Goal: Task Accomplishment & Management: Use online tool/utility

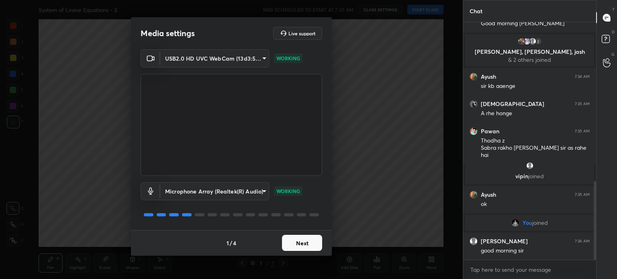
scroll to position [506, 0]
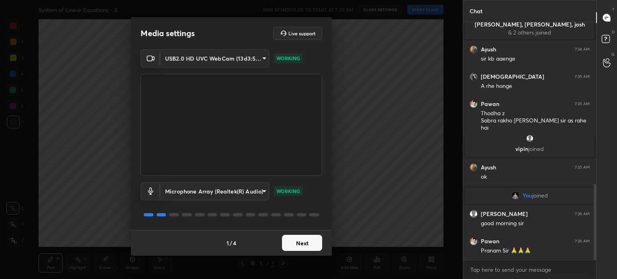
click at [303, 244] on button "Next" at bounding box center [302, 243] width 40 height 16
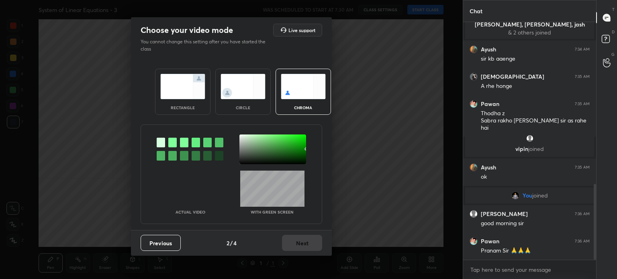
click at [255, 104] on div "circle" at bounding box center [242, 92] width 55 height 46
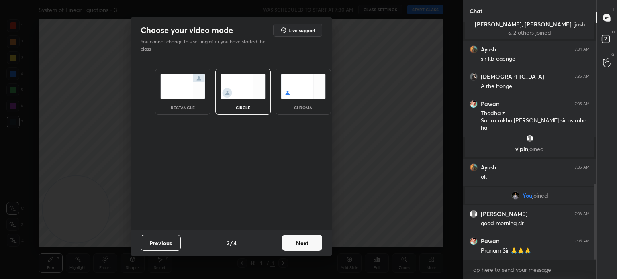
click at [307, 240] on button "Next" at bounding box center [302, 243] width 40 height 16
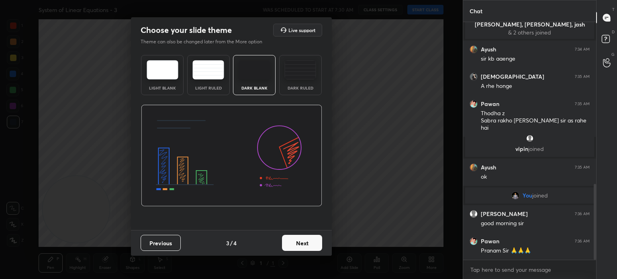
click at [308, 238] on button "Next" at bounding box center [302, 243] width 40 height 16
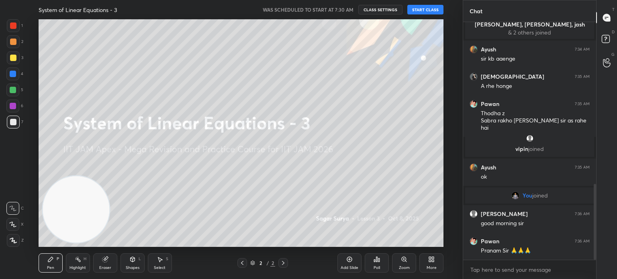
click at [426, 8] on button "START CLASS" at bounding box center [425, 10] width 36 height 10
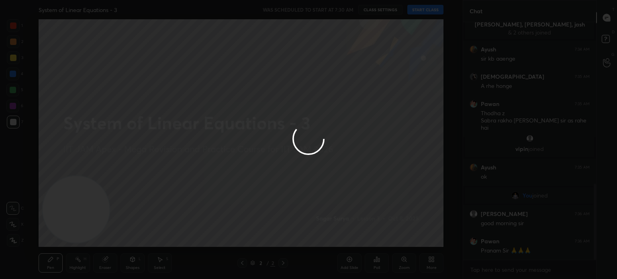
type textarea "x"
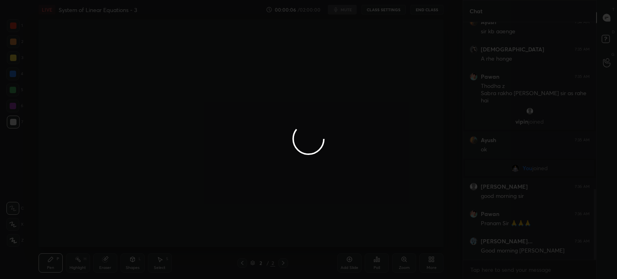
scroll to position [560, 0]
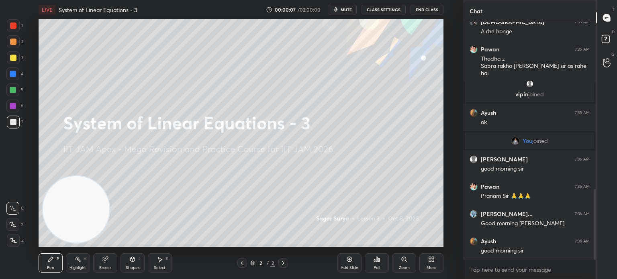
click at [393, 10] on button "CLASS SETTINGS" at bounding box center [383, 10] width 44 height 10
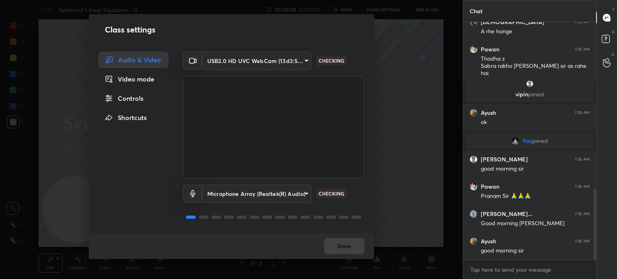
scroll to position [588, 0]
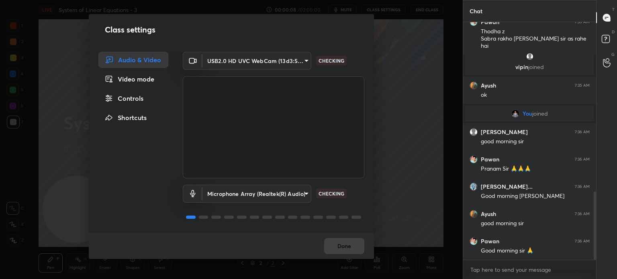
click at [263, 61] on body "1 2 3 4 5 6 7 C X Z C X Z E E Erase all H H LIVE System of Linear Equations - 3…" at bounding box center [308, 139] width 617 height 279
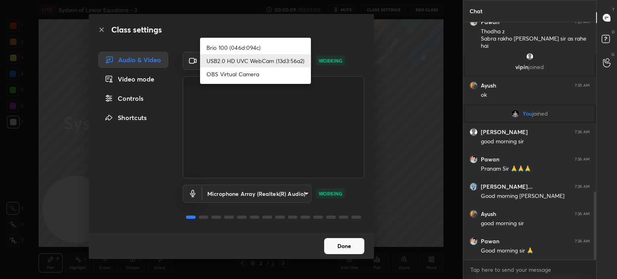
click at [240, 44] on li "Brio 100 (046d:094c)" at bounding box center [255, 47] width 111 height 13
type input "d7c4962d4ead45d72d61ead5c76da7b4797dfe199ea0b9e793b7c06f30b76eea"
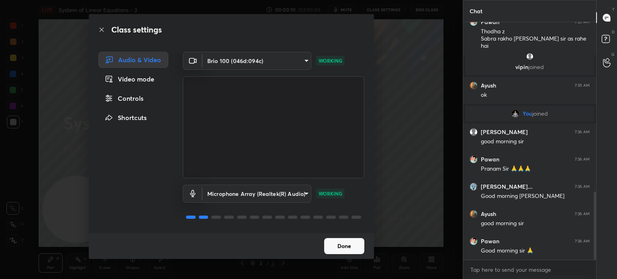
drag, startPoint x: 352, startPoint y: 234, endPoint x: 352, endPoint y: 242, distance: 8.4
click at [351, 237] on div "Done" at bounding box center [231, 246] width 285 height 26
click at [352, 247] on button "Done" at bounding box center [344, 246] width 40 height 16
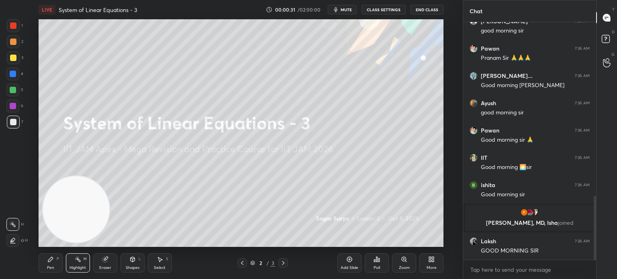
scroll to position [674, 0]
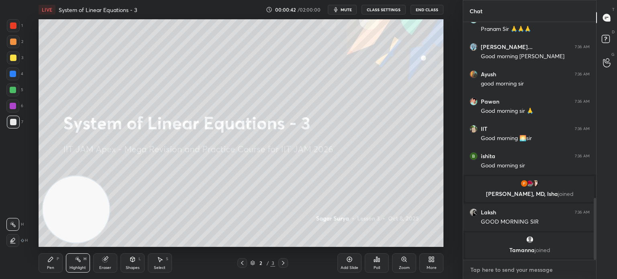
type textarea "x"
click at [504, 269] on textarea at bounding box center [529, 269] width 120 height 13
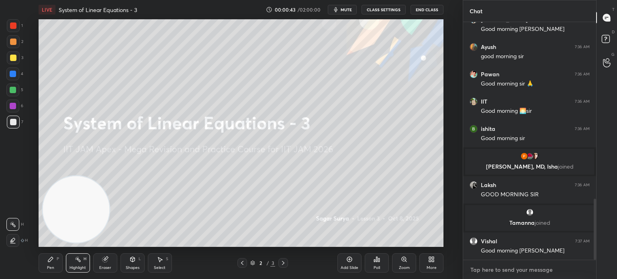
paste textarea "[URL][DOMAIN_NAME]"
type textarea "[URL][DOMAIN_NAME]"
type textarea "x"
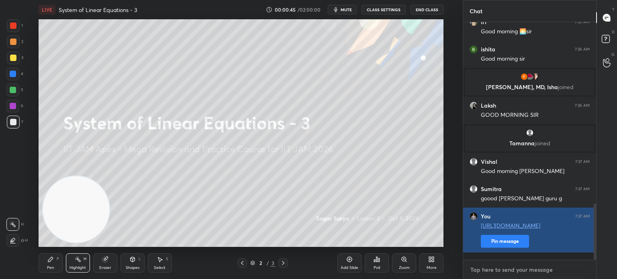
scroll to position [792, 0]
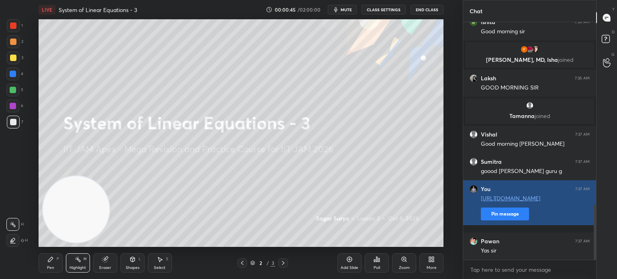
click at [517, 220] on button "Pin message" at bounding box center [505, 214] width 48 height 13
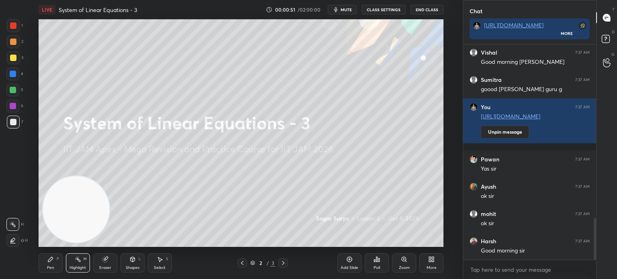
scroll to position [923, 0]
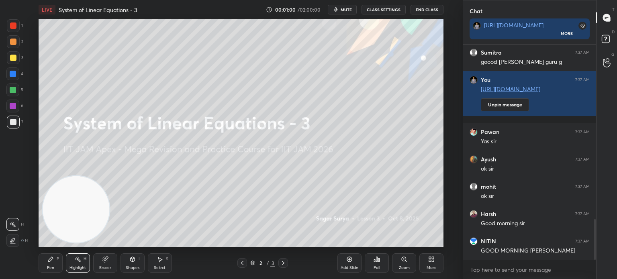
click at [435, 266] on div "More" at bounding box center [431, 268] width 10 height 4
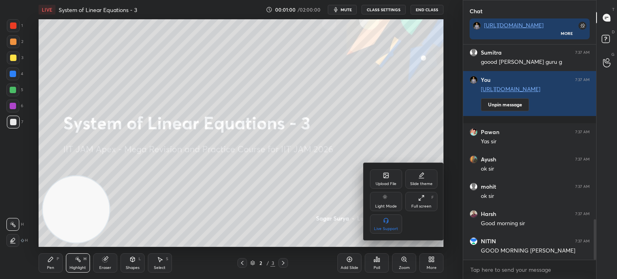
click at [436, 268] on div at bounding box center [308, 139] width 617 height 279
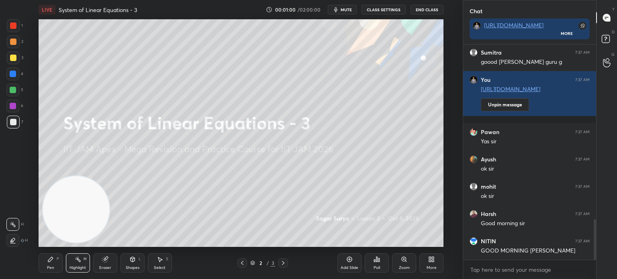
click at [433, 267] on div "More" at bounding box center [431, 268] width 10 height 4
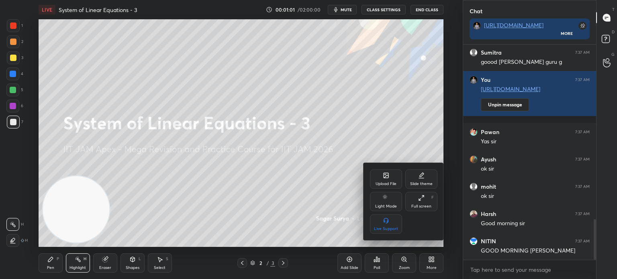
click at [393, 181] on div "Upload File" at bounding box center [386, 178] width 32 height 19
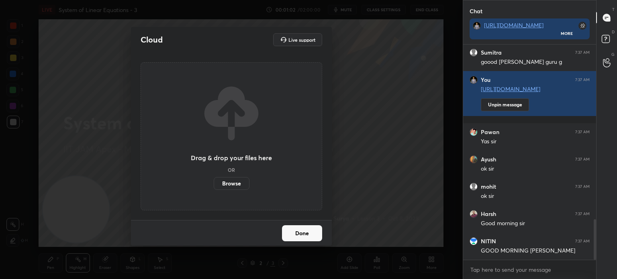
click at [242, 182] on label "Browse" at bounding box center [232, 183] width 36 height 13
click at [214, 182] on input "Browse" at bounding box center [214, 183] width 0 height 13
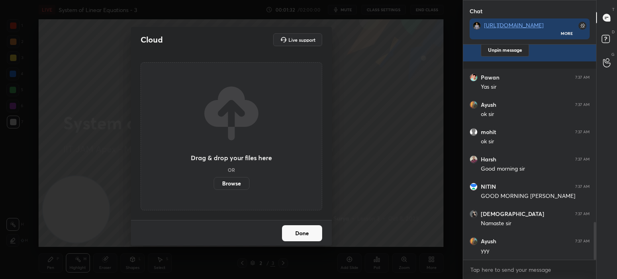
scroll to position [1007, 0]
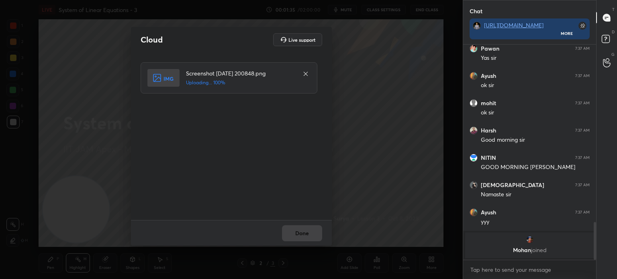
click at [311, 236] on div "Done" at bounding box center [231, 233] width 201 height 26
click at [311, 234] on button "Done" at bounding box center [302, 233] width 40 height 16
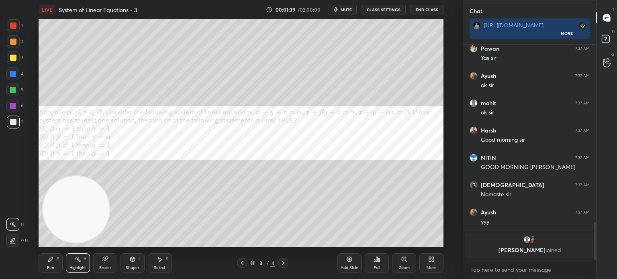
drag, startPoint x: 19, startPoint y: 42, endPoint x: 16, endPoint y: 37, distance: 5.8
click at [14, 45] on div at bounding box center [13, 41] width 13 height 13
drag, startPoint x: 353, startPoint y: 10, endPoint x: 363, endPoint y: 17, distance: 11.8
click at [353, 10] on button "mute" at bounding box center [342, 10] width 29 height 10
click at [56, 265] on div "Pen P" at bounding box center [51, 262] width 24 height 19
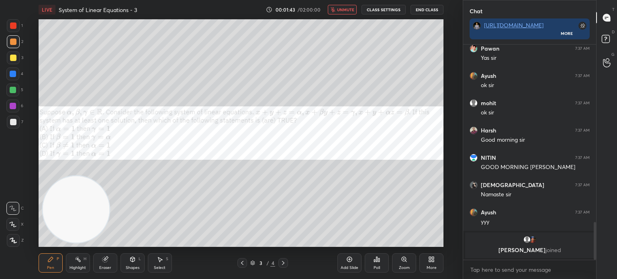
click at [17, 204] on div at bounding box center [12, 208] width 13 height 13
click at [14, 61] on div at bounding box center [13, 58] width 6 height 6
click at [344, 9] on span "unmute" at bounding box center [345, 10] width 17 height 6
click at [393, 12] on button "CLASS SETTINGS" at bounding box center [383, 10] width 44 height 10
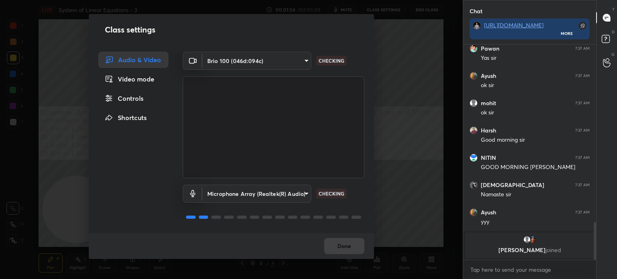
click at [350, 247] on div "Done" at bounding box center [231, 246] width 285 height 26
click at [348, 250] on button "Done" at bounding box center [344, 246] width 40 height 16
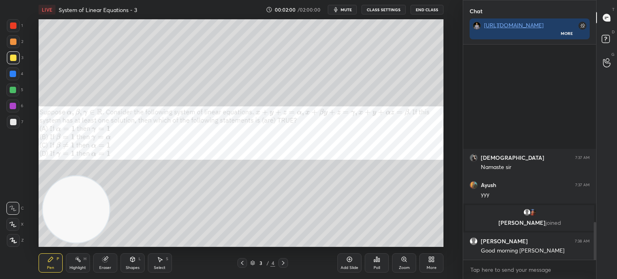
scroll to position [923, 0]
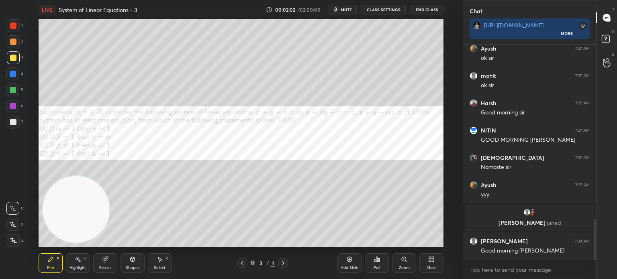
click at [348, 8] on span "mute" at bounding box center [345, 10] width 11 height 6
click at [433, 7] on button "End Class" at bounding box center [426, 10] width 33 height 10
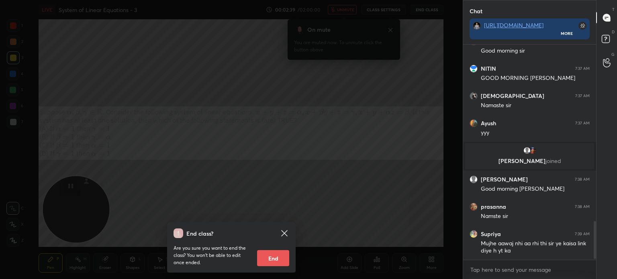
scroll to position [1013, 0]
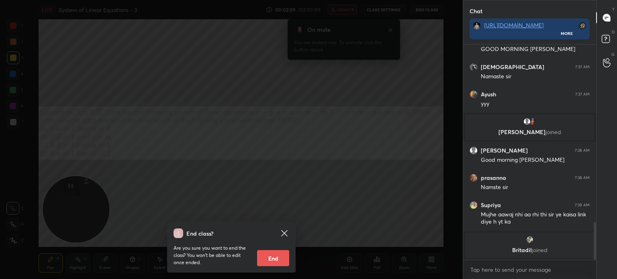
click at [283, 233] on icon at bounding box center [284, 233] width 10 height 10
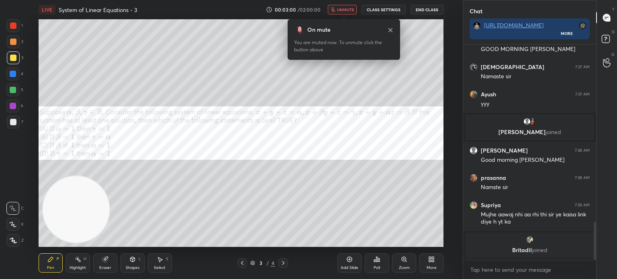
click at [348, 8] on span "unmute" at bounding box center [345, 10] width 17 height 6
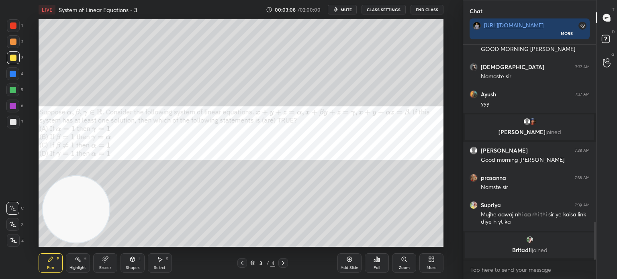
drag, startPoint x: 352, startPoint y: 9, endPoint x: 352, endPoint y: 2, distance: 7.2
click at [352, 11] on span "mute" at bounding box center [345, 10] width 11 height 6
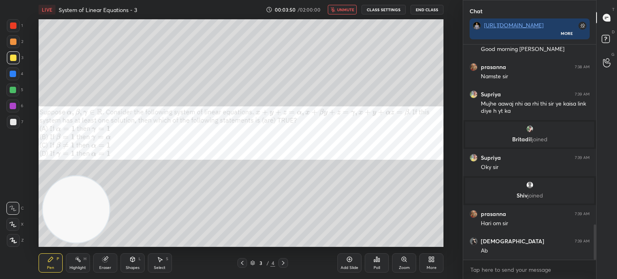
scroll to position [1122, 0]
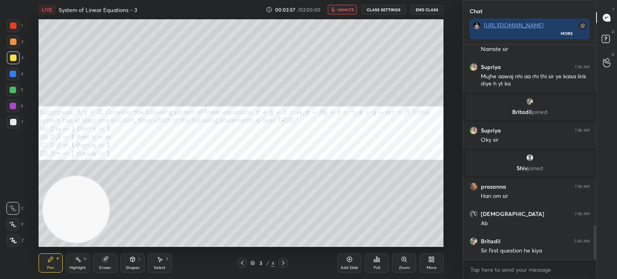
click at [344, 10] on span "unmute" at bounding box center [345, 10] width 17 height 6
click at [345, 9] on span "mute" at bounding box center [345, 10] width 11 height 6
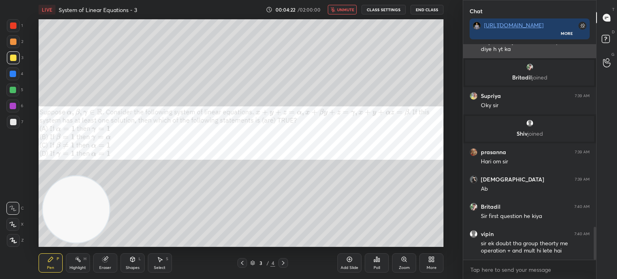
scroll to position [1186, 0]
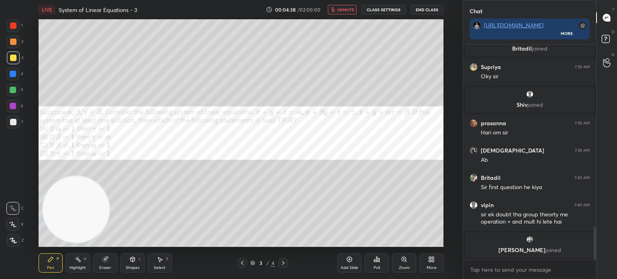
click at [346, 11] on span "unmute" at bounding box center [345, 10] width 17 height 6
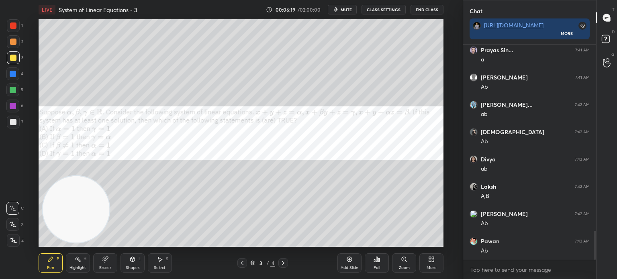
scroll to position [1407, 0]
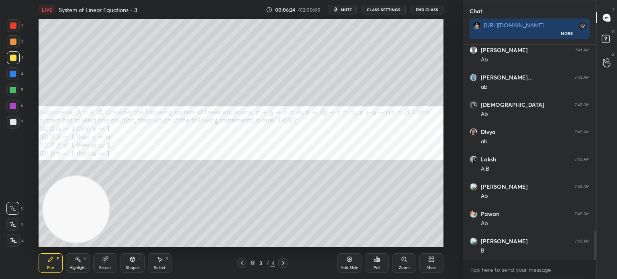
click at [14, 113] on div "6" at bounding box center [14, 108] width 17 height 16
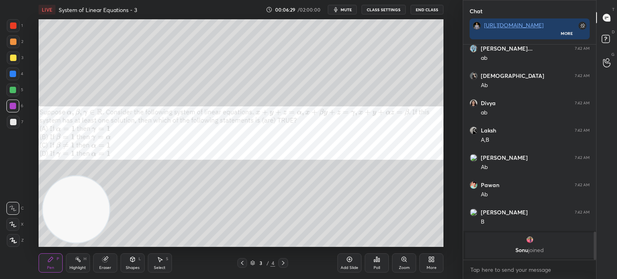
scroll to position [1390, 0]
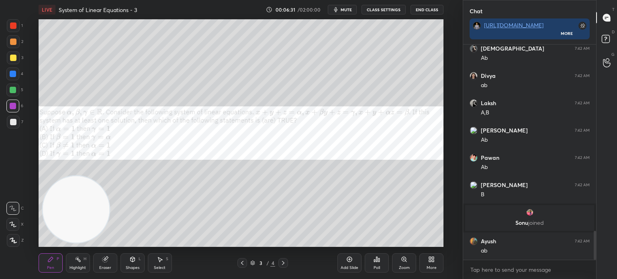
click at [353, 263] on div "Add Slide" at bounding box center [349, 262] width 24 height 19
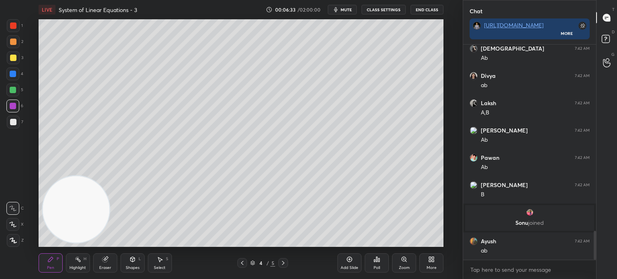
click at [9, 125] on div at bounding box center [13, 122] width 13 height 13
click at [14, 121] on div at bounding box center [13, 122] width 6 height 6
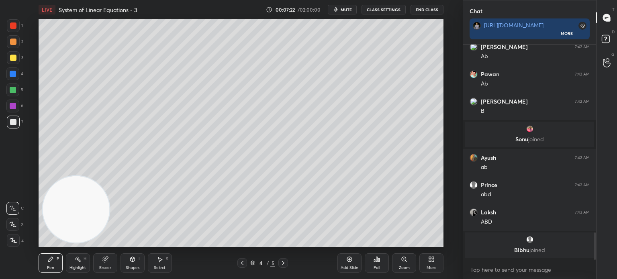
scroll to position [1454, 0]
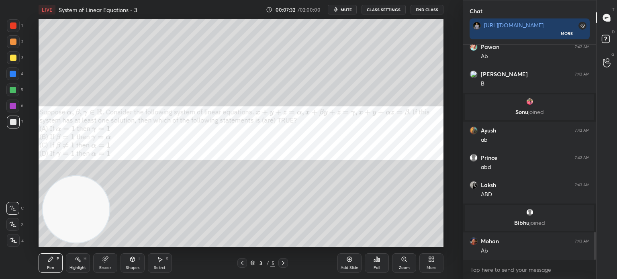
click at [14, 96] on div at bounding box center [12, 89] width 13 height 13
click at [138, 254] on div "Shapes L" at bounding box center [132, 262] width 24 height 19
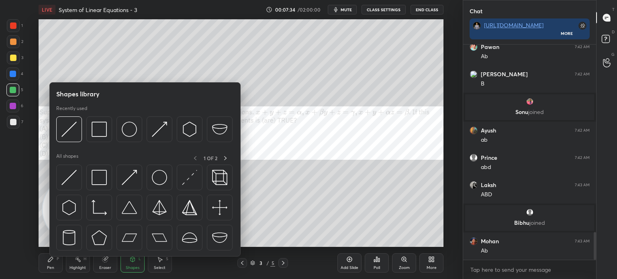
click at [74, 185] on div at bounding box center [69, 178] width 26 height 26
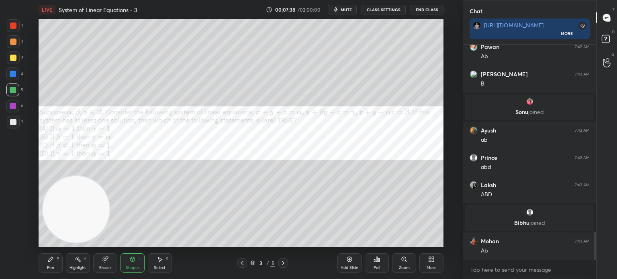
click at [55, 266] on div "Pen P" at bounding box center [51, 262] width 24 height 19
click at [12, 210] on icon at bounding box center [12, 209] width 7 height 6
click at [13, 106] on div at bounding box center [13, 106] width 6 height 6
click at [117, 265] on div "Pen P Highlight H Eraser Shapes L Select S" at bounding box center [113, 262] width 149 height 19
click at [123, 265] on div "Shapes L" at bounding box center [132, 262] width 24 height 19
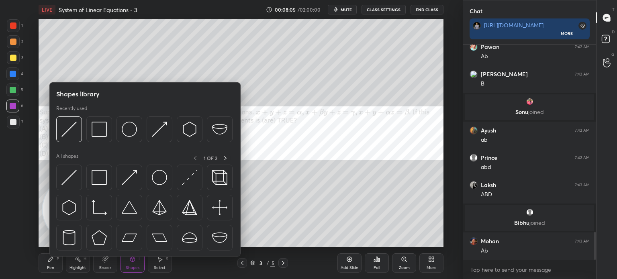
click at [78, 180] on div at bounding box center [69, 178] width 26 height 26
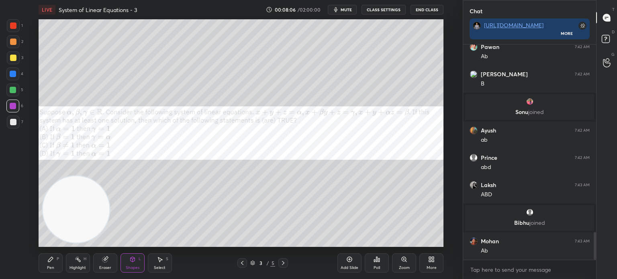
click at [13, 75] on div at bounding box center [13, 74] width 6 height 6
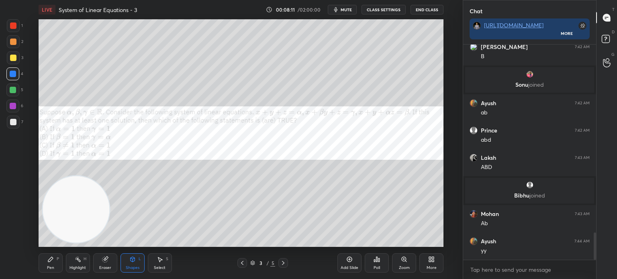
click at [16, 27] on div at bounding box center [13, 25] width 6 height 6
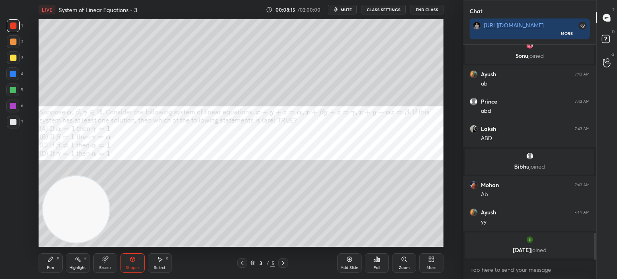
click at [57, 259] on div "P" at bounding box center [58, 259] width 2 height 4
drag, startPoint x: 15, startPoint y: 212, endPoint x: 14, endPoint y: 207, distance: 4.8
click at [14, 212] on div at bounding box center [12, 208] width 13 height 13
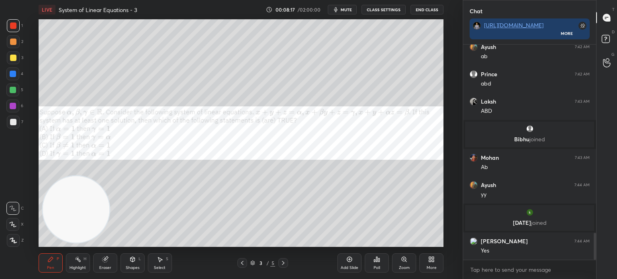
scroll to position [1520, 0]
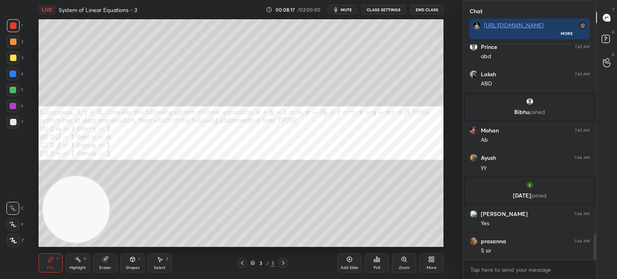
drag, startPoint x: 287, startPoint y: 265, endPoint x: 332, endPoint y: 261, distance: 45.2
click at [285, 266] on div at bounding box center [283, 263] width 10 height 10
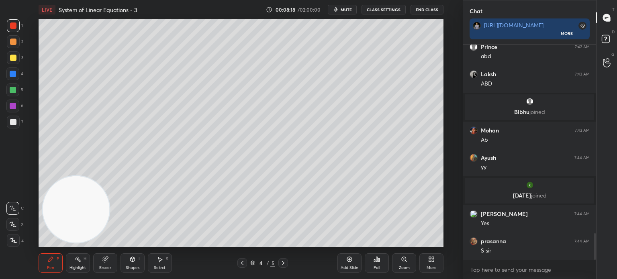
click at [11, 129] on div "7" at bounding box center [15, 124] width 16 height 16
click at [134, 263] on div "Shapes L" at bounding box center [132, 262] width 24 height 19
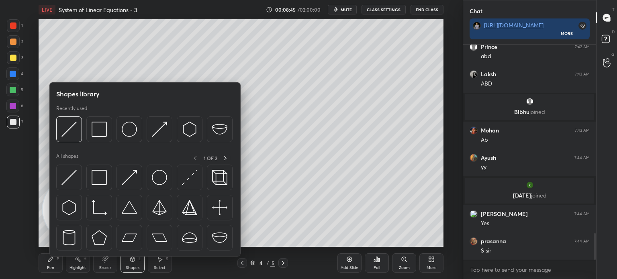
click at [77, 187] on div at bounding box center [69, 178] width 26 height 26
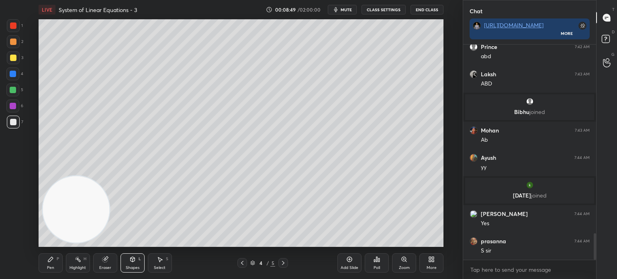
scroll to position [1547, 0]
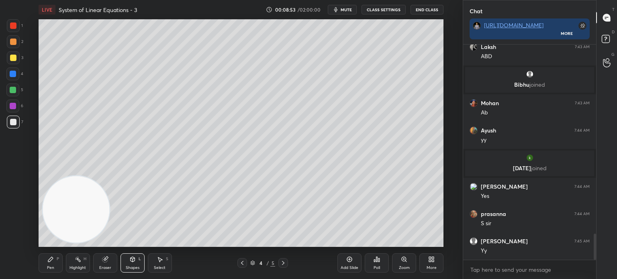
drag, startPoint x: 81, startPoint y: 211, endPoint x: 418, endPoint y: 3, distance: 395.5
click at [418, 2] on div "LIVE System of Linear Equations - 3 00:08:53 / 02:00:00 mute CLASS SETTINGS End…" at bounding box center [241, 139] width 430 height 279
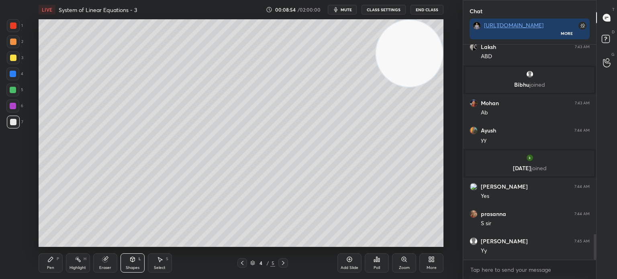
scroll to position [1576, 0]
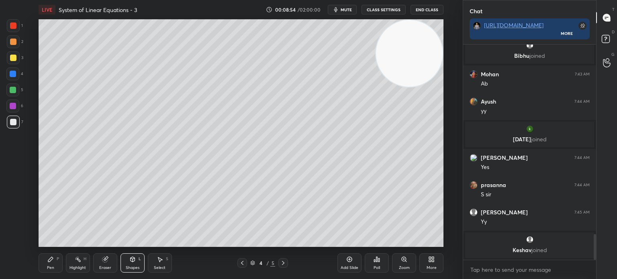
click at [50, 269] on div "Pen" at bounding box center [50, 268] width 7 height 4
click at [14, 206] on icon at bounding box center [12, 209] width 7 height 6
click at [248, 259] on div "4 / 5" at bounding box center [262, 263] width 51 height 10
click at [242, 266] on div at bounding box center [242, 263] width 10 height 10
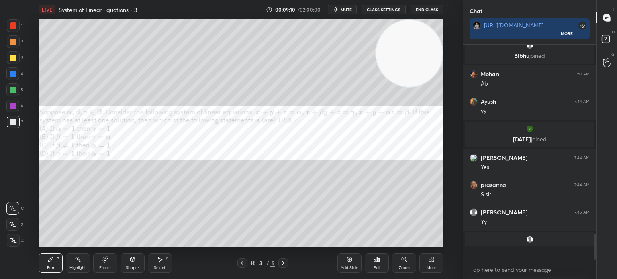
scroll to position [1576, 0]
click at [282, 262] on icon at bounding box center [283, 263] width 6 height 6
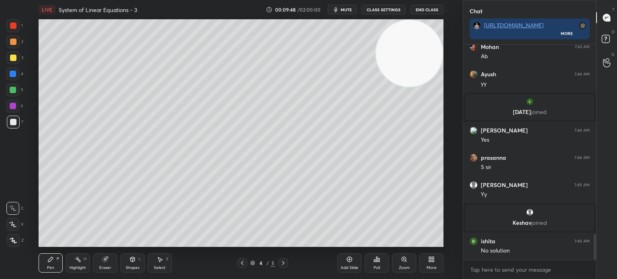
scroll to position [1574, 0]
click at [139, 271] on div "Shapes L" at bounding box center [132, 262] width 24 height 19
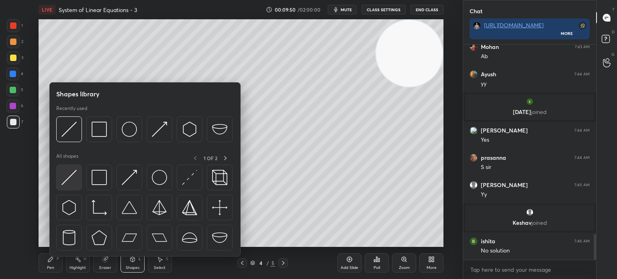
click at [71, 181] on img at bounding box center [68, 177] width 15 height 15
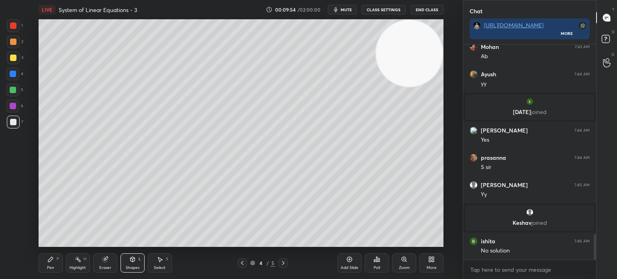
click at [45, 273] on div "Pen P Highlight H Eraser Shapes L Select S 4 / 5 Add Slide Poll Zoom More" at bounding box center [241, 263] width 405 height 32
click at [53, 265] on div "Pen P" at bounding box center [51, 262] width 24 height 19
click at [10, 92] on div at bounding box center [13, 90] width 6 height 6
click at [12, 78] on div at bounding box center [12, 73] width 13 height 13
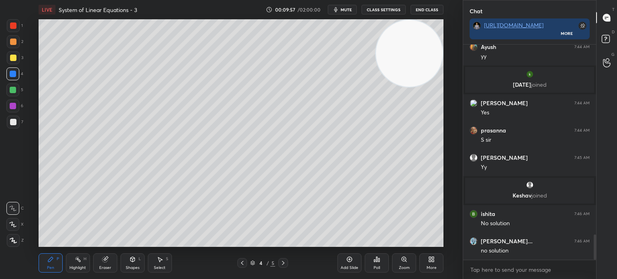
click at [136, 258] on div "Shapes L" at bounding box center [132, 262] width 24 height 19
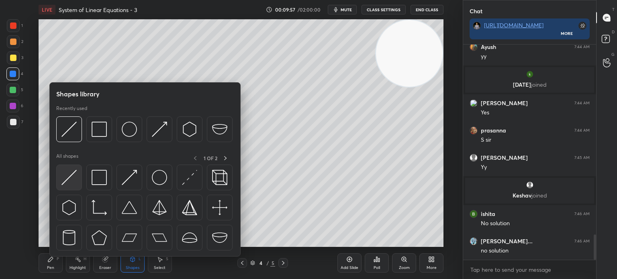
scroll to position [1629, 0]
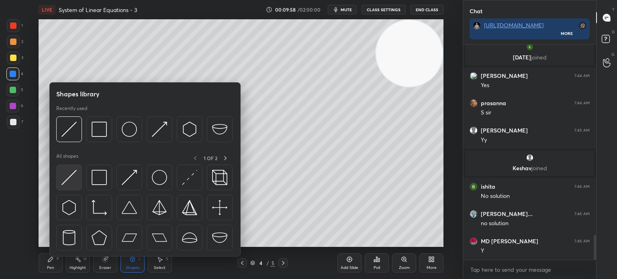
click at [77, 179] on div at bounding box center [69, 178] width 26 height 26
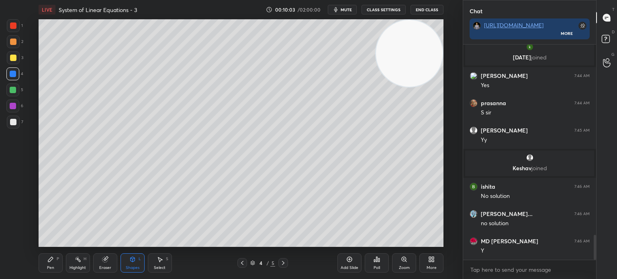
click at [48, 271] on div "Pen P" at bounding box center [51, 262] width 24 height 19
click at [14, 126] on div at bounding box center [13, 122] width 13 height 13
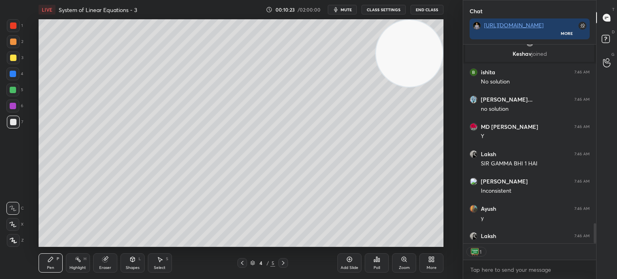
scroll to position [213, 130]
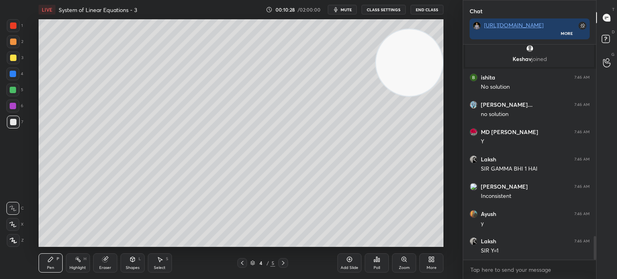
drag, startPoint x: 396, startPoint y: 71, endPoint x: 397, endPoint y: 165, distance: 93.9
click at [398, 96] on video at bounding box center [409, 62] width 67 height 67
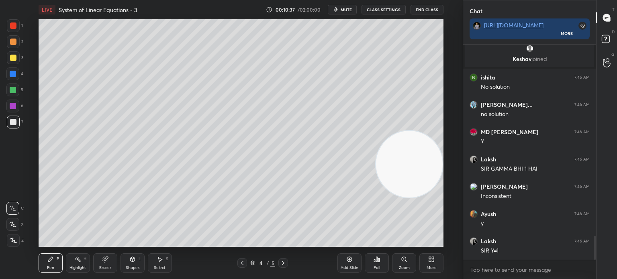
scroll to position [1766, 0]
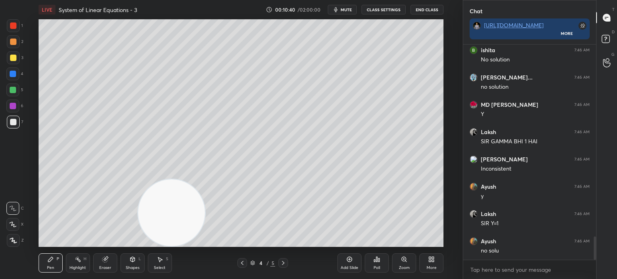
drag, startPoint x: 411, startPoint y: 175, endPoint x: 146, endPoint y: 232, distance: 270.5
click at [151, 232] on video at bounding box center [171, 212] width 67 height 67
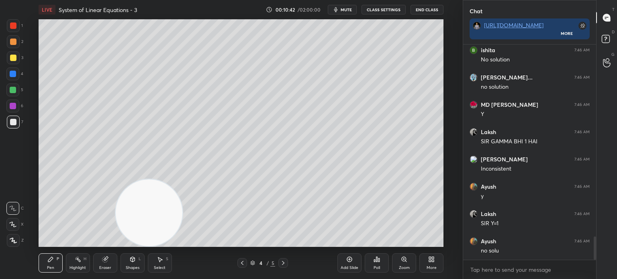
scroll to position [1793, 0]
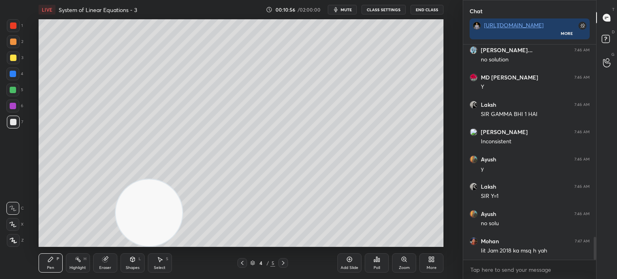
click at [14, 30] on div at bounding box center [13, 25] width 13 height 13
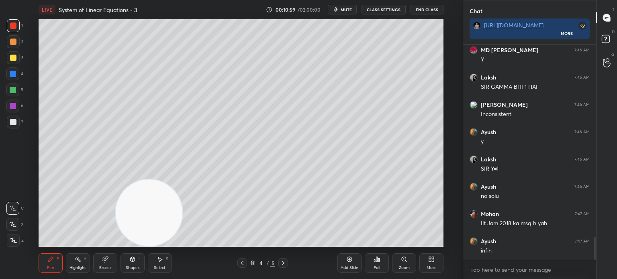
click at [18, 121] on div at bounding box center [13, 122] width 13 height 13
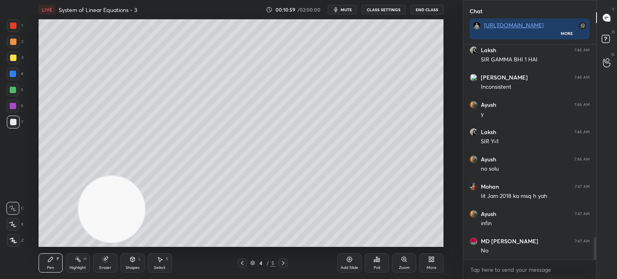
drag, startPoint x: 109, startPoint y: 217, endPoint x: 16, endPoint y: 203, distance: 93.4
click at [78, 214] on video at bounding box center [111, 209] width 67 height 67
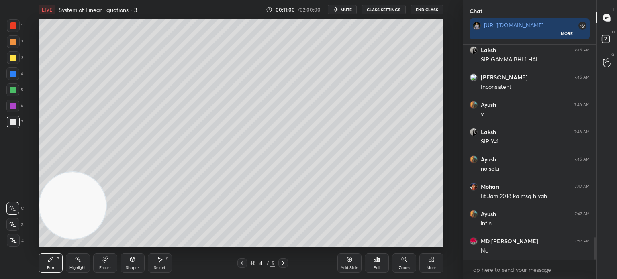
scroll to position [1875, 0]
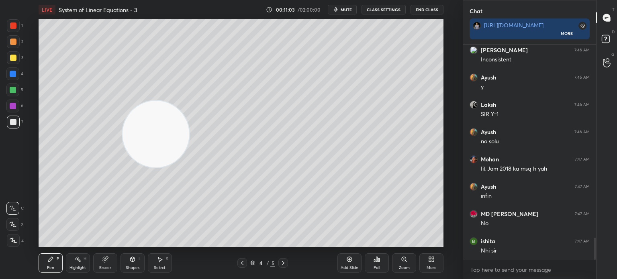
drag, startPoint x: 89, startPoint y: 209, endPoint x: 161, endPoint y: 79, distance: 148.8
click at [161, 101] on video at bounding box center [155, 134] width 67 height 67
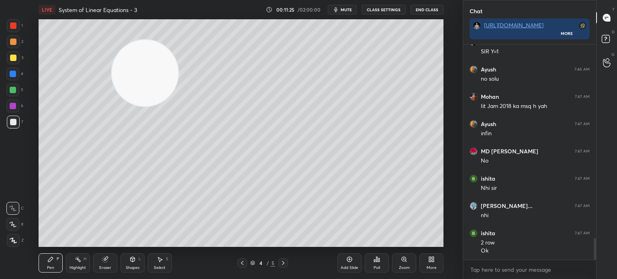
scroll to position [1966, 0]
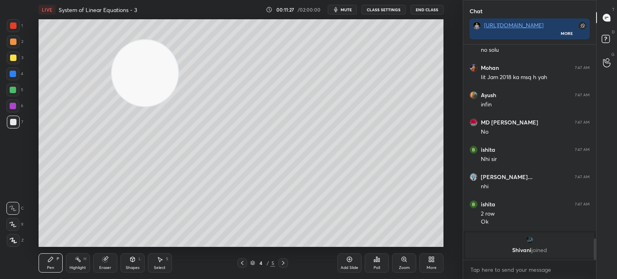
click at [138, 263] on div "Shapes L" at bounding box center [132, 262] width 24 height 19
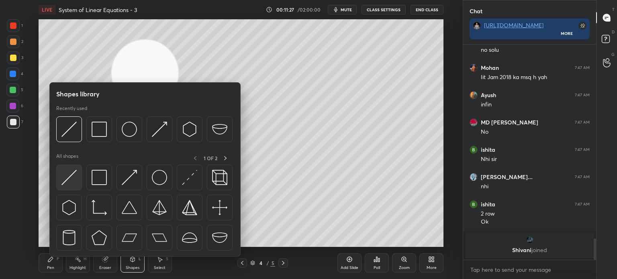
click at [72, 181] on img at bounding box center [68, 177] width 15 height 15
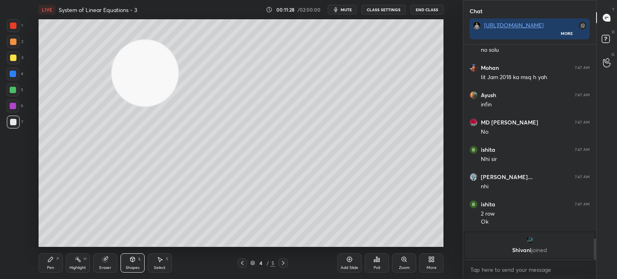
click at [15, 104] on div at bounding box center [12, 106] width 13 height 13
click at [53, 266] on div "Pen" at bounding box center [50, 268] width 7 height 4
drag, startPoint x: 17, startPoint y: 88, endPoint x: 21, endPoint y: 87, distance: 4.6
click at [20, 88] on div "5" at bounding box center [14, 89] width 17 height 13
click at [108, 265] on div "Eraser" at bounding box center [105, 262] width 24 height 19
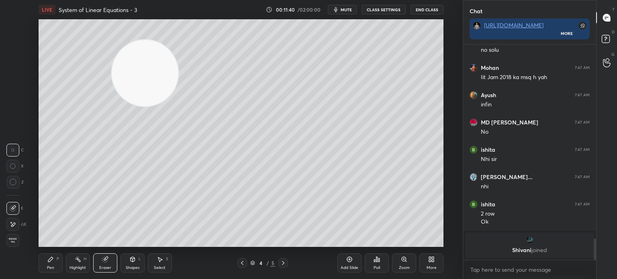
click at [52, 263] on div "Pen P" at bounding box center [51, 262] width 24 height 19
click at [10, 122] on div at bounding box center [13, 122] width 6 height 6
click at [147, 262] on div "Pen P Highlight H Eraser Shapes L Select S" at bounding box center [113, 262] width 149 height 19
click at [140, 260] on div "L" at bounding box center [139, 259] width 2 height 4
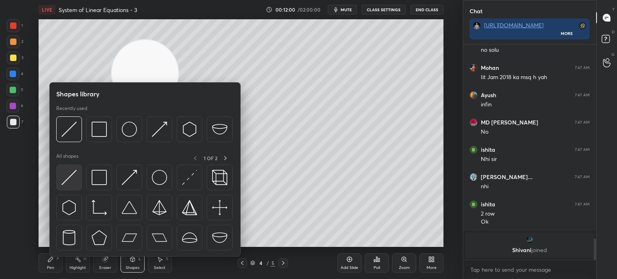
click at [80, 181] on div at bounding box center [69, 178] width 26 height 26
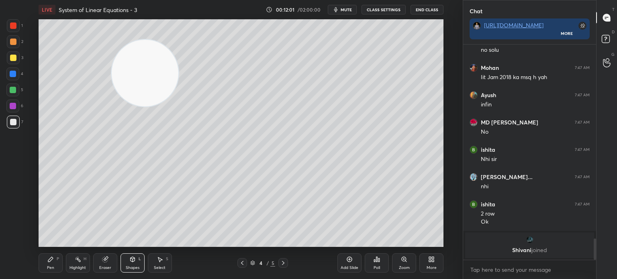
click at [15, 92] on div at bounding box center [12, 89] width 13 height 13
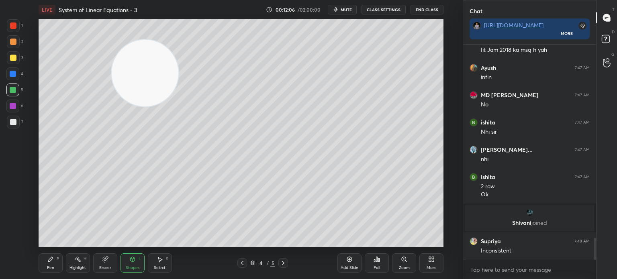
click at [54, 263] on div "Pen P" at bounding box center [51, 262] width 24 height 19
click at [16, 77] on div at bounding box center [12, 73] width 13 height 13
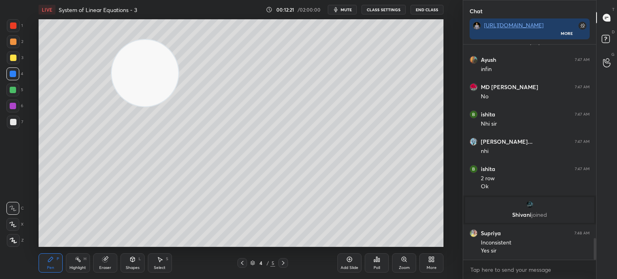
click at [15, 123] on div at bounding box center [13, 122] width 6 height 6
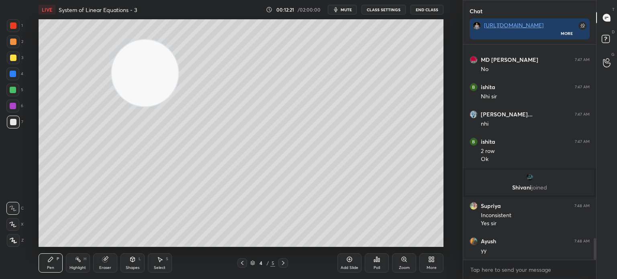
click at [14, 125] on div at bounding box center [13, 122] width 6 height 6
click at [243, 261] on icon at bounding box center [242, 263] width 6 height 6
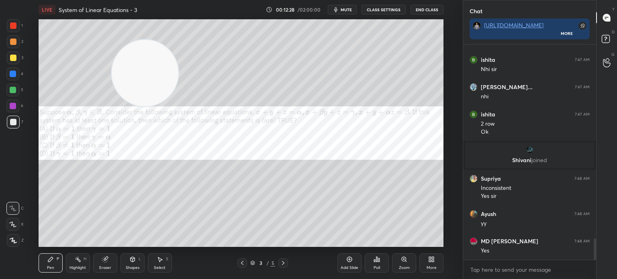
scroll to position [2, 2]
click at [285, 263] on icon at bounding box center [283, 263] width 6 height 6
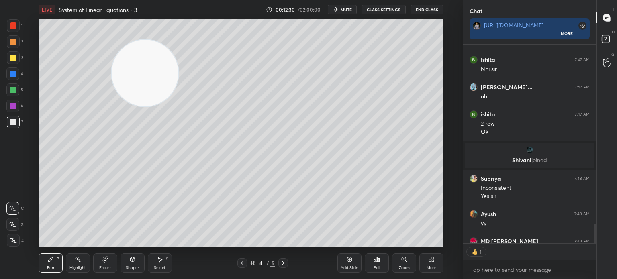
scroll to position [2002, 0]
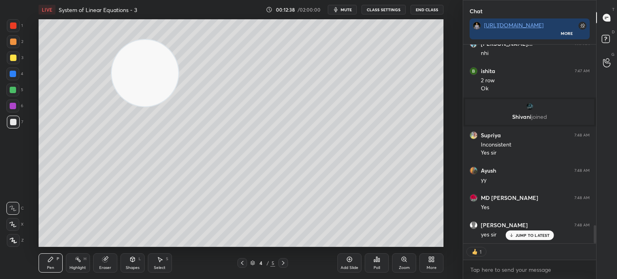
click at [59, 259] on div "Pen P" at bounding box center [51, 262] width 24 height 19
click at [16, 120] on div at bounding box center [13, 122] width 6 height 6
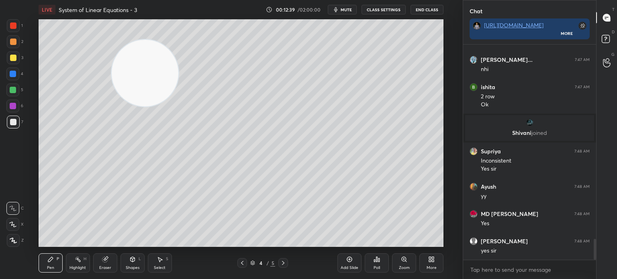
scroll to position [2, 2]
drag, startPoint x: 112, startPoint y: 117, endPoint x: 73, endPoint y: 208, distance: 99.6
click at [112, 106] on video at bounding box center [145, 73] width 67 height 67
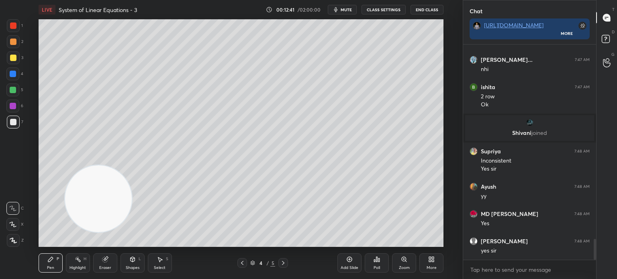
click at [244, 265] on icon at bounding box center [242, 263] width 6 height 6
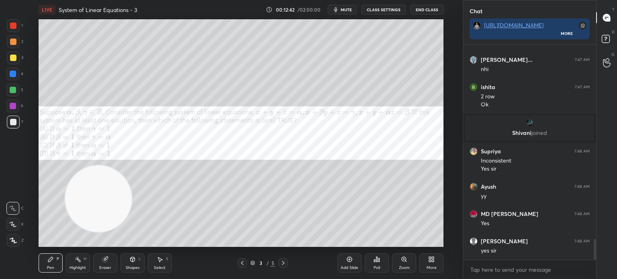
drag, startPoint x: 12, startPoint y: 94, endPoint x: 14, endPoint y: 89, distance: 5.2
click at [12, 94] on div at bounding box center [12, 89] width 13 height 13
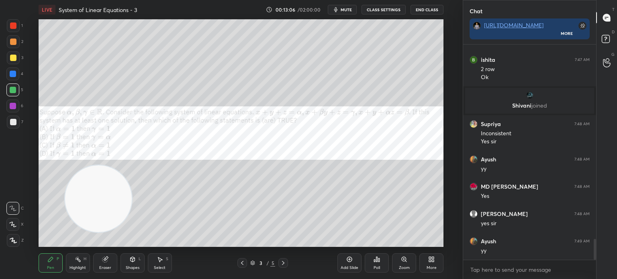
click at [284, 263] on icon at bounding box center [283, 263] width 6 height 6
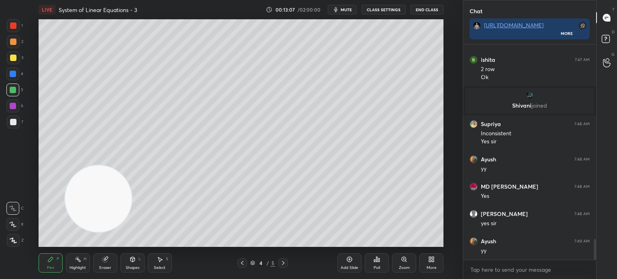
click at [356, 265] on div "Add Slide" at bounding box center [349, 262] width 24 height 19
click at [13, 123] on div at bounding box center [13, 122] width 6 height 6
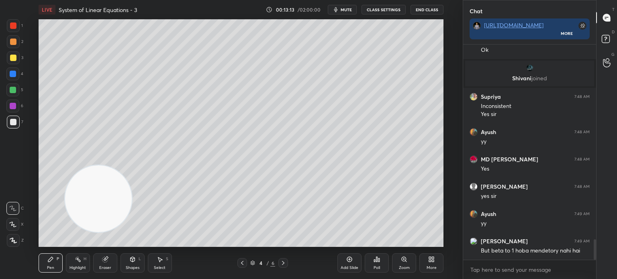
drag, startPoint x: 111, startPoint y: 199, endPoint x: 130, endPoint y: 80, distance: 120.4
click at [132, 165] on video at bounding box center [98, 198] width 67 height 67
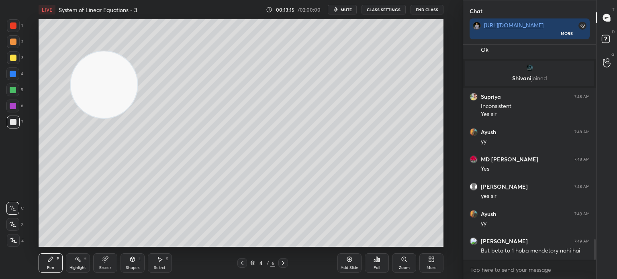
drag, startPoint x: 112, startPoint y: 102, endPoint x: 57, endPoint y: 221, distance: 131.7
click at [71, 118] on video at bounding box center [104, 84] width 67 height 67
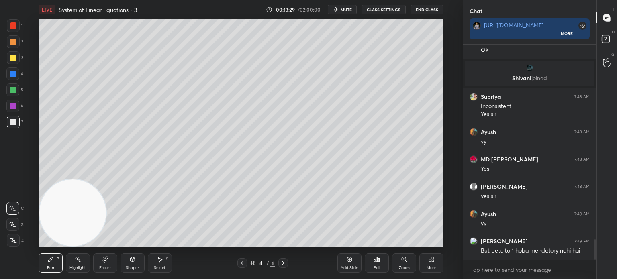
scroll to position [2049, 0]
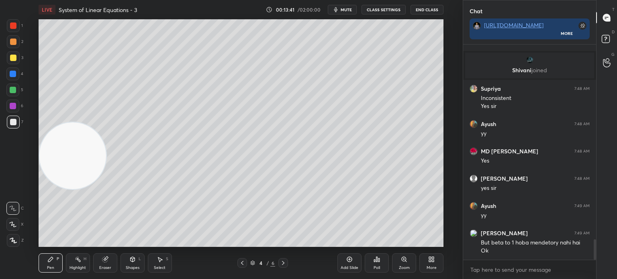
drag, startPoint x: 70, startPoint y: 198, endPoint x: 71, endPoint y: 211, distance: 13.3
click at [71, 189] on video at bounding box center [72, 155] width 67 height 67
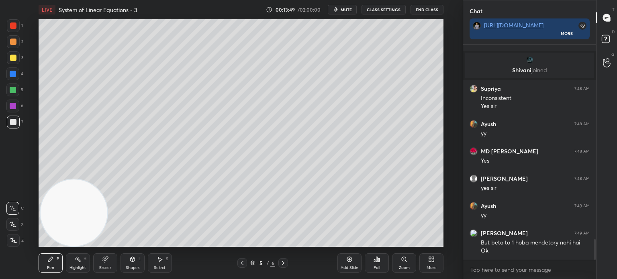
scroll to position [2076, 0]
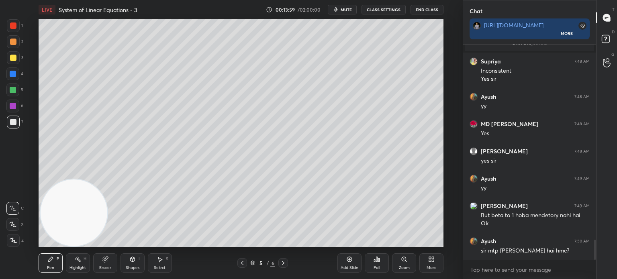
click at [111, 273] on div "Pen P Highlight H Eraser Shapes L Select S 5 / 6 Add Slide Poll Zoom More" at bounding box center [241, 263] width 405 height 32
drag, startPoint x: 110, startPoint y: 270, endPoint x: 111, endPoint y: 266, distance: 4.1
click at [110, 270] on div "Eraser" at bounding box center [105, 262] width 24 height 19
click at [138, 263] on div "Shapes L" at bounding box center [132, 262] width 24 height 19
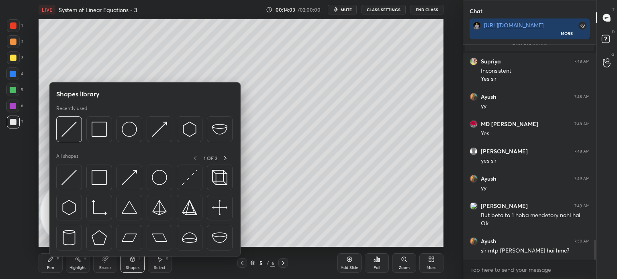
click at [75, 185] on img at bounding box center [68, 177] width 15 height 15
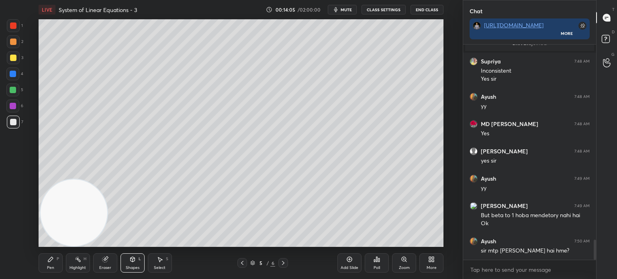
click at [48, 266] on div "Pen" at bounding box center [50, 268] width 7 height 4
click at [139, 261] on div "Shapes L" at bounding box center [132, 262] width 24 height 19
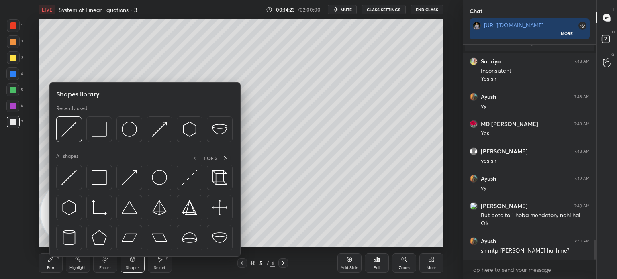
click at [71, 181] on img at bounding box center [68, 177] width 15 height 15
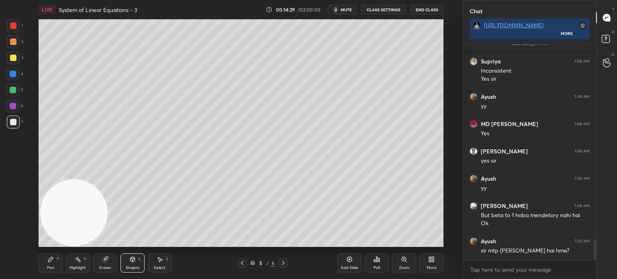
click at [13, 72] on div at bounding box center [13, 74] width 6 height 6
click at [141, 265] on div "Shapes L" at bounding box center [132, 262] width 24 height 19
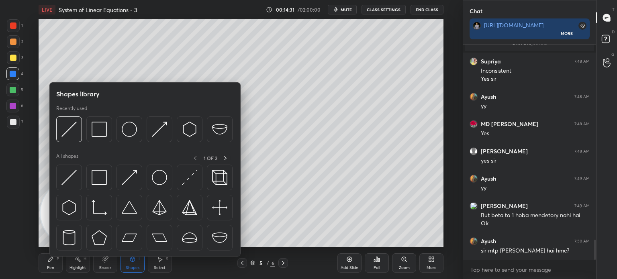
click at [106, 181] on img at bounding box center [99, 177] width 15 height 15
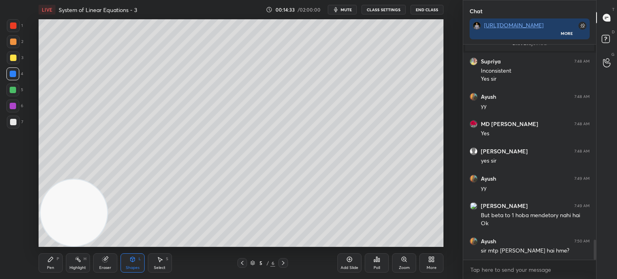
click at [59, 263] on div "Pen P" at bounding box center [51, 262] width 24 height 19
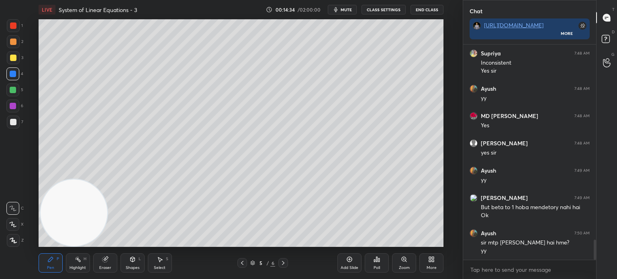
click at [18, 125] on div at bounding box center [13, 122] width 13 height 13
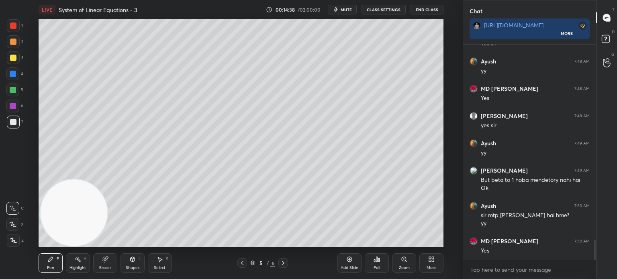
scroll to position [2139, 0]
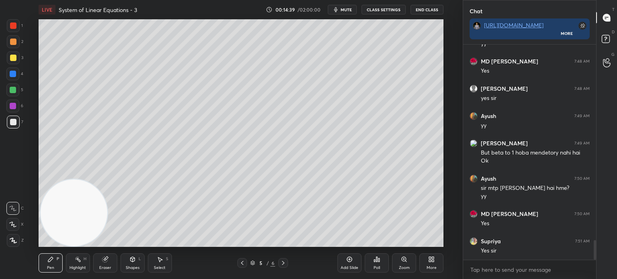
click at [10, 127] on div at bounding box center [13, 122] width 13 height 13
click at [12, 62] on div at bounding box center [13, 57] width 13 height 13
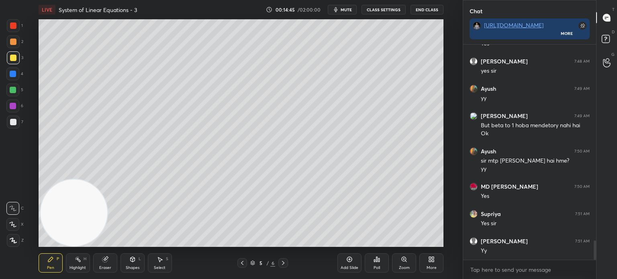
scroll to position [2193, 0]
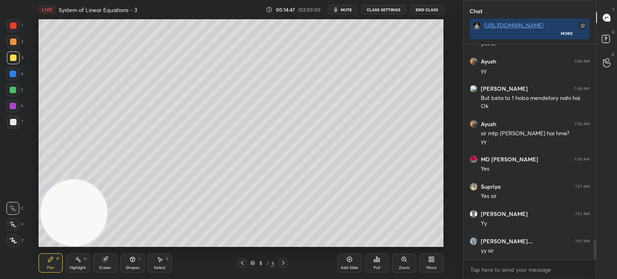
click at [381, 261] on div "Poll" at bounding box center [377, 262] width 24 height 19
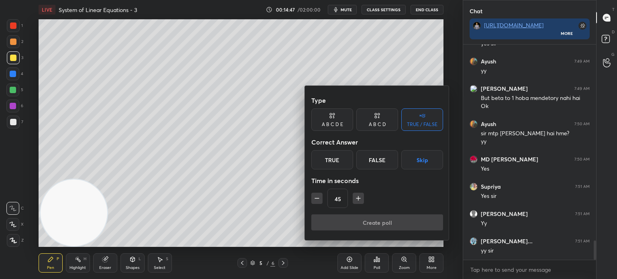
click at [339, 169] on div "True" at bounding box center [332, 159] width 42 height 19
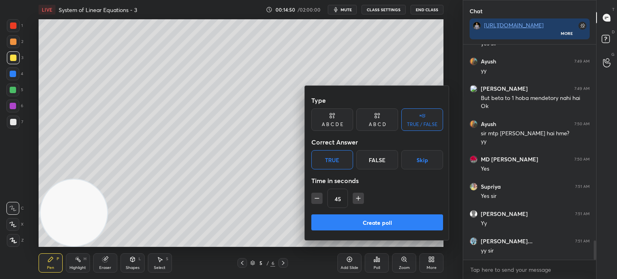
click at [373, 220] on button "Create poll" at bounding box center [377, 222] width 132 height 16
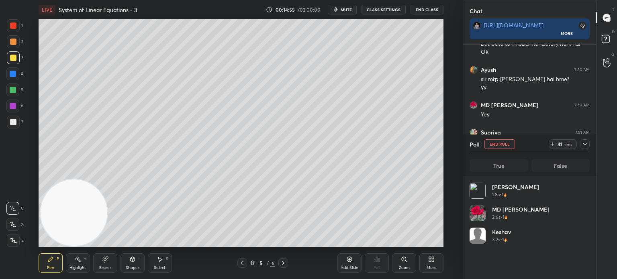
scroll to position [2290, 0]
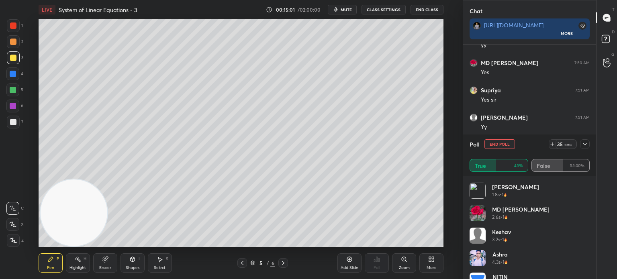
drag, startPoint x: 135, startPoint y: 179, endPoint x: 355, endPoint y: 94, distance: 236.5
click at [107, 179] on video at bounding box center [74, 212] width 67 height 67
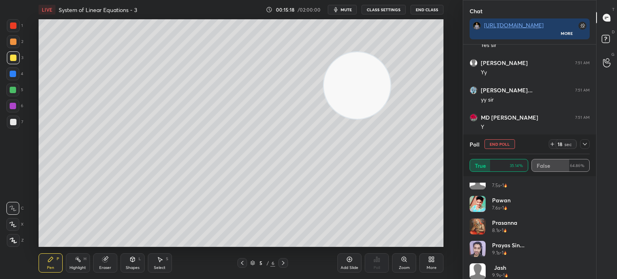
scroll to position [0, 0]
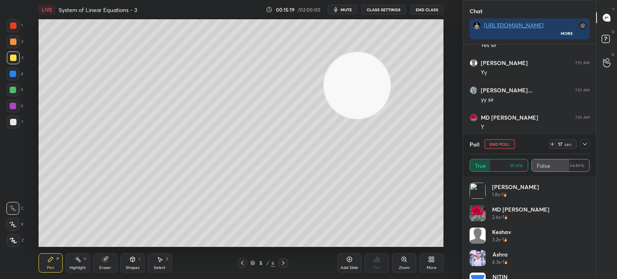
click at [498, 144] on button "End Poll" at bounding box center [499, 144] width 31 height 10
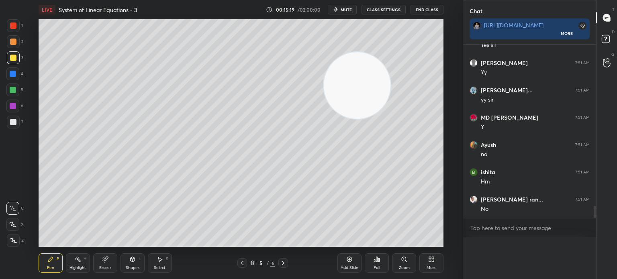
scroll to position [3, 2]
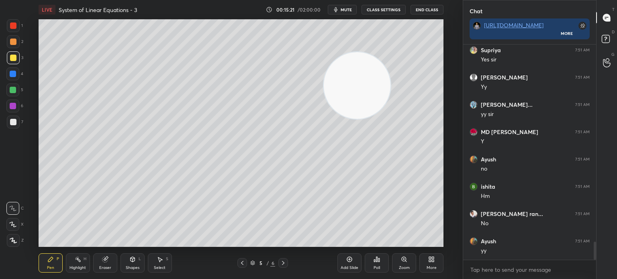
click at [16, 128] on div at bounding box center [13, 122] width 13 height 13
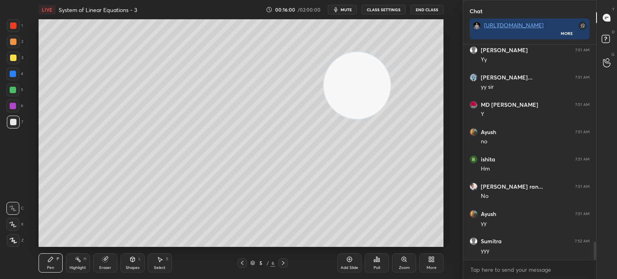
click at [14, 105] on div at bounding box center [13, 106] width 6 height 6
click at [133, 263] on div "Shapes L" at bounding box center [132, 262] width 24 height 19
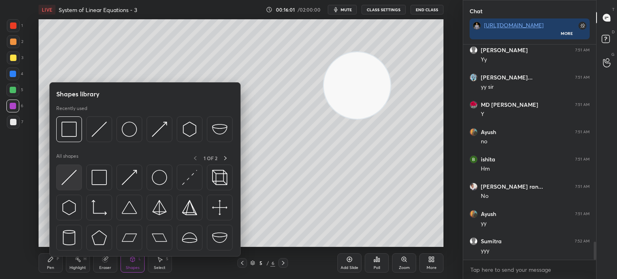
click at [72, 181] on img at bounding box center [68, 177] width 15 height 15
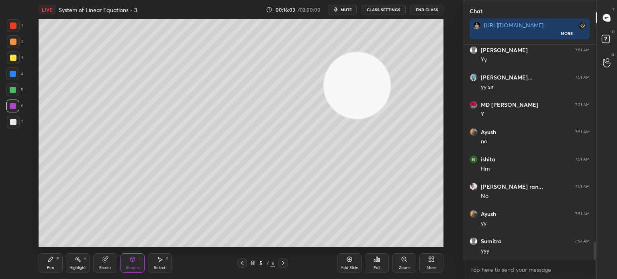
click at [50, 263] on div "Pen P" at bounding box center [51, 262] width 24 height 19
click at [16, 132] on div "1 2 3 4 5 6 7 C X Z C X Z E E Erase all H H" at bounding box center [13, 133] width 26 height 228
click at [11, 128] on div at bounding box center [13, 122] width 13 height 13
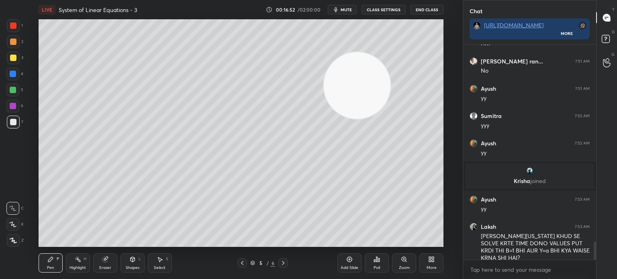
scroll to position [2377, 0]
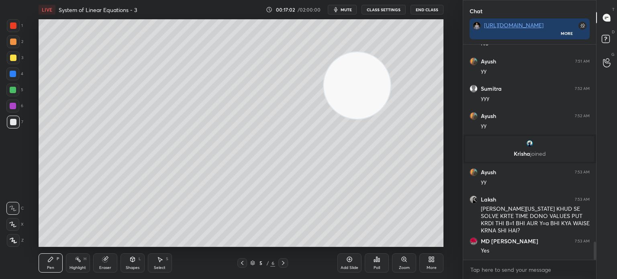
click at [109, 266] on div "Eraser" at bounding box center [105, 268] width 12 height 4
click at [52, 261] on icon at bounding box center [50, 259] width 6 height 6
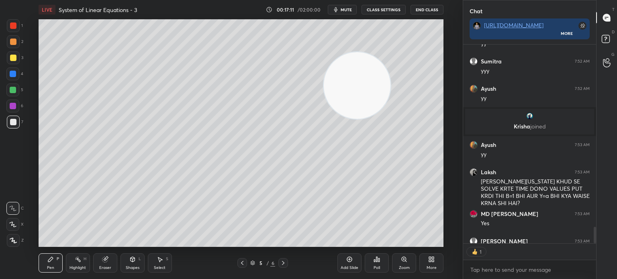
scroll to position [2, 2]
drag, startPoint x: 206, startPoint y: 167, endPoint x: 82, endPoint y: 194, distance: 126.6
click at [324, 119] on video at bounding box center [357, 85] width 67 height 67
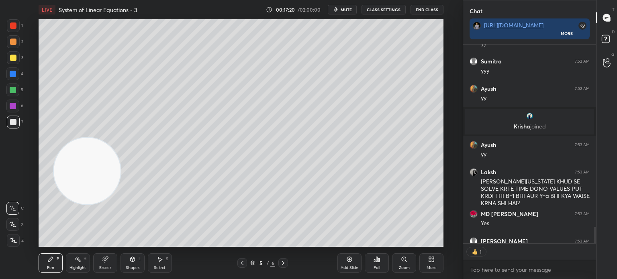
click at [242, 265] on icon at bounding box center [242, 263] width 6 height 6
click at [244, 265] on icon at bounding box center [242, 263] width 6 height 6
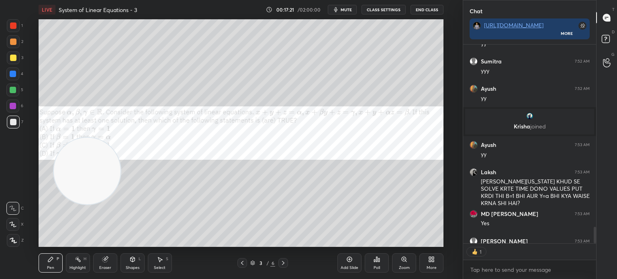
type textarea "x"
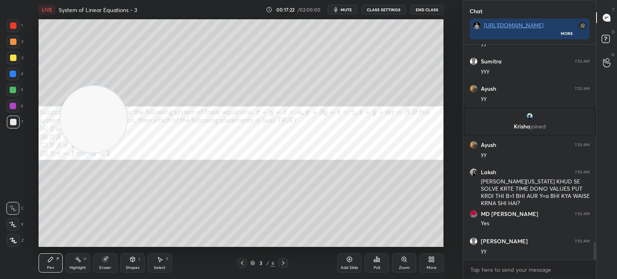
drag, startPoint x: 96, startPoint y: 119, endPoint x: 113, endPoint y: 47, distance: 74.4
click at [114, 86] on video at bounding box center [93, 119] width 67 height 67
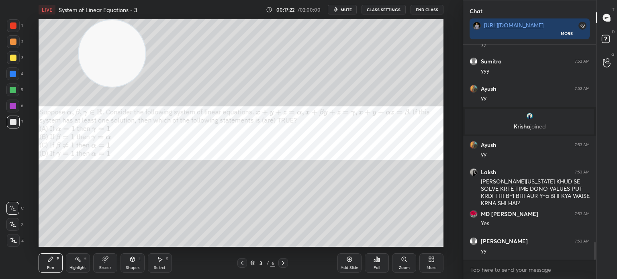
click at [17, 90] on div at bounding box center [12, 89] width 13 height 13
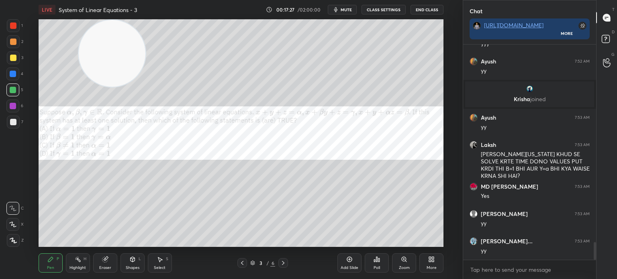
click at [284, 263] on icon at bounding box center [283, 263] width 6 height 6
click at [285, 263] on icon at bounding box center [283, 263] width 6 height 6
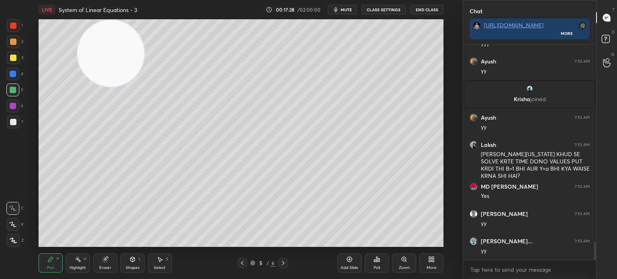
drag, startPoint x: 118, startPoint y: 57, endPoint x: 39, endPoint y: 256, distance: 214.2
click at [36, 257] on div "LIVE System of Linear Equations - 3 00:17:28 / 02:00:00 mute CLASS SETTINGS End…" at bounding box center [241, 139] width 430 height 279
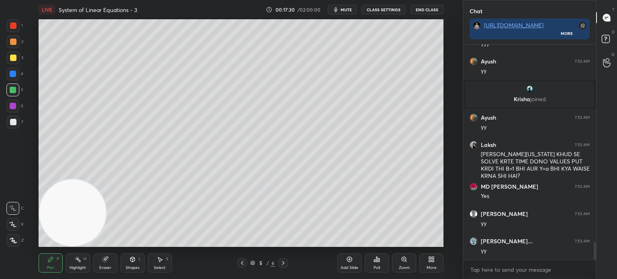
click at [141, 266] on div "Shapes L" at bounding box center [132, 262] width 24 height 19
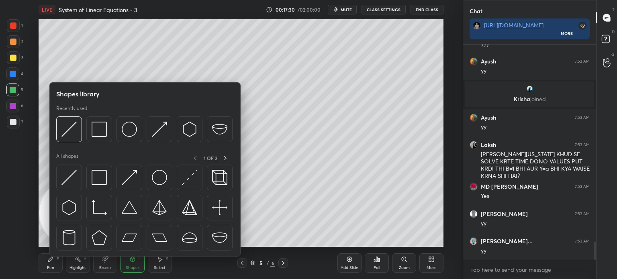
click at [82, 188] on div at bounding box center [144, 210] width 177 height 90
click at [71, 187] on div at bounding box center [69, 178] width 26 height 26
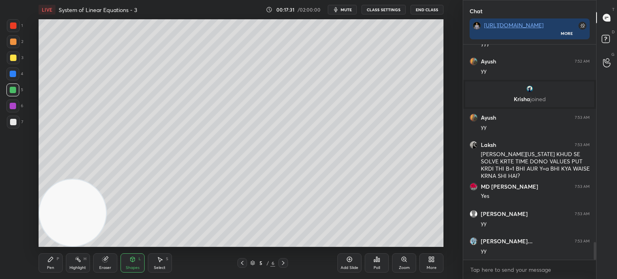
click at [12, 56] on div at bounding box center [13, 58] width 6 height 6
click at [53, 265] on div "Pen P" at bounding box center [51, 262] width 24 height 19
click at [12, 121] on div at bounding box center [13, 122] width 6 height 6
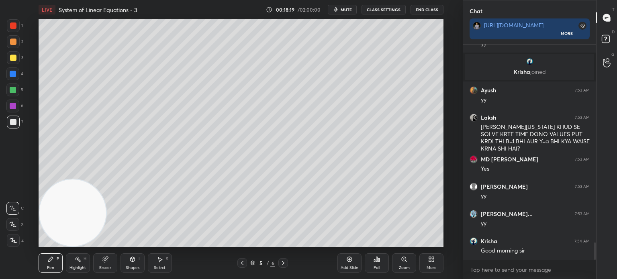
click at [17, 45] on div at bounding box center [13, 41] width 13 height 13
click at [13, 24] on div at bounding box center [13, 25] width 6 height 6
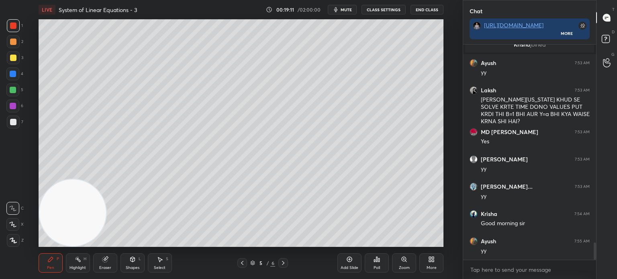
scroll to position [2513, 0]
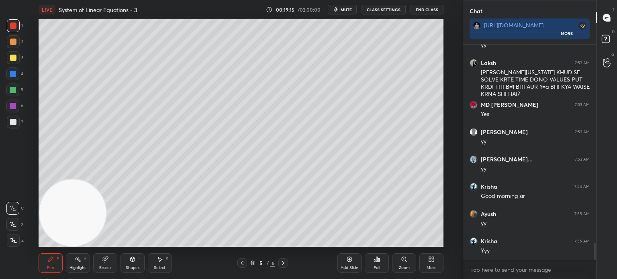
click at [18, 122] on div at bounding box center [13, 122] width 13 height 13
click at [241, 263] on icon at bounding box center [242, 263] width 6 height 6
click at [242, 262] on icon at bounding box center [242, 263] width 6 height 6
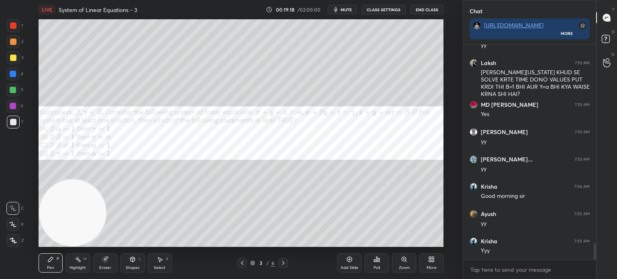
click at [14, 80] on div at bounding box center [12, 73] width 13 height 13
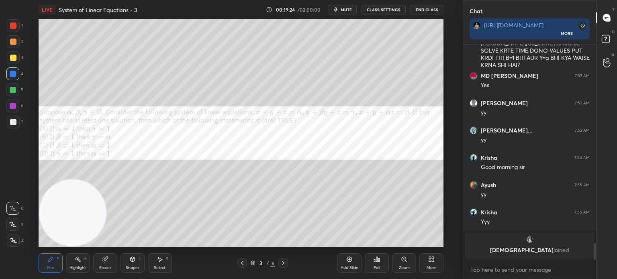
click at [287, 261] on div "3 / 6" at bounding box center [262, 263] width 149 height 10
click at [285, 261] on icon at bounding box center [283, 263] width 6 height 6
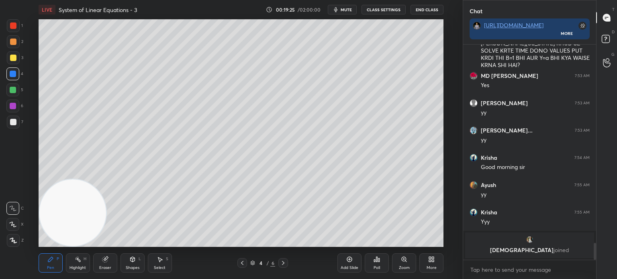
click at [351, 266] on div "Add Slide" at bounding box center [349, 268] width 18 height 4
click at [11, 118] on div at bounding box center [13, 122] width 13 height 13
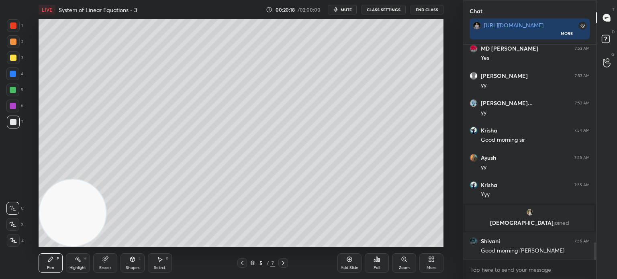
scroll to position [2498, 0]
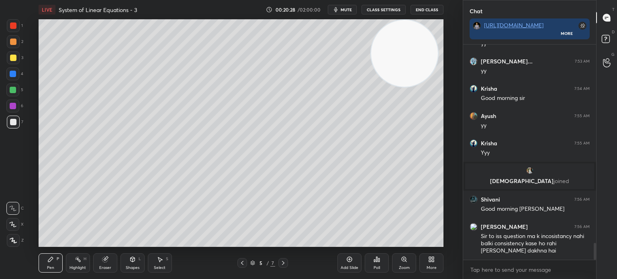
drag, startPoint x: 76, startPoint y: 198, endPoint x: 437, endPoint y: 20, distance: 402.3
click at [438, 20] on video at bounding box center [404, 53] width 67 height 67
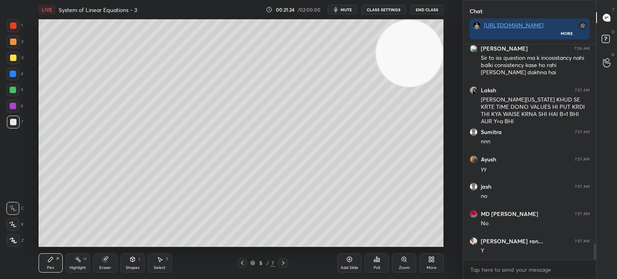
scroll to position [2703, 0]
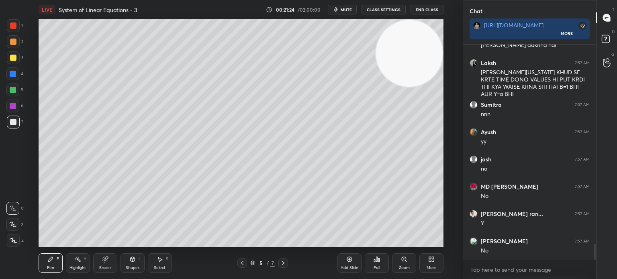
drag, startPoint x: 14, startPoint y: 106, endPoint x: 23, endPoint y: 101, distance: 9.5
click at [16, 105] on div at bounding box center [13, 106] width 6 height 6
click at [9, 123] on div at bounding box center [13, 122] width 13 height 13
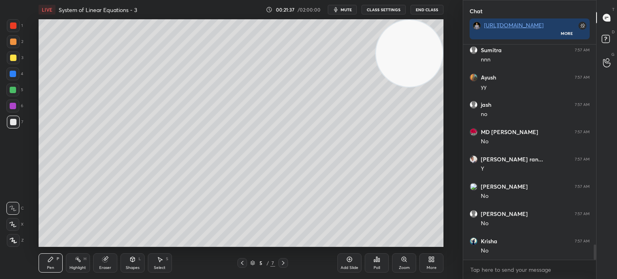
scroll to position [2785, 0]
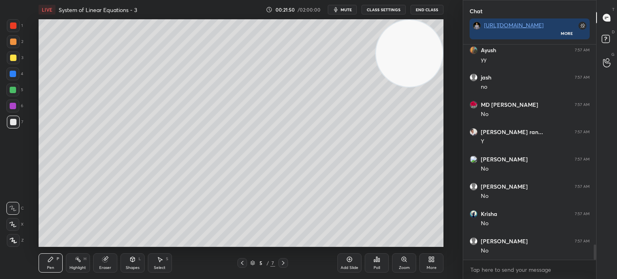
click at [103, 263] on div "Eraser" at bounding box center [105, 262] width 24 height 19
drag, startPoint x: 54, startPoint y: 261, endPoint x: 69, endPoint y: 247, distance: 20.4
click at [54, 261] on div "Pen P" at bounding box center [51, 262] width 24 height 19
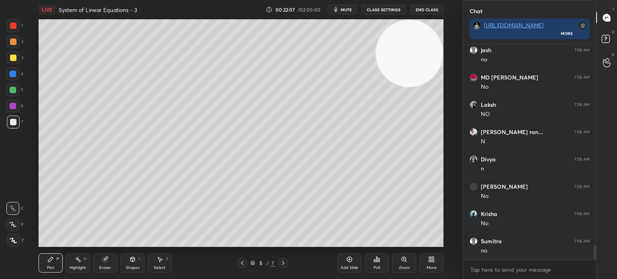
scroll to position [3031, 0]
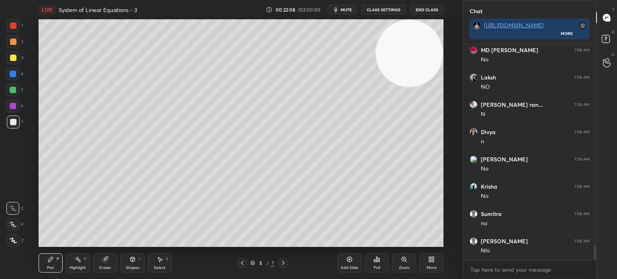
click at [241, 260] on div at bounding box center [242, 263] width 10 height 10
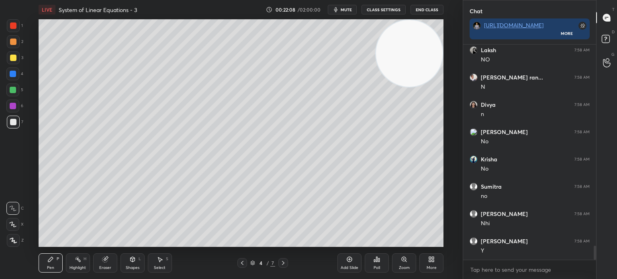
click at [242, 263] on icon at bounding box center [242, 263] width 6 height 6
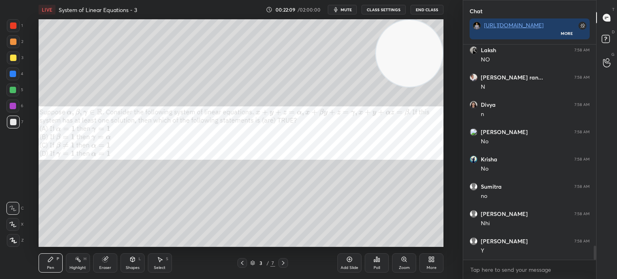
click at [16, 75] on div at bounding box center [13, 74] width 6 height 6
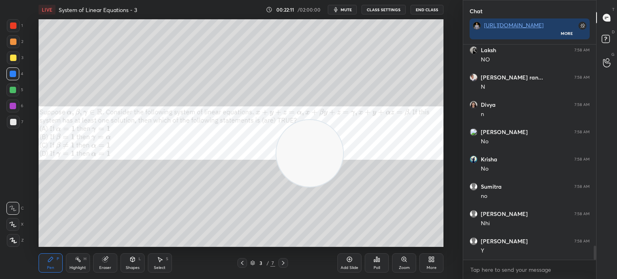
drag, startPoint x: 318, startPoint y: 163, endPoint x: 304, endPoint y: 179, distance: 21.3
click at [302, 179] on video at bounding box center [309, 153] width 67 height 67
drag, startPoint x: 295, startPoint y: 186, endPoint x: 267, endPoint y: 216, distance: 41.5
click at [267, 205] on video at bounding box center [292, 171] width 67 height 67
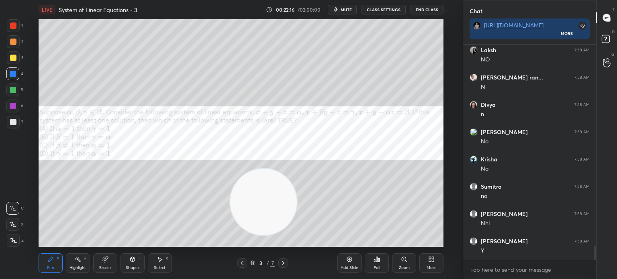
scroll to position [3085, 0]
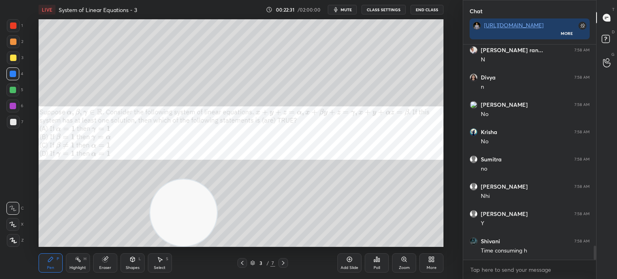
drag, startPoint x: 271, startPoint y: 214, endPoint x: 118, endPoint y: 276, distance: 164.4
click at [119, 0] on html "1 2 3 4 5 6 7 C X Z C X Z E E Erase all H H LIVE System of Linear Equations - 3…" at bounding box center [308, 0] width 617 height 0
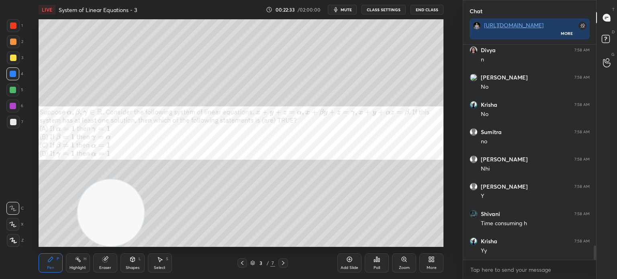
click at [285, 264] on icon at bounding box center [283, 263] width 6 height 6
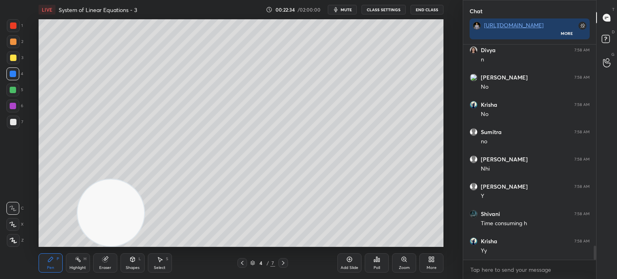
scroll to position [3140, 0]
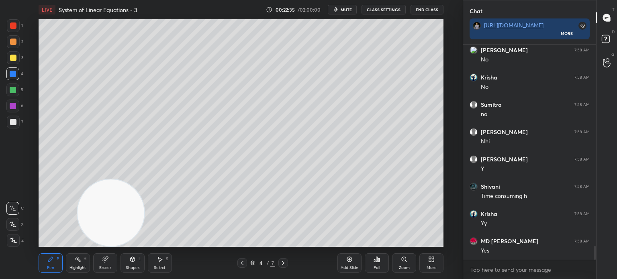
click at [281, 265] on icon at bounding box center [283, 263] width 6 height 6
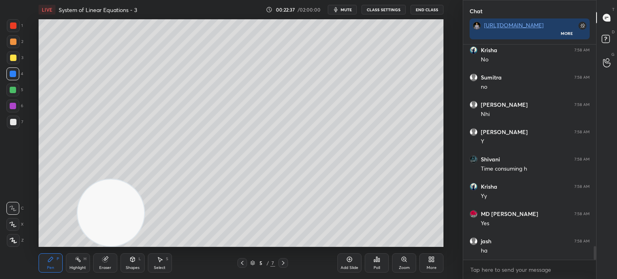
click at [348, 264] on div "Add Slide" at bounding box center [349, 262] width 24 height 19
click at [11, 124] on div at bounding box center [13, 122] width 6 height 6
click at [22, 149] on div "1 2 3 4 5 6 7 C X Z C X Z E E Erase all H H" at bounding box center [13, 133] width 26 height 228
click at [32, 120] on div "Setting up your live class Poll for secs No correct answer Start poll" at bounding box center [241, 133] width 430 height 228
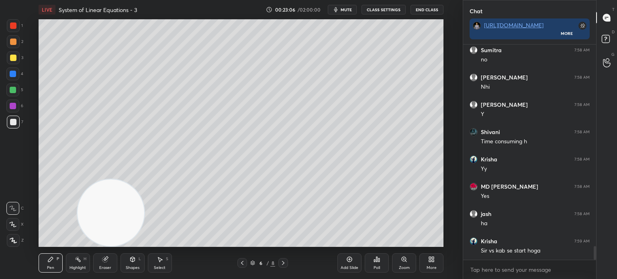
click at [8, 104] on div at bounding box center [12, 106] width 13 height 13
click at [16, 123] on div at bounding box center [13, 122] width 13 height 13
click at [7, 122] on div at bounding box center [13, 122] width 13 height 13
click at [16, 125] on div at bounding box center [13, 122] width 13 height 13
click at [3, 122] on div "1 2 3 4 5 6 7 C X Z C X Z E E Erase all H H" at bounding box center [13, 133] width 26 height 228
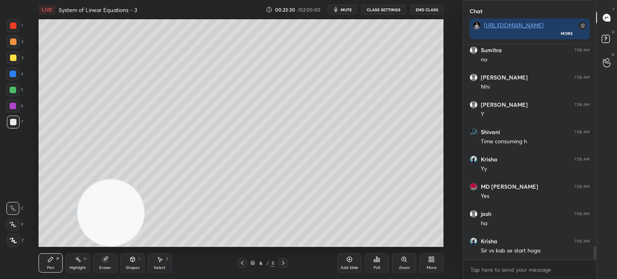
click at [27, 118] on div "Setting up your live class Poll for secs No correct answer Start poll" at bounding box center [241, 133] width 430 height 228
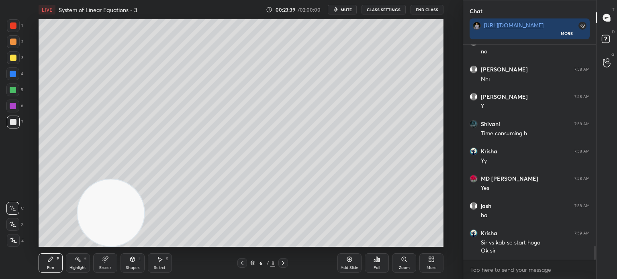
scroll to position [3230, 0]
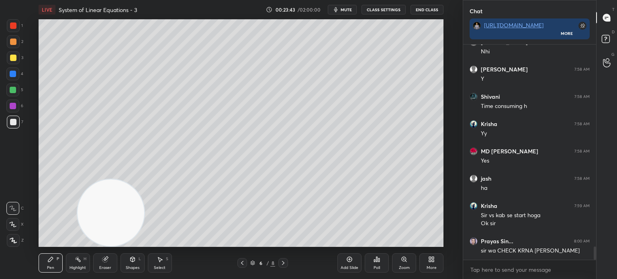
click at [16, 166] on div "1 2 3 4 5 6 7 C X Z C X Z E E Erase all H H" at bounding box center [13, 133] width 26 height 228
click at [17, 157] on div "1 2 3 4 5 6 7 C X Z C X Z E E Erase all H H" at bounding box center [13, 133] width 26 height 228
click at [0, 154] on div "1 2 3 4 5 6 7 C X Z C X Z E E Erase all H H" at bounding box center [13, 133] width 26 height 228
drag, startPoint x: 6, startPoint y: 144, endPoint x: 4, endPoint y: 140, distance: 4.9
click at [6, 144] on div "1 2 3 4 5 6 7 C X Z C X Z E E Erase all H H" at bounding box center [13, 133] width 26 height 228
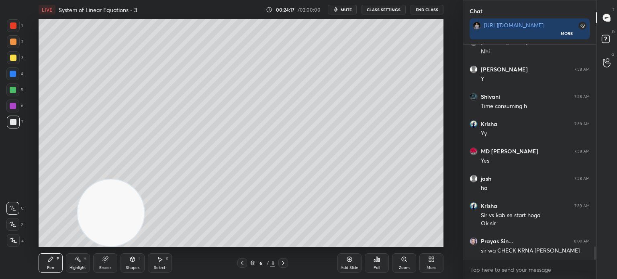
click at [2, 159] on div "1 2 3 4 5 6 7 C X Z C X Z E E Erase all H H" at bounding box center [13, 133] width 26 height 228
click at [12, 176] on div "1 2 3 4 5 6 7 C X Z C X Z E E Erase all H H" at bounding box center [13, 133] width 26 height 228
drag, startPoint x: 92, startPoint y: 211, endPoint x: 392, endPoint y: 47, distance: 341.7
click at [143, 179] on video at bounding box center [110, 212] width 67 height 67
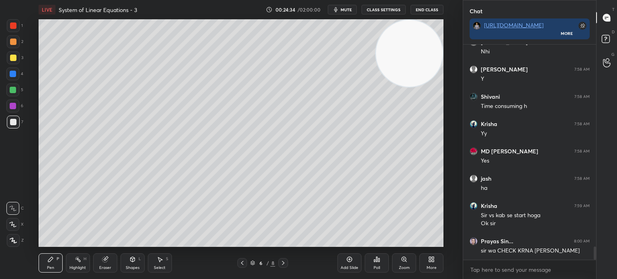
click at [8, 166] on div "1 2 3 4 5 6 7 C X Z C X Z E E Erase all H H" at bounding box center [13, 133] width 26 height 228
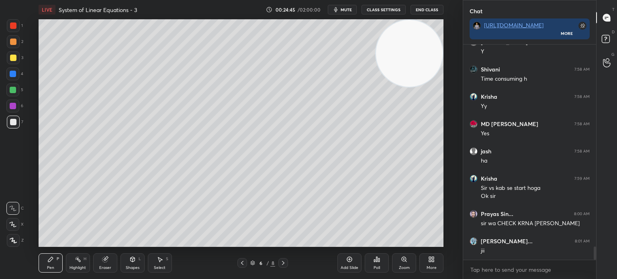
click at [383, 9] on button "CLASS SETTINGS" at bounding box center [383, 10] width 44 height 10
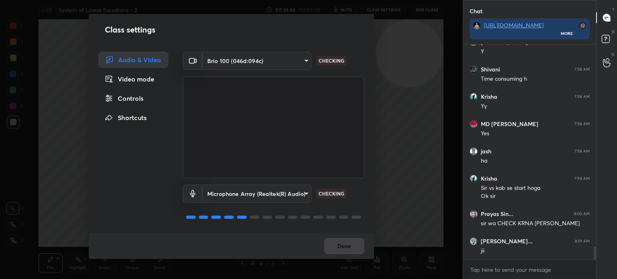
drag, startPoint x: 133, startPoint y: 101, endPoint x: 138, endPoint y: 98, distance: 5.0
click at [135, 100] on div "Controls" at bounding box center [133, 98] width 70 height 16
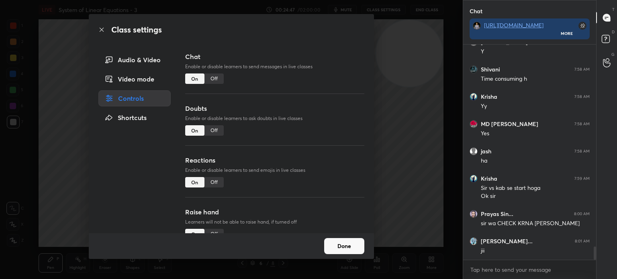
click at [212, 83] on div "Chat Enable or disable learners to send messages in live classes On Off" at bounding box center [274, 78] width 179 height 52
click at [215, 84] on div "Chat Enable or disable learners to send messages in live classes On Off" at bounding box center [274, 78] width 179 height 52
click at [213, 83] on div "Off" at bounding box center [213, 78] width 19 height 10
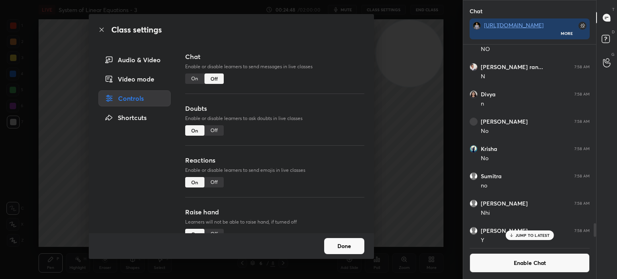
drag, startPoint x: 415, startPoint y: 62, endPoint x: 259, endPoint y: 128, distance: 169.1
click at [259, 132] on div "Class settings Audio & Video Video mode Controls Shortcuts Chat Enable or disab…" at bounding box center [231, 139] width 462 height 279
click at [429, 124] on div "Class settings Audio & Video Video mode Controls Shortcuts Chat Enable or disab…" at bounding box center [231, 139] width 462 height 279
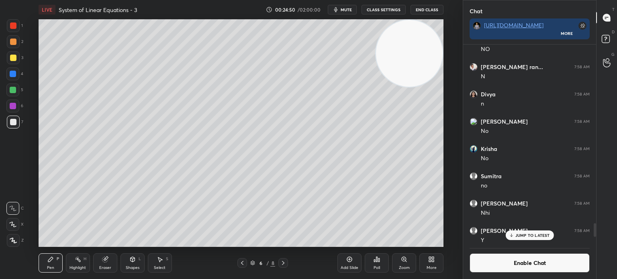
click at [352, 8] on span "mute" at bounding box center [345, 10] width 11 height 6
drag, startPoint x: 400, startPoint y: 54, endPoint x: 4, endPoint y: 228, distance: 432.5
click at [22, 229] on div "1 2 3 4 5 6 7 C X Z C X Z E E Erase all H H LIVE System of Linear Equations - 3…" at bounding box center [228, 139] width 456 height 279
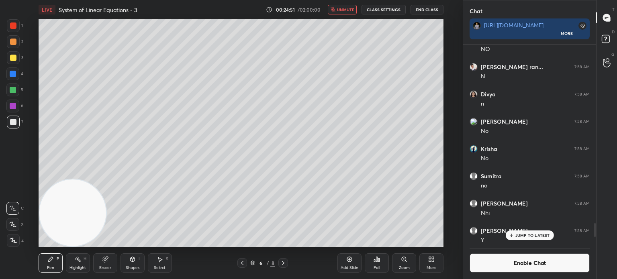
click at [13, 63] on div "3" at bounding box center [15, 59] width 16 height 16
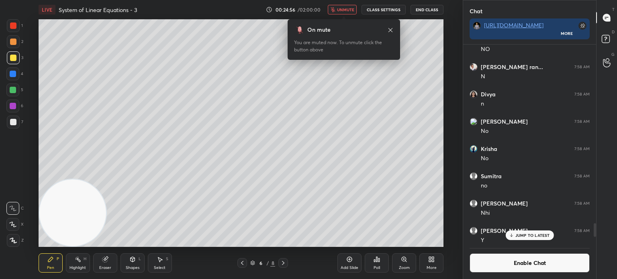
click at [389, 29] on icon at bounding box center [390, 30] width 4 height 4
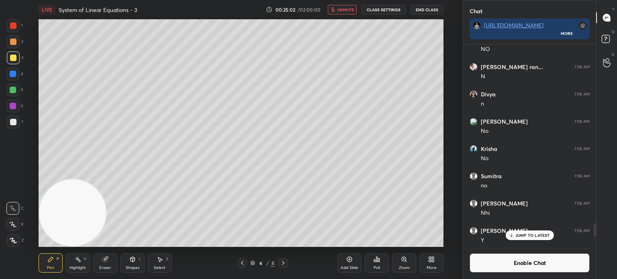
click at [430, 6] on button "End Class" at bounding box center [426, 10] width 33 height 10
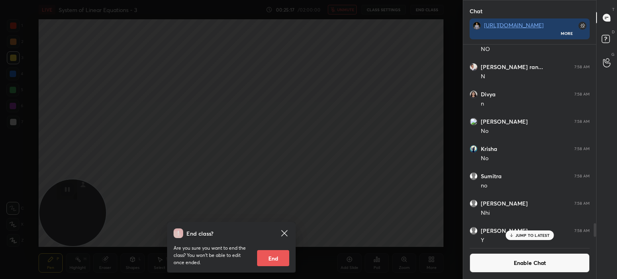
click at [283, 232] on icon at bounding box center [284, 233] width 10 height 10
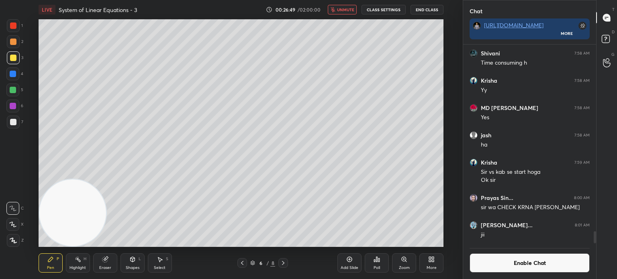
click at [345, 8] on span "unmute" at bounding box center [345, 10] width 17 height 6
click at [548, 264] on button "Enable Chat" at bounding box center [529, 262] width 120 height 19
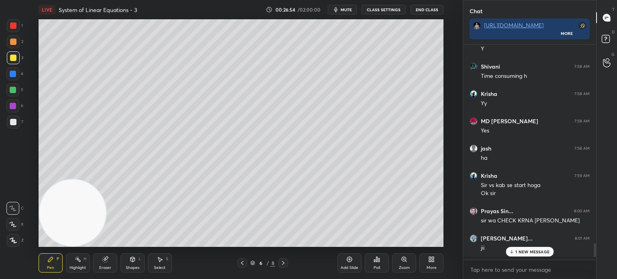
scroll to position [3059, 0]
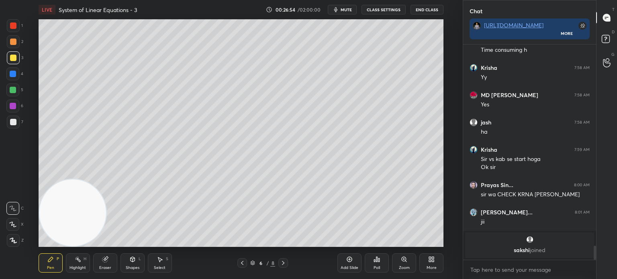
drag, startPoint x: 594, startPoint y: 253, endPoint x: 593, endPoint y: 273, distance: 20.1
click at [593, 273] on div "Monika 7:58 AM Y Shivani 7:58 AM Time consuming h Krisha 7:58 AM Yy MD MASUD 7:…" at bounding box center [529, 162] width 133 height 234
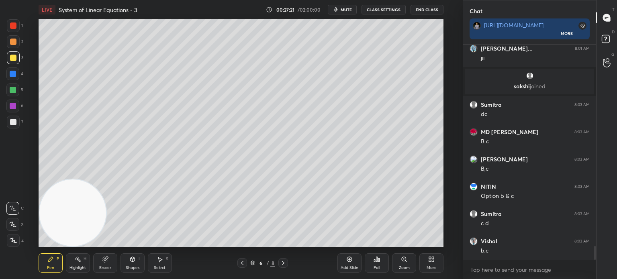
scroll to position [3250, 0]
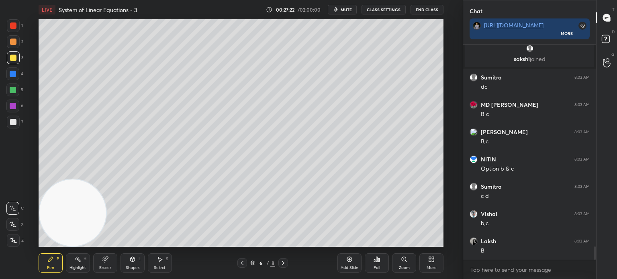
click at [16, 123] on div at bounding box center [13, 122] width 13 height 13
click at [18, 56] on div at bounding box center [13, 57] width 13 height 13
click at [355, 264] on div "Add Slide" at bounding box center [349, 262] width 24 height 19
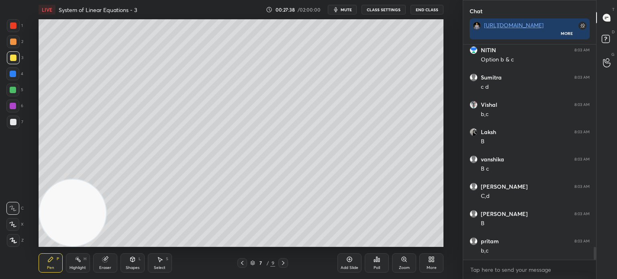
scroll to position [3387, 0]
click at [132, 263] on div "Shapes L" at bounding box center [132, 262] width 24 height 19
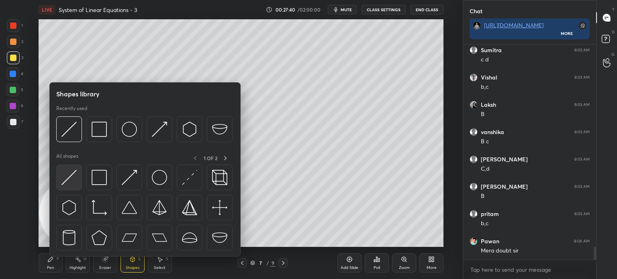
click at [72, 179] on img at bounding box center [68, 177] width 15 height 15
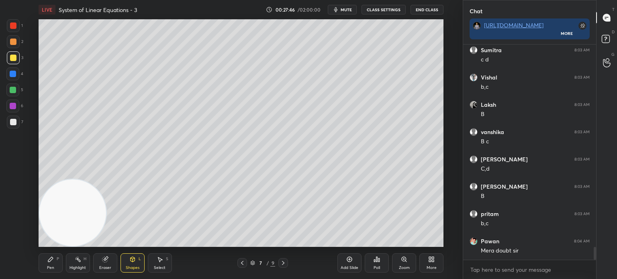
click at [55, 261] on div "Pen P" at bounding box center [51, 262] width 24 height 19
drag, startPoint x: 12, startPoint y: 122, endPoint x: 17, endPoint y: 119, distance: 5.7
click at [15, 121] on div at bounding box center [13, 122] width 6 height 6
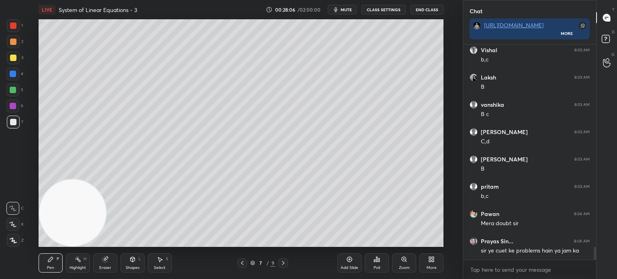
scroll to position [3441, 0]
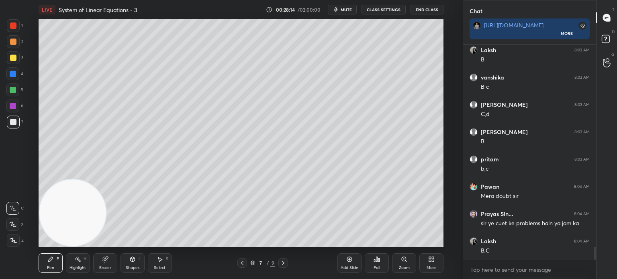
click at [106, 179] on video at bounding box center [72, 212] width 67 height 67
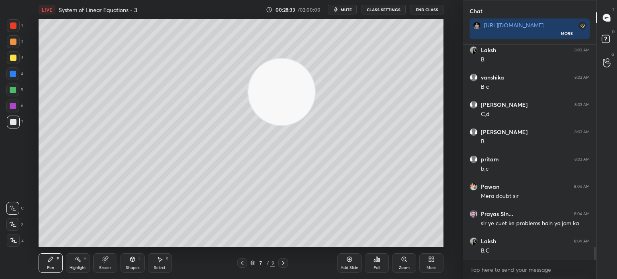
click at [6, 0] on html "1 2 3 4 5 6 7 C X Z C X Z E E Erase all H H LIVE System of Linear Equations - 3…" at bounding box center [308, 0] width 617 height 0
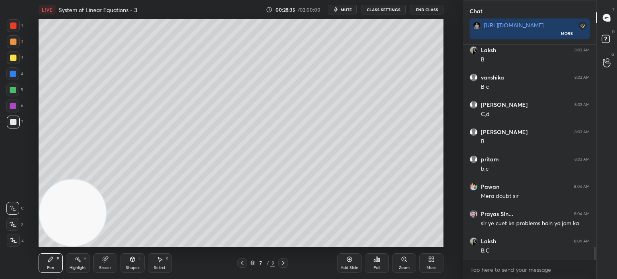
scroll to position [3468, 0]
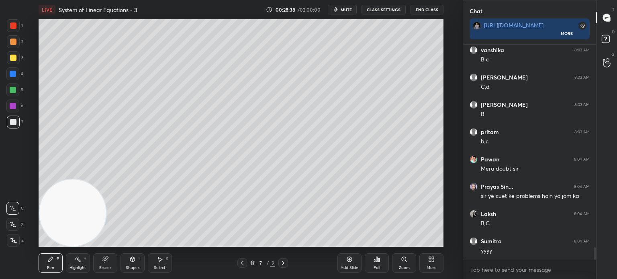
click at [15, 59] on div at bounding box center [13, 58] width 6 height 6
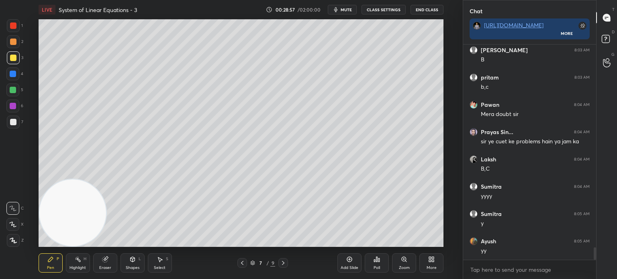
scroll to position [3550, 0]
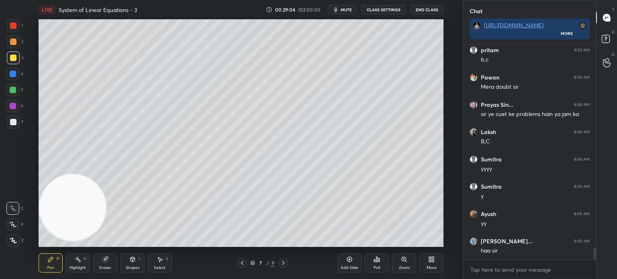
drag, startPoint x: 77, startPoint y: 192, endPoint x: 69, endPoint y: 79, distance: 113.1
click at [66, 174] on video at bounding box center [72, 207] width 67 height 67
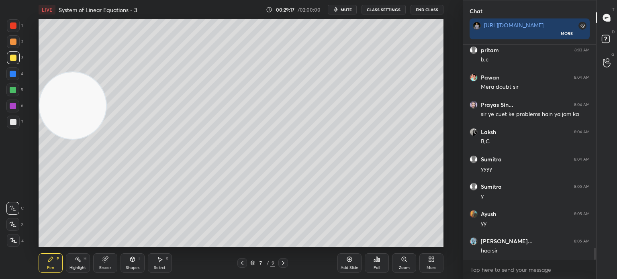
scroll to position [3578, 0]
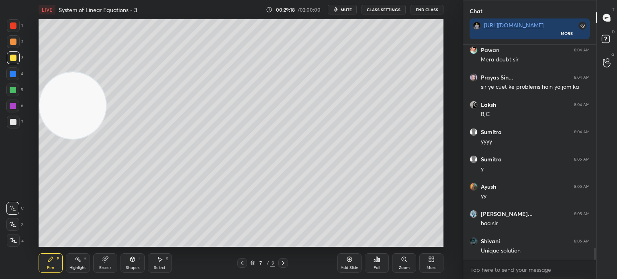
click at [10, 25] on div at bounding box center [13, 25] width 13 height 13
click at [19, 119] on div "7" at bounding box center [15, 122] width 16 height 13
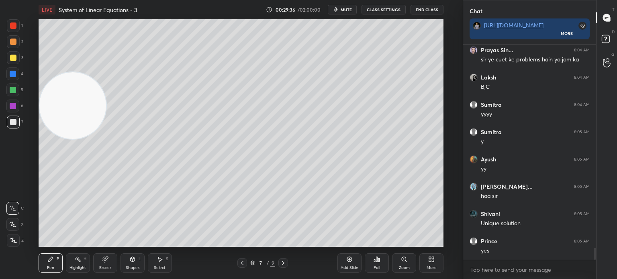
click at [13, 60] on div at bounding box center [13, 58] width 6 height 6
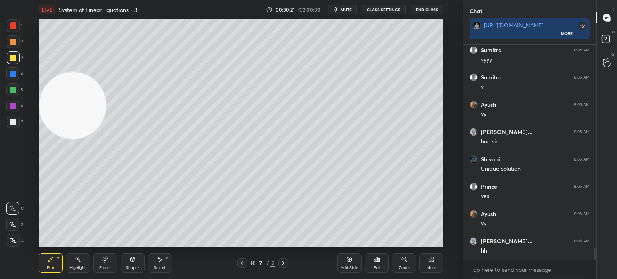
scroll to position [3687, 0]
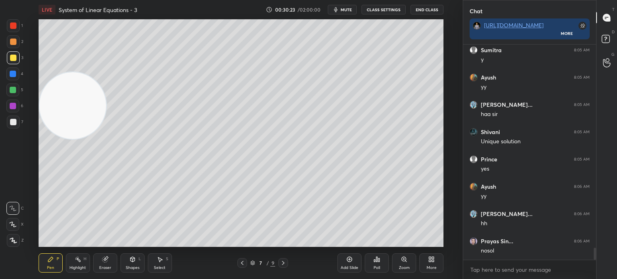
click at [14, 25] on div at bounding box center [13, 25] width 6 height 6
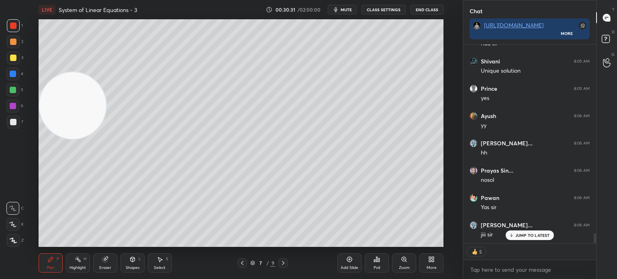
scroll to position [3785, 0]
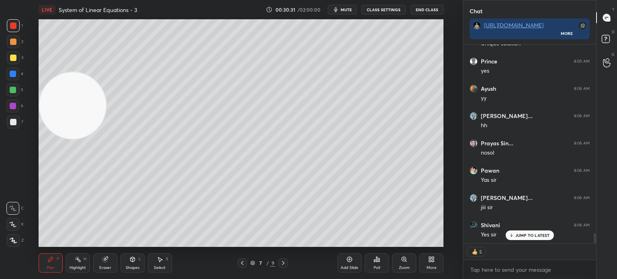
click at [244, 260] on icon at bounding box center [242, 263] width 6 height 6
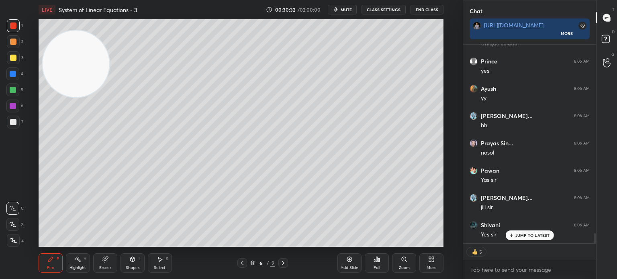
drag, startPoint x: 75, startPoint y: 64, endPoint x: 79, endPoint y: 57, distance: 8.3
click at [79, 58] on video at bounding box center [76, 64] width 67 height 67
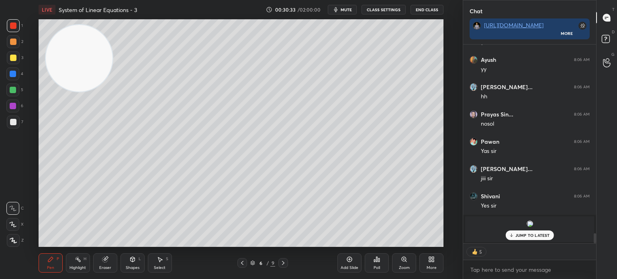
click at [282, 262] on icon at bounding box center [283, 263] width 6 height 6
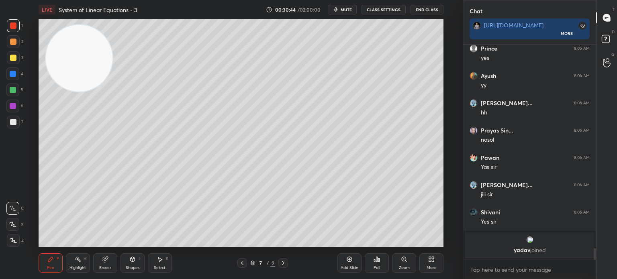
click at [242, 263] on icon at bounding box center [242, 263] width 6 height 6
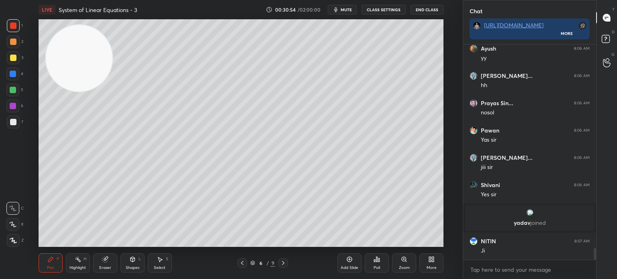
click at [281, 262] on icon at bounding box center [283, 263] width 6 height 6
click at [241, 263] on icon at bounding box center [242, 263] width 6 height 6
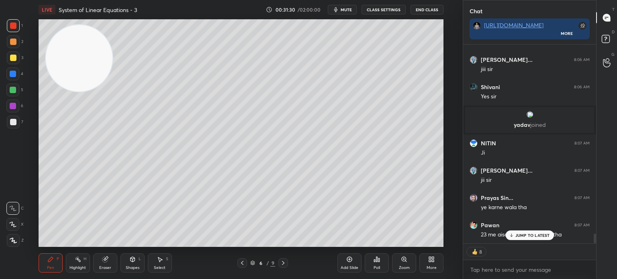
scroll to position [3950, 0]
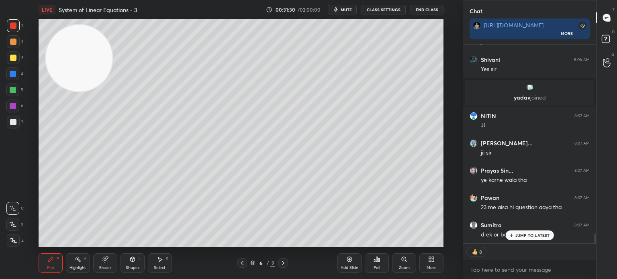
click at [529, 237] on p "JUMP TO LATEST" at bounding box center [532, 235] width 35 height 5
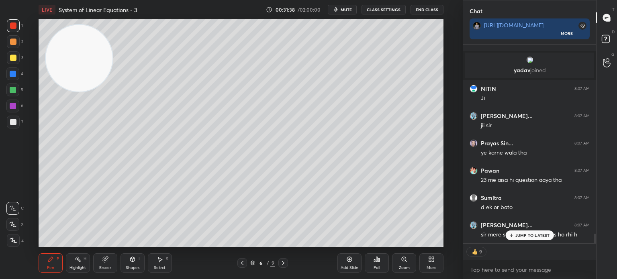
click at [16, 104] on div at bounding box center [12, 106] width 13 height 13
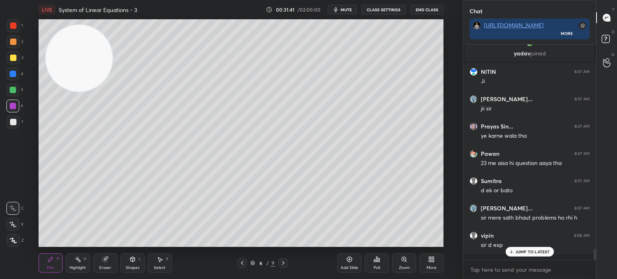
scroll to position [213, 130]
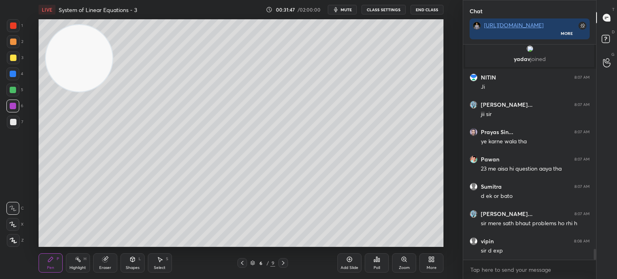
click at [285, 261] on icon at bounding box center [283, 263] width 6 height 6
click at [11, 56] on div at bounding box center [13, 58] width 6 height 6
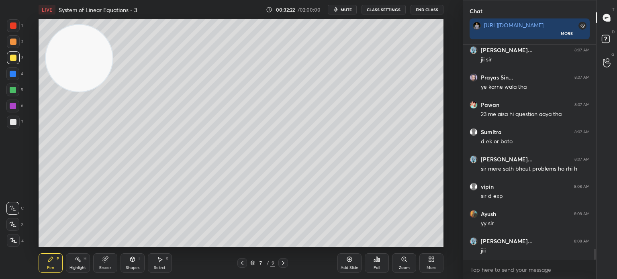
scroll to position [4071, 0]
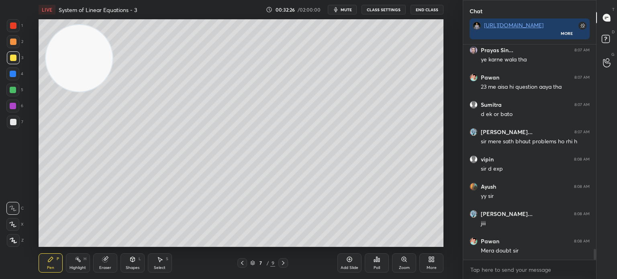
click at [241, 263] on icon at bounding box center [242, 263] width 6 height 6
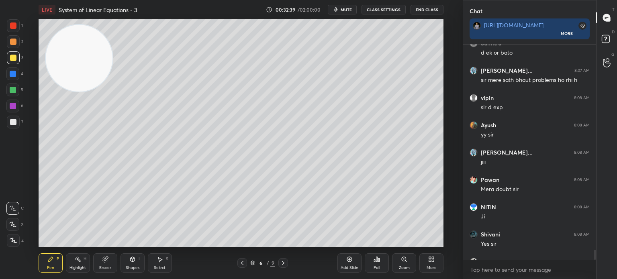
scroll to position [4387, 0]
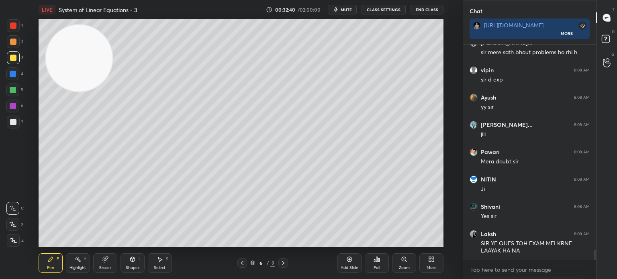
drag, startPoint x: 595, startPoint y: 254, endPoint x: 605, endPoint y: 279, distance: 27.0
click at [605, 278] on div "Chat https://www.youtube.com/watch?v=6AIasoJjAb4&pp=0gcJCfwJAYcqIYzv More Sumit…" at bounding box center [539, 139] width 154 height 279
drag, startPoint x: 83, startPoint y: 92, endPoint x: 34, endPoint y: 241, distance: 156.4
click at [46, 92] on video at bounding box center [79, 58] width 67 height 67
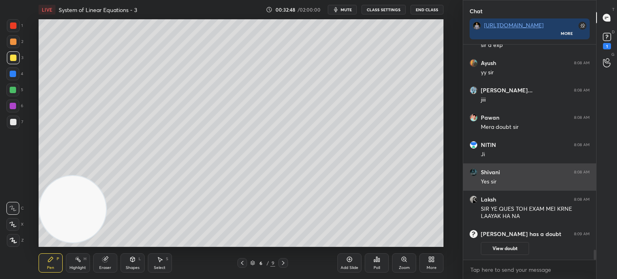
scroll to position [3879, 0]
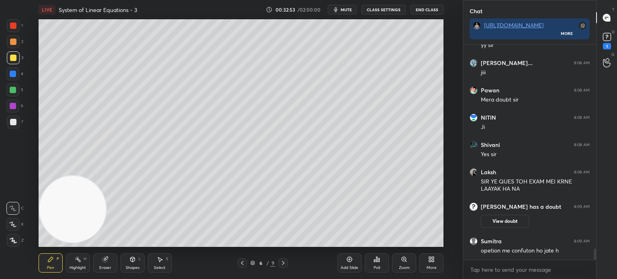
click at [16, 163] on div "1 2 3 4 5 6 7 C X Z C X Z E E Erase all H H" at bounding box center [13, 133] width 26 height 228
click at [342, 267] on div "Add Slide" at bounding box center [349, 268] width 18 height 4
drag, startPoint x: 9, startPoint y: 122, endPoint x: 14, endPoint y: 120, distance: 5.1
click at [10, 122] on div at bounding box center [13, 122] width 6 height 6
click at [12, 123] on div at bounding box center [13, 122] width 6 height 6
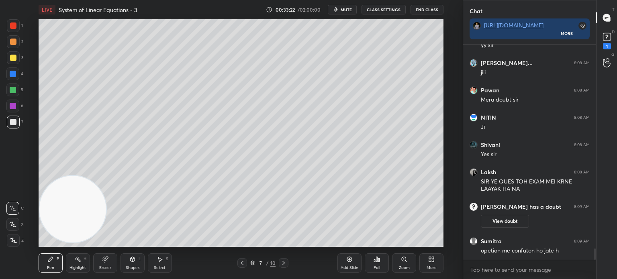
scroll to position [3907, 0]
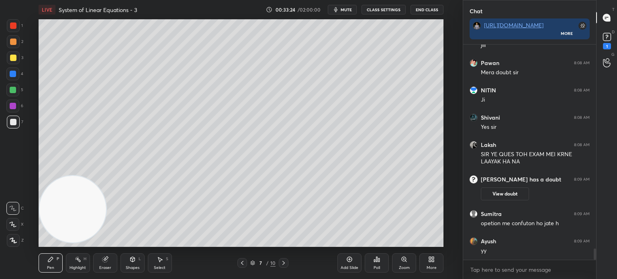
click at [26, 125] on div "Setting up your live class Poll for secs No correct answer Start poll" at bounding box center [241, 133] width 430 height 228
click at [10, 96] on div at bounding box center [12, 89] width 13 height 13
click at [5, 99] on div "1 2 3 4 5 6 7 C X Z C X Z E E Erase all H H" at bounding box center [13, 133] width 26 height 228
click at [11, 96] on div at bounding box center [12, 89] width 13 height 13
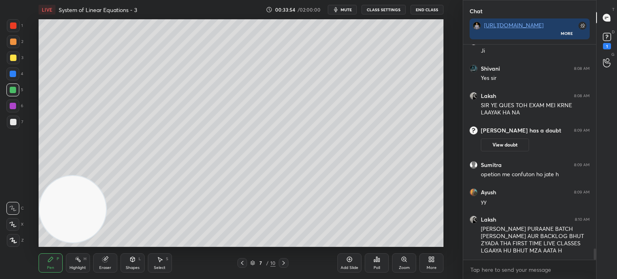
click at [9, 145] on div "1 2 3 4 5 6 7 C X Z C X Z E E Erase all H H" at bounding box center [13, 133] width 26 height 228
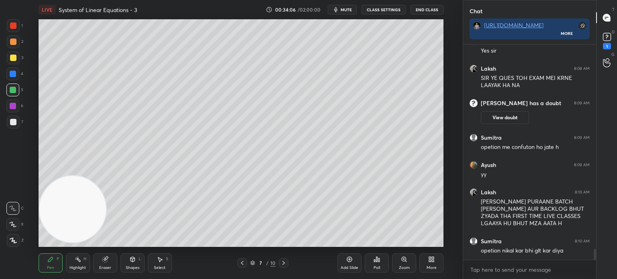
click at [8, 146] on div "1 2 3 4 5 6 7 C X Z C X Z E E Erase all H H" at bounding box center [13, 133] width 26 height 228
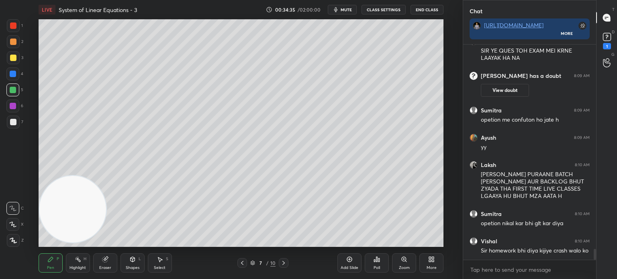
click at [22, 155] on div "1 2 3 4 5 6 7 C X Z C X Z E E Erase all H H" at bounding box center [13, 133] width 26 height 228
click at [8, 149] on div "1 2 3 4 5 6 7 C X Z C X Z E E Erase all H H" at bounding box center [13, 133] width 26 height 228
click at [5, 132] on div "1 2 3 4 5 6 7 C X Z C X Z E E Erase all H H" at bounding box center [13, 133] width 26 height 228
click at [4, 112] on div "1 2 3 4 5 6 7 C X Z C X Z E E Erase all H H" at bounding box center [13, 133] width 26 height 228
click at [13, 133] on div "1 2 3 4 5 6 7 C X Z C X Z E E Erase all H H" at bounding box center [13, 133] width 26 height 228
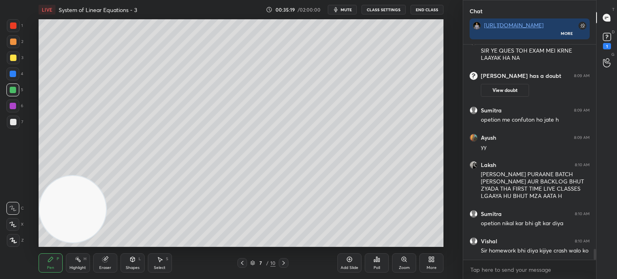
drag, startPoint x: 127, startPoint y: 72, endPoint x: 151, endPoint y: 30, distance: 48.0
click at [106, 176] on video at bounding box center [72, 209] width 67 height 67
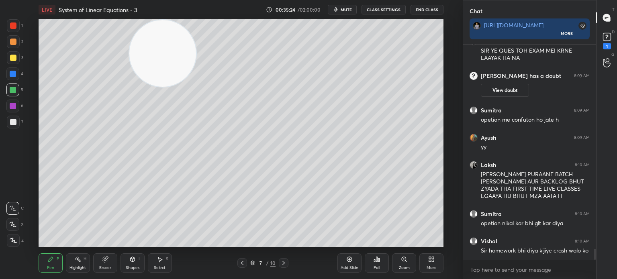
click at [2, 154] on div "1 2 3 4 5 6 7 C X Z C X Z E E Erase all H H" at bounding box center [13, 133] width 26 height 228
click at [35, 143] on div "Setting up your live class Poll for secs No correct answer Start poll" at bounding box center [241, 133] width 430 height 228
click at [30, 265] on div "LIVE System of Linear Equations - 3 00:35:40 / 02:00:00 mute CLASS SETTINGS End…" at bounding box center [241, 139] width 430 height 279
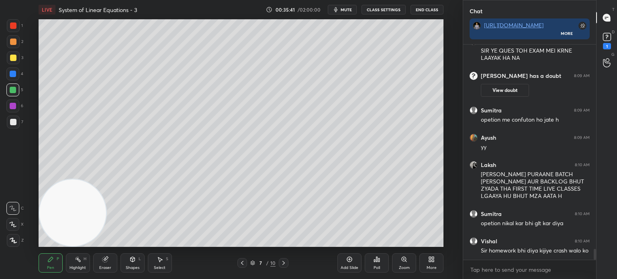
click at [14, 61] on div at bounding box center [13, 57] width 13 height 13
click at [349, 8] on span "mute" at bounding box center [345, 10] width 11 height 6
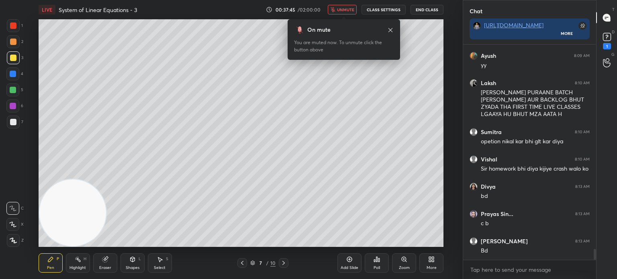
scroll to position [4120, 0]
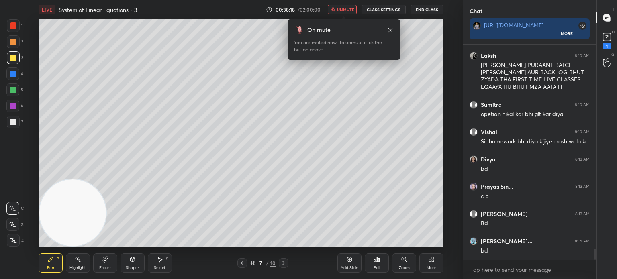
click at [349, 8] on span "unmute" at bounding box center [345, 10] width 17 height 6
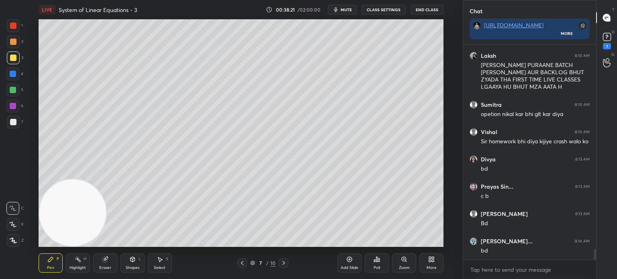
click at [14, 122] on div at bounding box center [13, 122] width 6 height 6
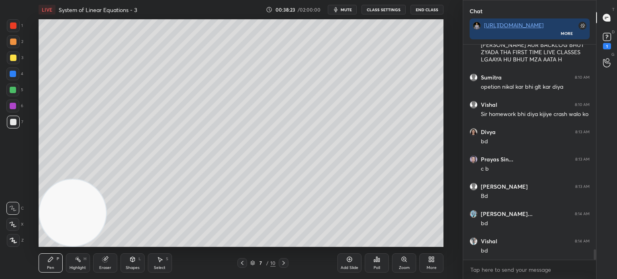
scroll to position [4201, 0]
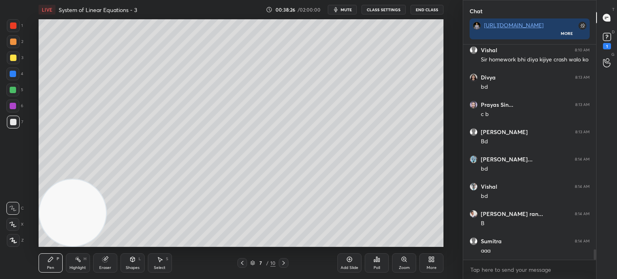
click at [348, 267] on div "Add Slide" at bounding box center [349, 268] width 18 height 4
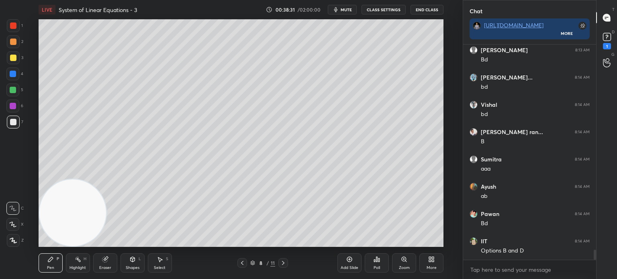
scroll to position [4311, 0]
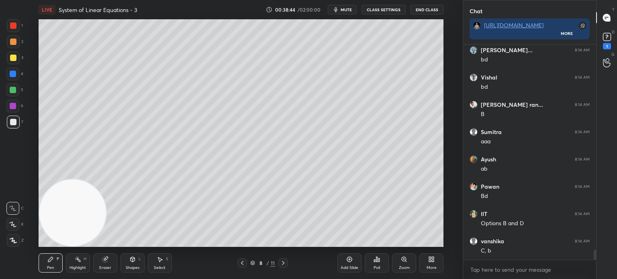
click at [132, 274] on div "Pen P Highlight H Eraser Shapes L Select S 8 / 11 Add Slide Poll Zoom More" at bounding box center [241, 263] width 405 height 32
click at [134, 269] on div "Shapes" at bounding box center [133, 268] width 14 height 4
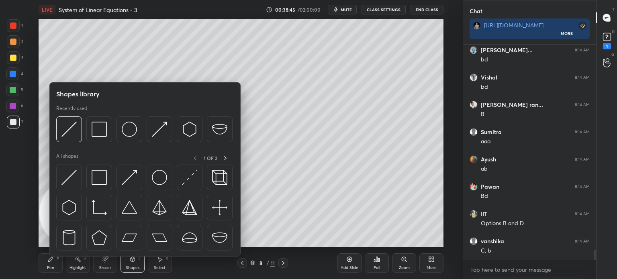
click at [70, 189] on div at bounding box center [69, 178] width 26 height 26
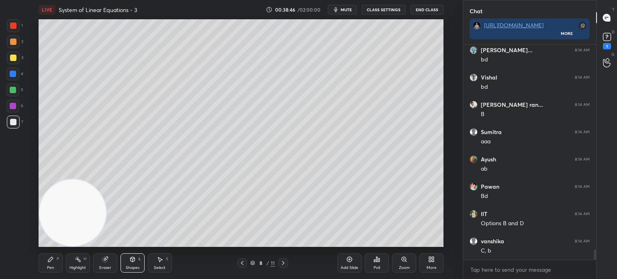
click at [15, 53] on div at bounding box center [13, 57] width 13 height 13
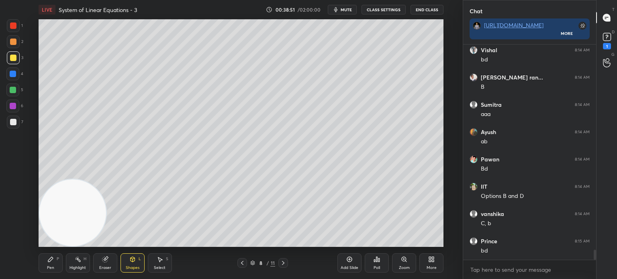
click at [50, 258] on icon at bounding box center [50, 259] width 6 height 6
click at [14, 117] on div at bounding box center [13, 122] width 13 height 13
drag, startPoint x: 357, startPoint y: 35, endPoint x: 381, endPoint y: 26, distance: 25.6
click at [106, 179] on video at bounding box center [72, 212] width 67 height 67
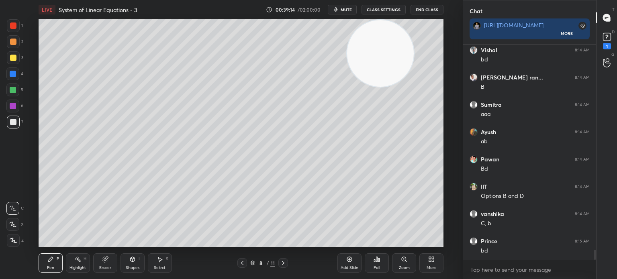
scroll to position [4365, 0]
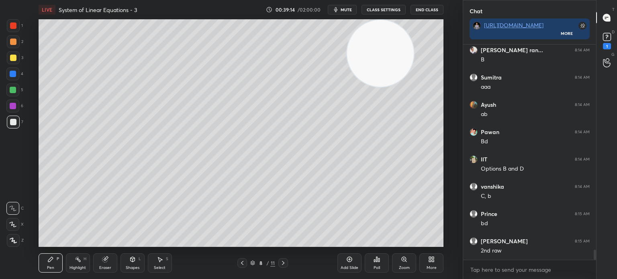
click at [107, 263] on div "Eraser" at bounding box center [105, 262] width 24 height 19
click at [52, 262] on div "Pen P" at bounding box center [51, 262] width 24 height 19
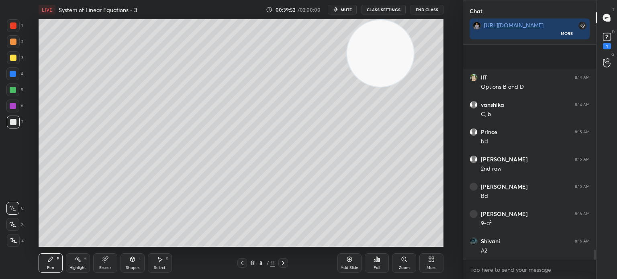
scroll to position [4502, 0]
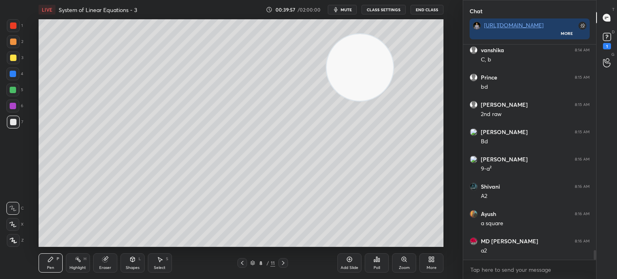
drag, startPoint x: 372, startPoint y: 67, endPoint x: 59, endPoint y: 207, distance: 342.5
click at [326, 101] on video at bounding box center [359, 67] width 67 height 67
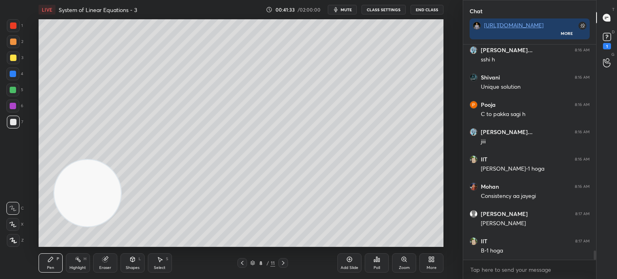
scroll to position [4747, 0]
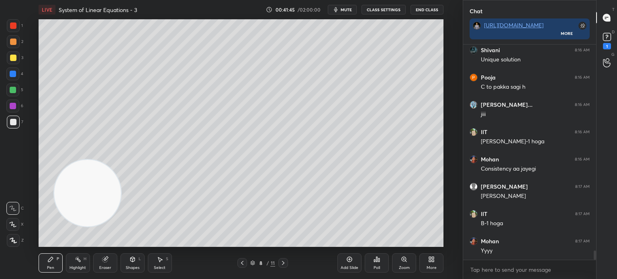
click at [12, 26] on div at bounding box center [13, 25] width 6 height 6
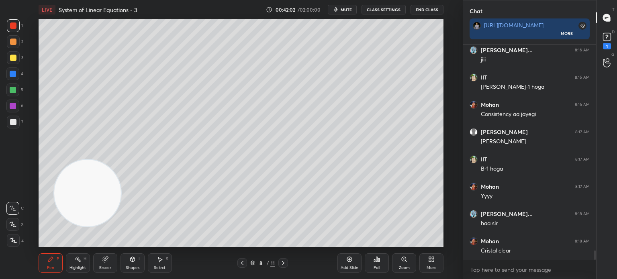
scroll to position [4837, 0]
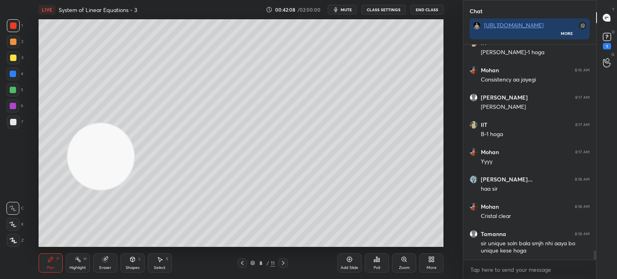
drag, startPoint x: 96, startPoint y: 198, endPoint x: 236, endPoint y: 42, distance: 209.8
click at [134, 123] on video at bounding box center [100, 156] width 67 height 67
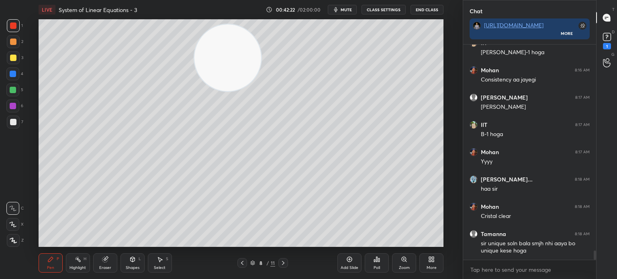
click at [12, 105] on div at bounding box center [13, 106] width 6 height 6
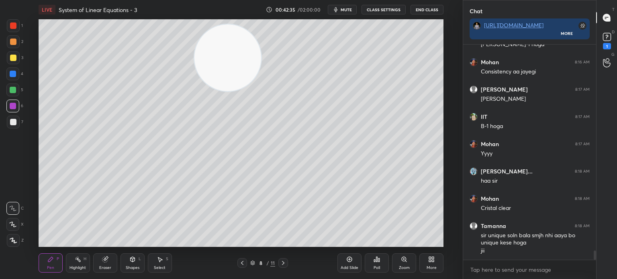
click at [13, 122] on div at bounding box center [13, 122] width 6 height 6
click at [194, 91] on video at bounding box center [227, 57] width 67 height 67
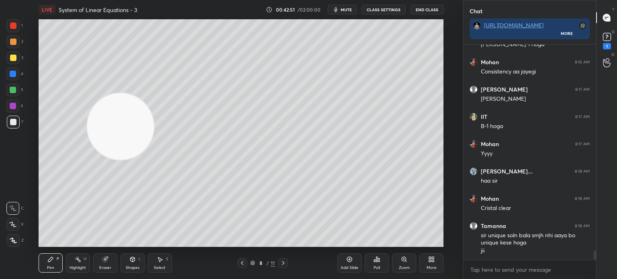
click at [242, 264] on icon at bounding box center [242, 263] width 2 height 4
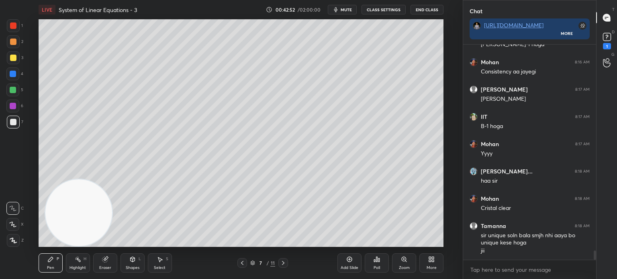
click at [45, 231] on video at bounding box center [78, 212] width 67 height 67
click at [286, 262] on icon at bounding box center [283, 263] width 6 height 6
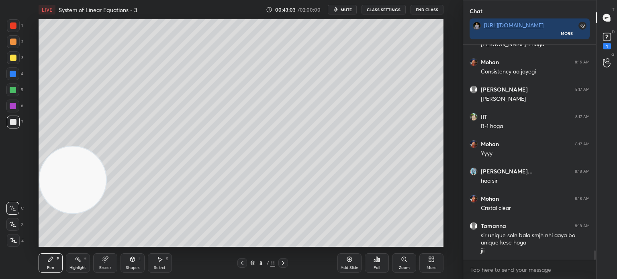
drag, startPoint x: 85, startPoint y: 179, endPoint x: 82, endPoint y: 115, distance: 63.5
click at [83, 147] on video at bounding box center [72, 180] width 67 height 67
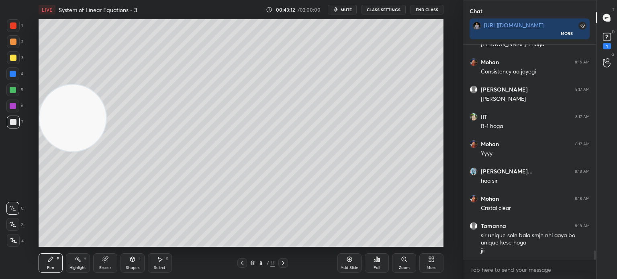
drag, startPoint x: 346, startPoint y: 265, endPoint x: 343, endPoint y: 262, distance: 4.3
click at [346, 266] on div "Add Slide" at bounding box center [349, 268] width 18 height 4
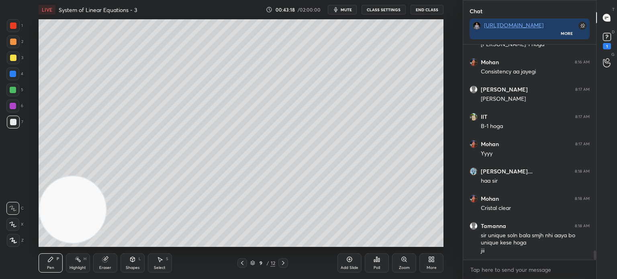
drag, startPoint x: 72, startPoint y: 158, endPoint x: 56, endPoint y: 210, distance: 54.1
click at [57, 225] on video at bounding box center [72, 209] width 67 height 67
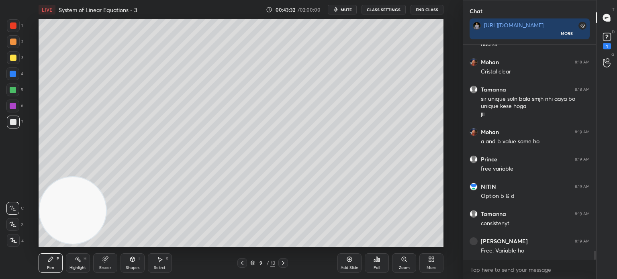
scroll to position [5008, 0]
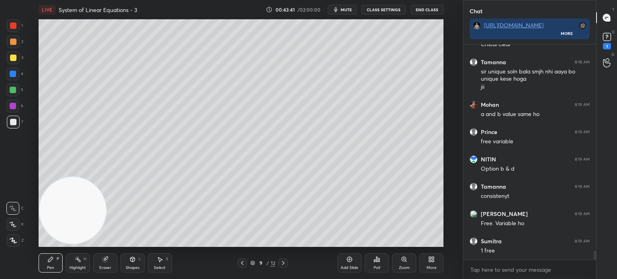
click at [128, 269] on div "Shapes" at bounding box center [133, 268] width 14 height 4
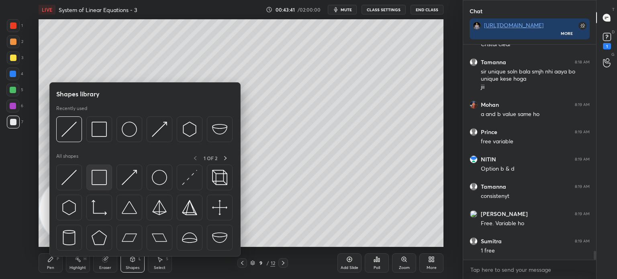
scroll to position [5036, 0]
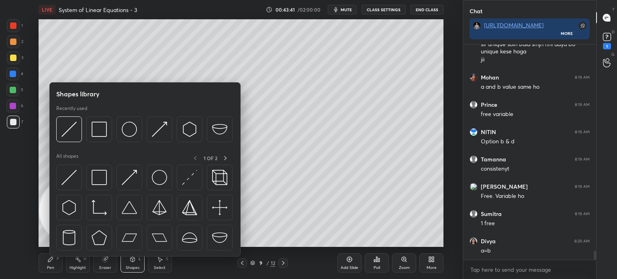
click at [105, 179] on img at bounding box center [99, 177] width 15 height 15
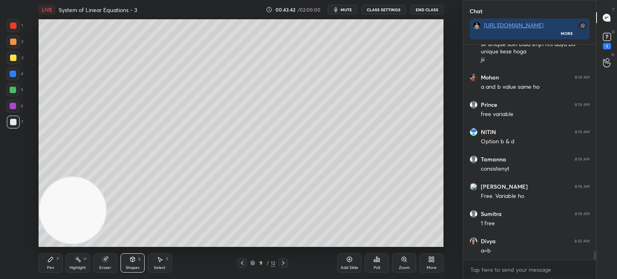
click at [15, 29] on div at bounding box center [13, 25] width 13 height 13
click at [60, 265] on div "Pen P" at bounding box center [51, 262] width 24 height 19
click at [17, 58] on div at bounding box center [13, 57] width 13 height 13
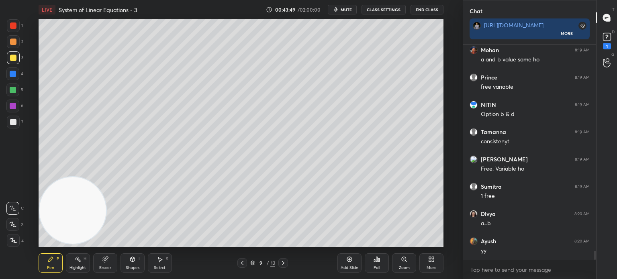
click at [17, 124] on div at bounding box center [13, 122] width 13 height 13
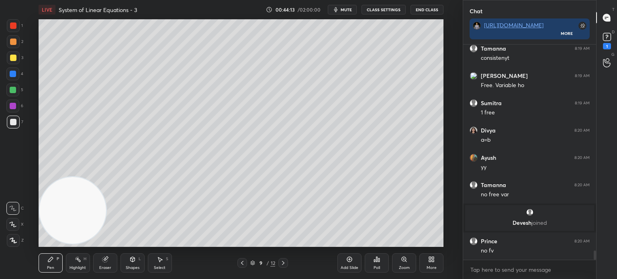
scroll to position [4825, 0]
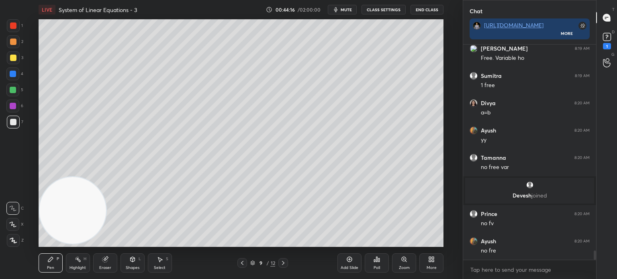
click at [17, 59] on div at bounding box center [13, 57] width 13 height 13
click at [132, 263] on div "Shapes L" at bounding box center [132, 262] width 24 height 19
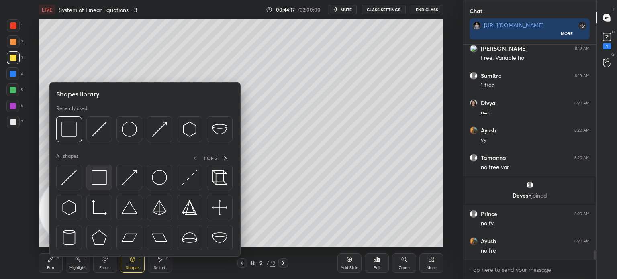
click at [108, 181] on div at bounding box center [99, 178] width 26 height 26
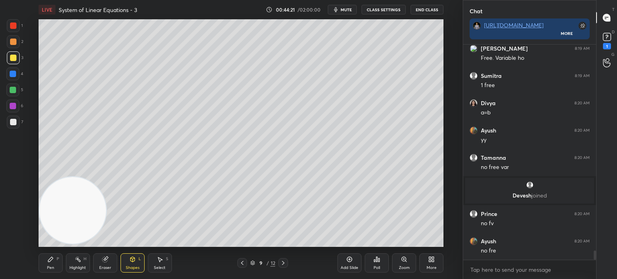
click at [59, 258] on div "Pen P" at bounding box center [51, 262] width 24 height 19
click at [11, 92] on div at bounding box center [13, 90] width 6 height 6
click at [7, 122] on div at bounding box center [13, 122] width 13 height 13
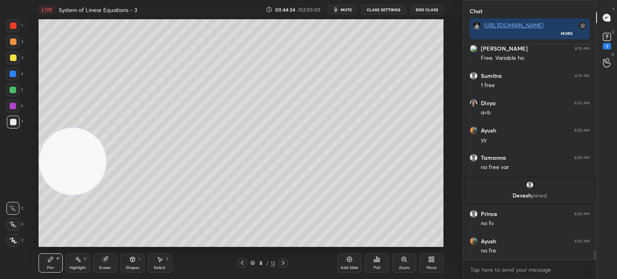
drag, startPoint x: 50, startPoint y: 98, endPoint x: 53, endPoint y: 245, distance: 147.4
click at [54, 195] on video at bounding box center [72, 161] width 67 height 67
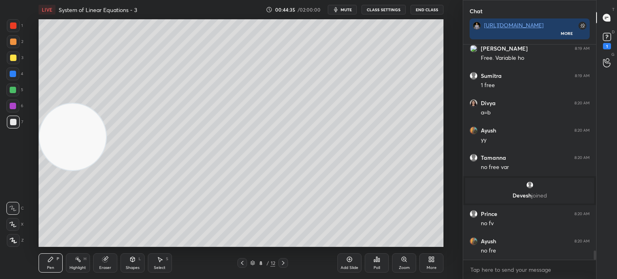
drag, startPoint x: 85, startPoint y: 226, endPoint x: 37, endPoint y: 124, distance: 112.6
click at [37, 116] on div "Setting up your live class Poll for secs No correct answer Start poll" at bounding box center [241, 133] width 430 height 228
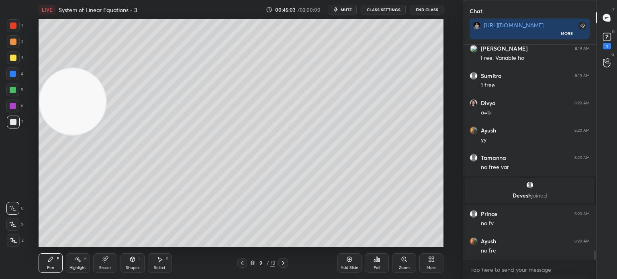
click at [13, 75] on div at bounding box center [13, 74] width 6 height 6
click at [104, 267] on div "Eraser" at bounding box center [105, 268] width 12 height 4
click at [55, 261] on div "Pen P" at bounding box center [51, 262] width 24 height 19
click at [13, 125] on div at bounding box center [13, 122] width 13 height 13
click at [16, 61] on div at bounding box center [13, 57] width 13 height 13
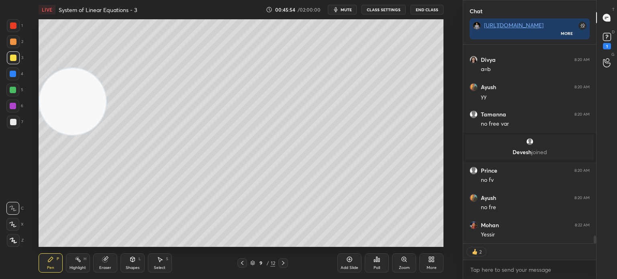
scroll to position [213, 130]
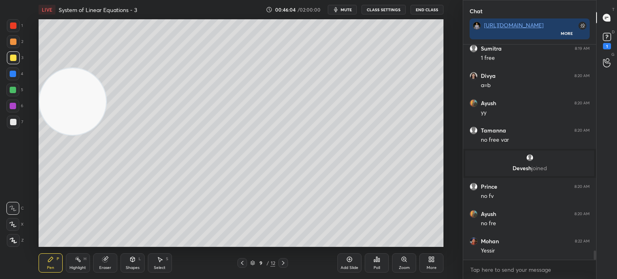
click at [11, 27] on div at bounding box center [13, 25] width 6 height 6
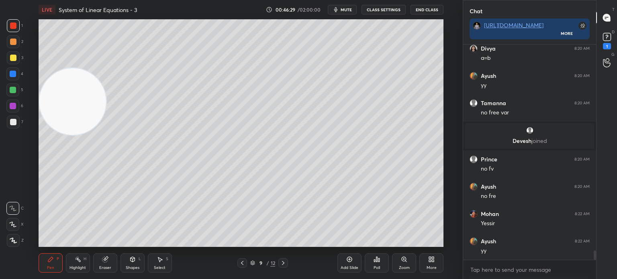
scroll to position [2, 2]
click at [14, 127] on div at bounding box center [13, 122] width 13 height 13
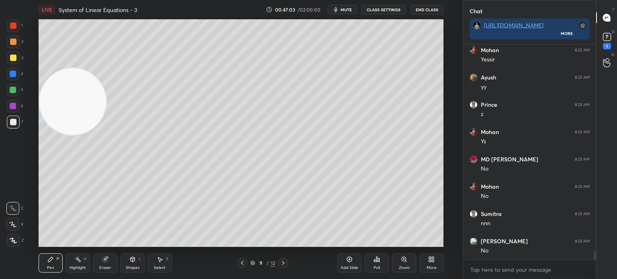
scroll to position [5071, 0]
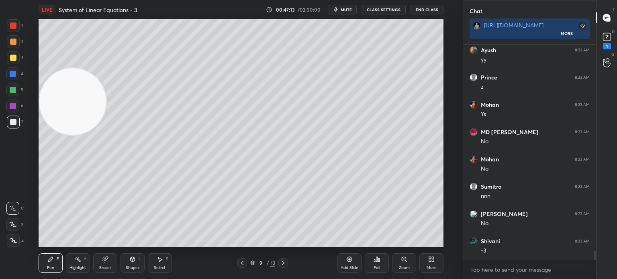
click at [14, 77] on div at bounding box center [13, 74] width 6 height 6
click at [242, 261] on icon at bounding box center [242, 263] width 2 height 4
click at [243, 261] on icon at bounding box center [242, 263] width 6 height 6
drag, startPoint x: 62, startPoint y: 144, endPoint x: 82, endPoint y: 226, distance: 84.6
click at [61, 135] on video at bounding box center [72, 101] width 67 height 67
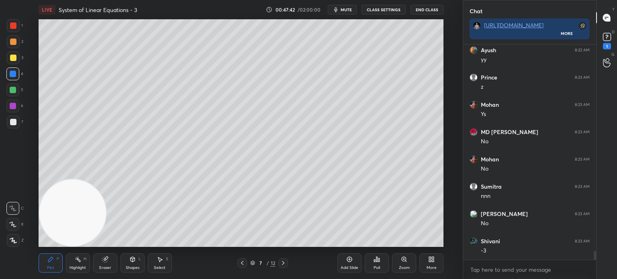
click at [284, 264] on icon at bounding box center [283, 263] width 6 height 6
click at [285, 264] on icon at bounding box center [283, 263] width 6 height 6
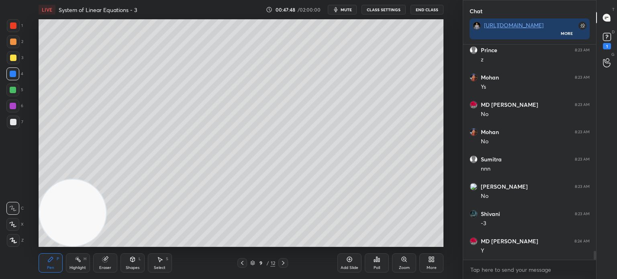
scroll to position [5126, 0]
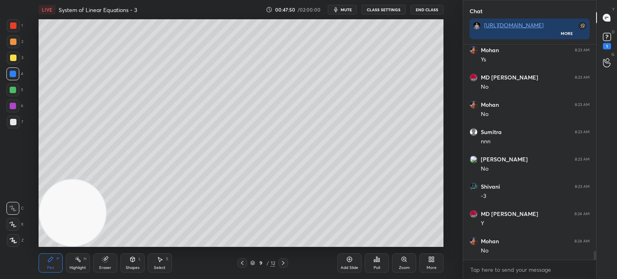
click at [282, 262] on icon at bounding box center [283, 263] width 6 height 6
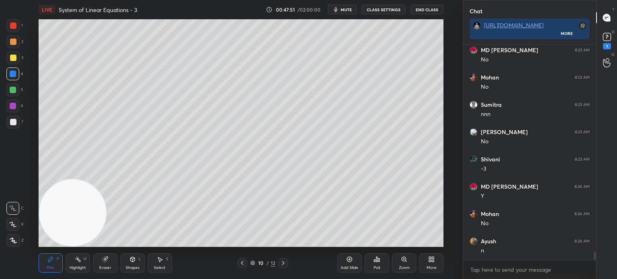
scroll to position [5180, 0]
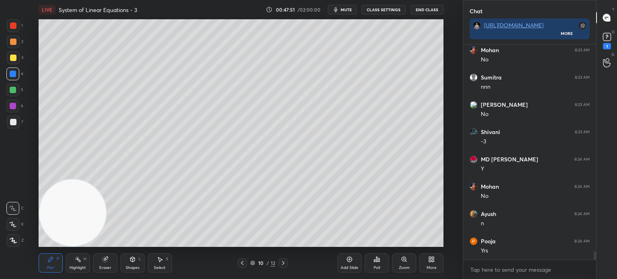
click at [244, 262] on icon at bounding box center [242, 263] width 6 height 6
click at [242, 261] on icon at bounding box center [242, 263] width 6 height 6
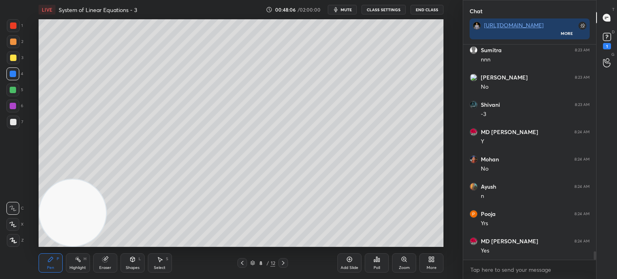
click at [16, 47] on div at bounding box center [13, 41] width 13 height 13
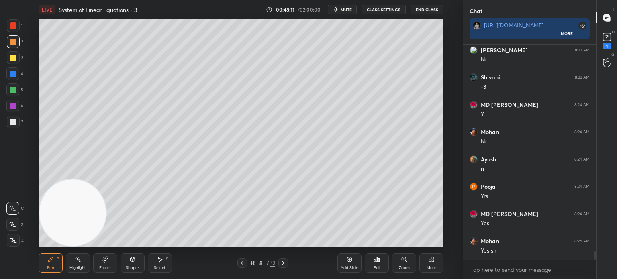
scroll to position [5262, 0]
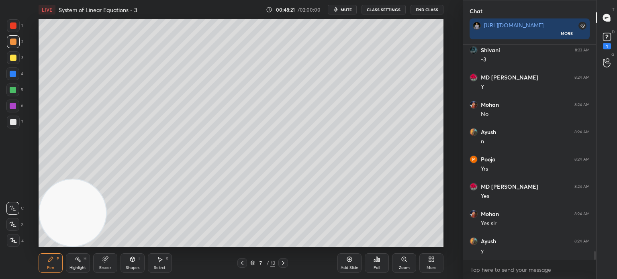
click at [284, 264] on icon at bounding box center [283, 263] width 6 height 6
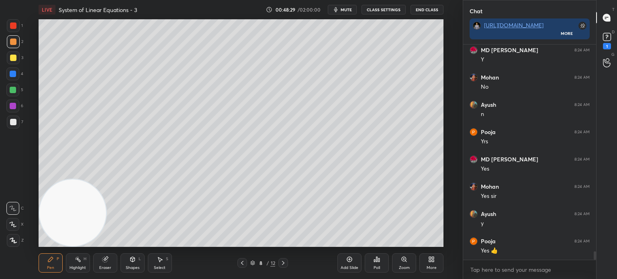
scroll to position [5317, 0]
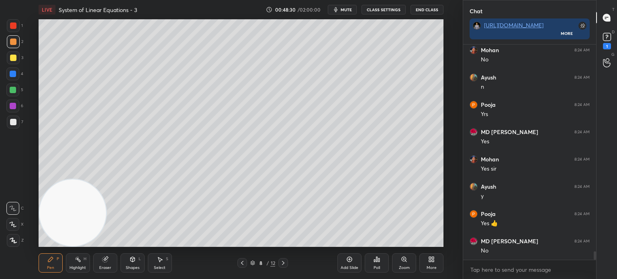
click at [243, 262] on icon at bounding box center [242, 263] width 6 height 6
click at [281, 261] on icon at bounding box center [283, 263] width 6 height 6
click at [242, 262] on icon at bounding box center [242, 263] width 6 height 6
click at [283, 263] on icon at bounding box center [283, 263] width 6 height 6
click at [283, 261] on icon at bounding box center [283, 263] width 6 height 6
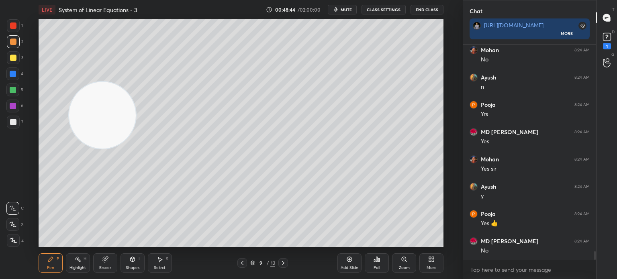
drag, startPoint x: 106, startPoint y: 105, endPoint x: 95, endPoint y: 98, distance: 13.0
click at [102, 96] on video at bounding box center [102, 115] width 67 height 67
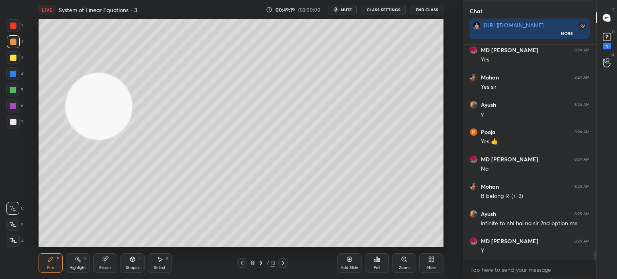
scroll to position [5426, 0]
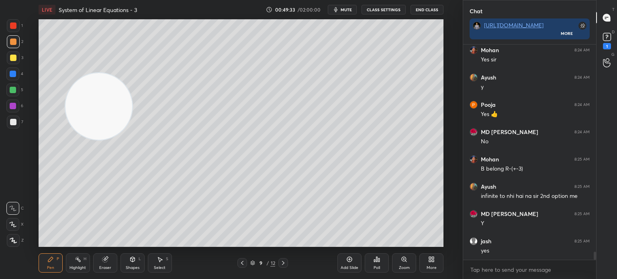
click at [244, 262] on icon at bounding box center [242, 263] width 6 height 6
click at [244, 263] on icon at bounding box center [242, 263] width 6 height 6
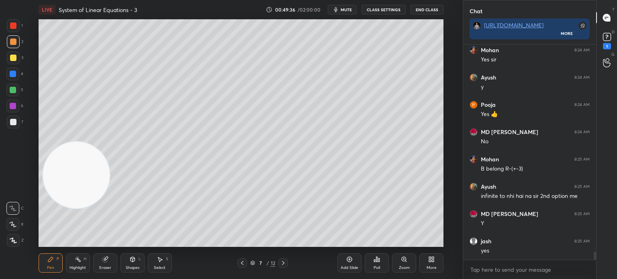
drag, startPoint x: 88, startPoint y: 170, endPoint x: 95, endPoint y: 228, distance: 58.6
click at [92, 208] on video at bounding box center [76, 175] width 67 height 67
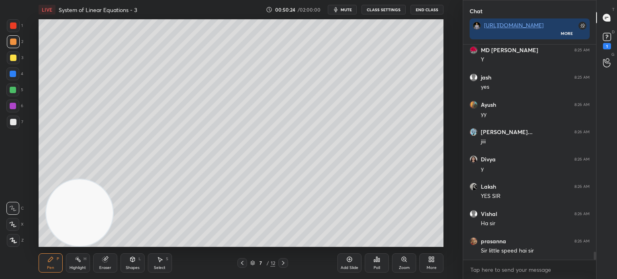
scroll to position [5617, 0]
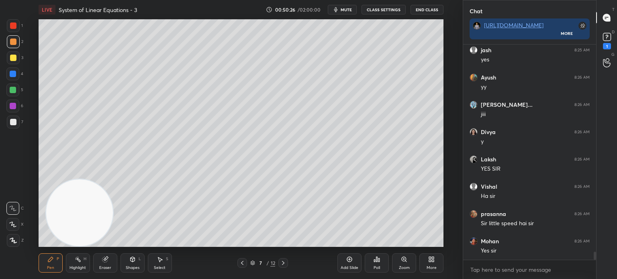
click at [17, 77] on div at bounding box center [12, 73] width 13 height 13
click at [12, 123] on div at bounding box center [13, 122] width 6 height 6
click at [107, 266] on div "Eraser" at bounding box center [105, 268] width 12 height 4
click at [13, 209] on icon at bounding box center [13, 208] width 6 height 6
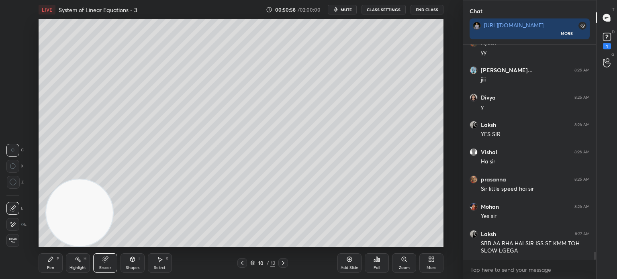
click at [8, 115] on div "1 2 3 4 5 6 7 C X Z C X Z E E Erase all H H" at bounding box center [13, 133] width 26 height 228
click at [283, 261] on icon at bounding box center [283, 263] width 6 height 6
click at [286, 261] on icon at bounding box center [283, 263] width 6 height 6
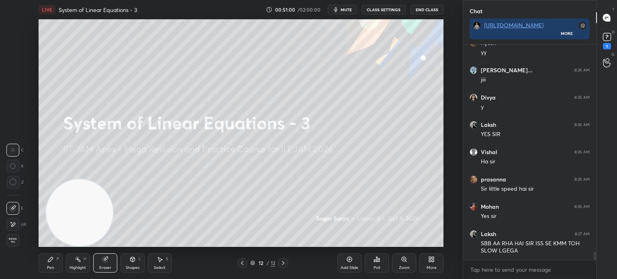
click at [240, 263] on icon at bounding box center [242, 263] width 6 height 6
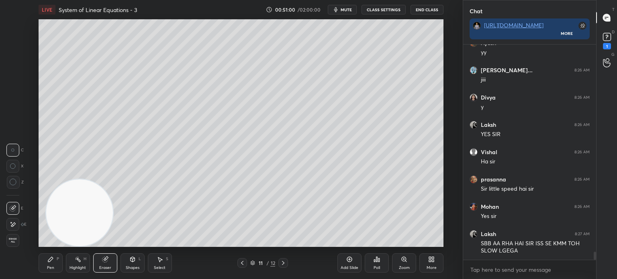
click at [242, 263] on icon at bounding box center [242, 263] width 6 height 6
click at [243, 261] on icon at bounding box center [242, 263] width 6 height 6
click at [51, 261] on icon at bounding box center [50, 259] width 6 height 6
click at [14, 89] on div at bounding box center [13, 90] width 6 height 6
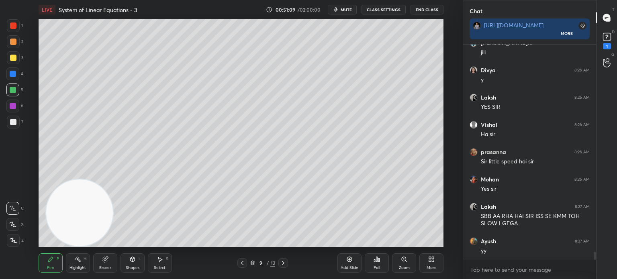
drag, startPoint x: 287, startPoint y: 262, endPoint x: 282, endPoint y: 263, distance: 5.0
click at [287, 263] on div at bounding box center [283, 263] width 10 height 10
click at [284, 263] on icon at bounding box center [283, 263] width 6 height 6
click at [282, 263] on icon at bounding box center [283, 263] width 6 height 6
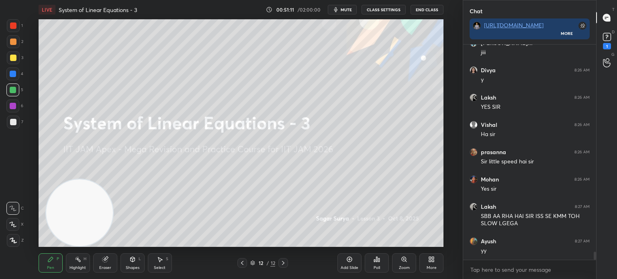
drag, startPoint x: 240, startPoint y: 264, endPoint x: 291, endPoint y: 263, distance: 50.2
click at [241, 265] on icon at bounding box center [242, 263] width 6 height 6
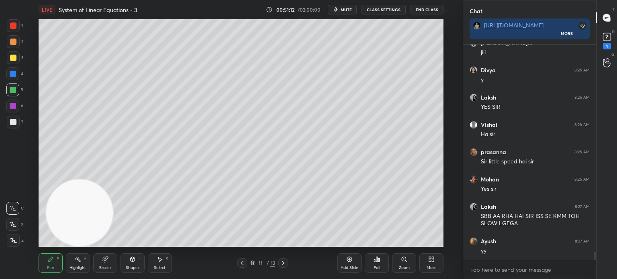
click at [339, 264] on div "Add Slide" at bounding box center [349, 262] width 24 height 19
click at [12, 126] on div at bounding box center [13, 122] width 13 height 13
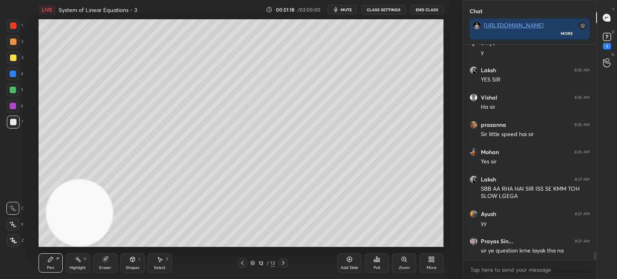
click at [12, 101] on div at bounding box center [12, 106] width 13 height 13
click at [14, 121] on div at bounding box center [13, 122] width 6 height 6
click at [10, 149] on div "1 2 3 4 5 6 7 C X Z C X Z E E Erase all H H" at bounding box center [13, 133] width 26 height 228
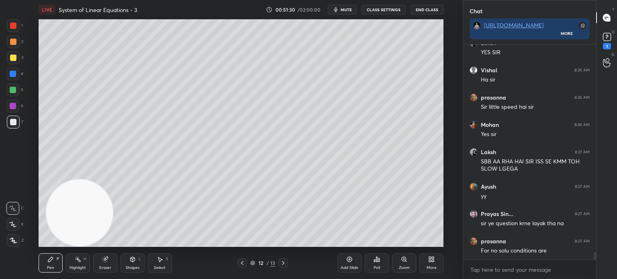
scroll to position [2, 2]
drag, startPoint x: 2, startPoint y: 90, endPoint x: 10, endPoint y: 90, distance: 8.1
click at [2, 90] on div "1 2 3 4 5 6 7 C X Z C X Z E E Erase all H H" at bounding box center [13, 133] width 26 height 228
type textarea "x"
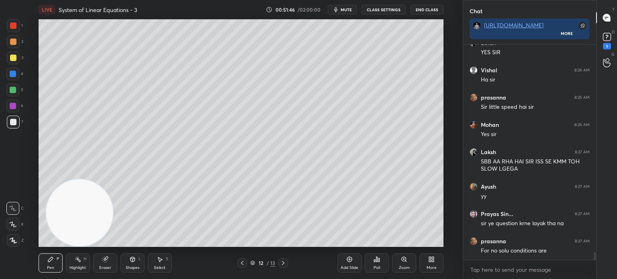
click at [20, 136] on div "1 2 3 4 5 6 7 C X Z C X Z E E Erase all H H" at bounding box center [13, 133] width 26 height 228
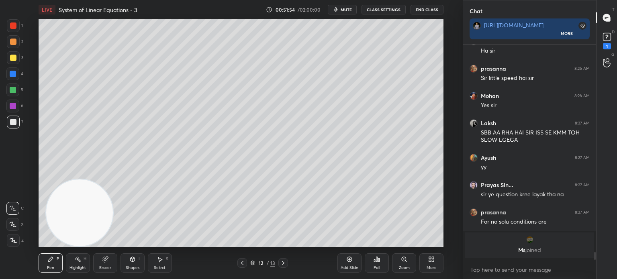
click at [14, 111] on div at bounding box center [12, 106] width 13 height 13
click at [15, 122] on div at bounding box center [13, 122] width 6 height 6
drag, startPoint x: 75, startPoint y: 191, endPoint x: 299, endPoint y: 32, distance: 274.7
click at [117, 171] on video at bounding box center [83, 204] width 67 height 67
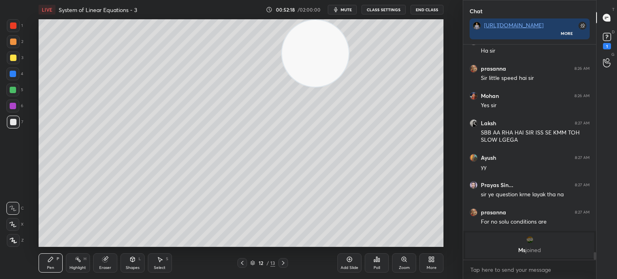
scroll to position [5498, 0]
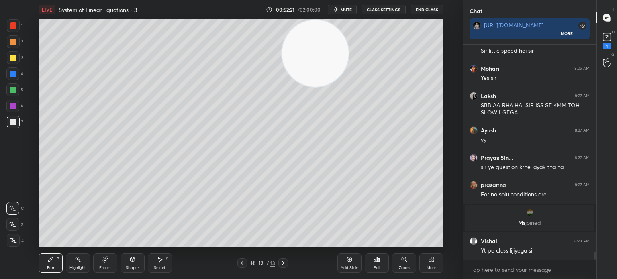
drag, startPoint x: 9, startPoint y: 139, endPoint x: 15, endPoint y: 143, distance: 7.2
click at [8, 139] on div "1 2 3 4 5 6 7 C X Z C X Z E E Erase all H H" at bounding box center [13, 133] width 26 height 228
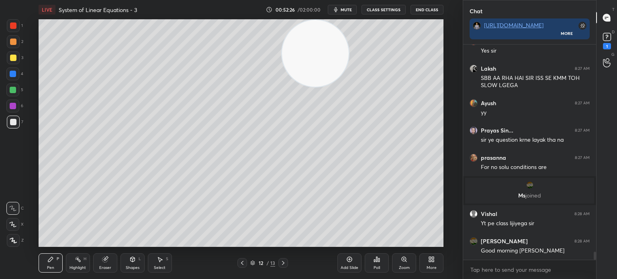
click at [2, 182] on div "1 2 3 4 5 6 7 C X Z C X Z E E Erase all H H" at bounding box center [13, 133] width 26 height 228
click at [0, 158] on div "1 2 3 4 5 6 7 C X Z C X Z E E Erase all H H" at bounding box center [13, 133] width 26 height 228
click at [3, 176] on div "1 2 3 4 5 6 7 C X Z C X Z E E Erase all H H" at bounding box center [13, 133] width 26 height 228
click at [352, 14] on button "mute" at bounding box center [342, 10] width 29 height 10
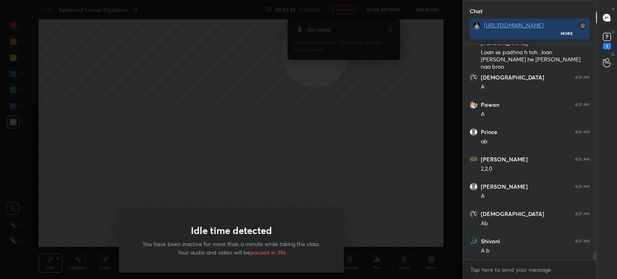
scroll to position [5929, 0]
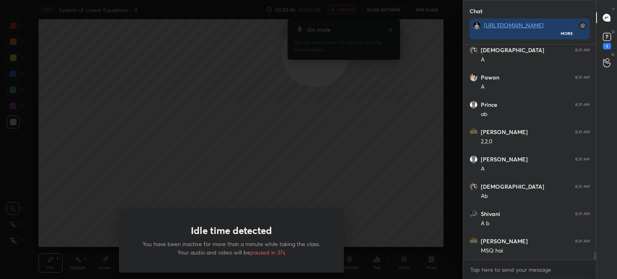
click at [352, 30] on div "Idle time detected You have been inactive for more than a minute while taking t…" at bounding box center [231, 139] width 462 height 279
click at [281, 128] on div "Idle time detected You have been inactive for more than a minute while taking t…" at bounding box center [231, 139] width 462 height 279
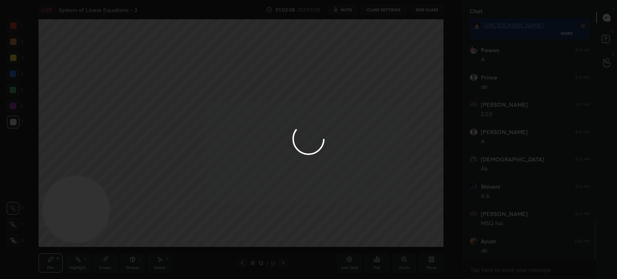
scroll to position [985, 0]
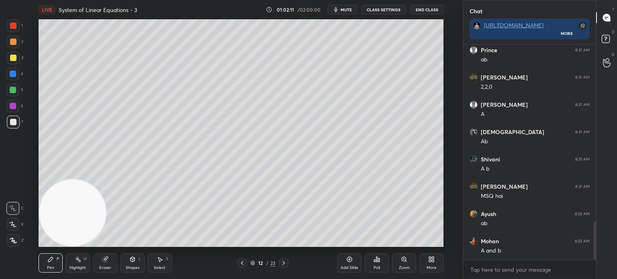
drag, startPoint x: 89, startPoint y: 217, endPoint x: 80, endPoint y: 234, distance: 19.0
click at [74, 247] on div "LIVE System of Linear Equations - 3 01:02:11 / 02:00:00 mute CLASS SETTINGS End…" at bounding box center [241, 139] width 430 height 279
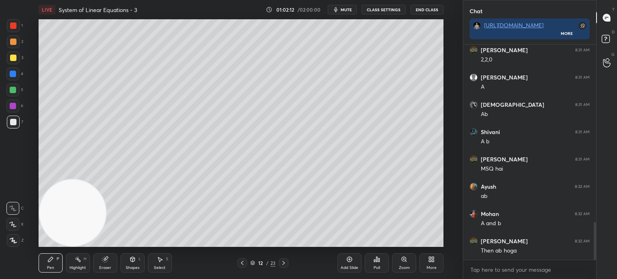
click at [16, 124] on div at bounding box center [13, 122] width 6 height 6
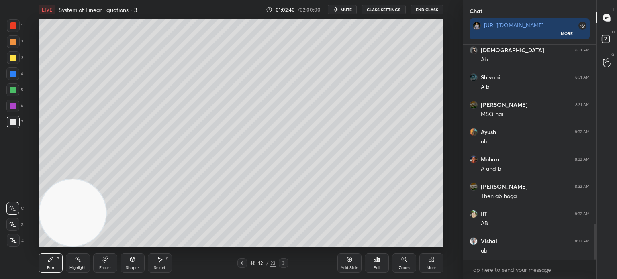
click at [13, 124] on div at bounding box center [13, 122] width 6 height 6
click at [344, 259] on div "Add Slide" at bounding box center [349, 262] width 24 height 19
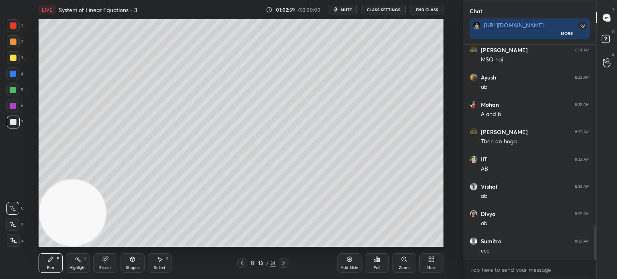
click at [134, 266] on div "Shapes" at bounding box center [133, 268] width 14 height 4
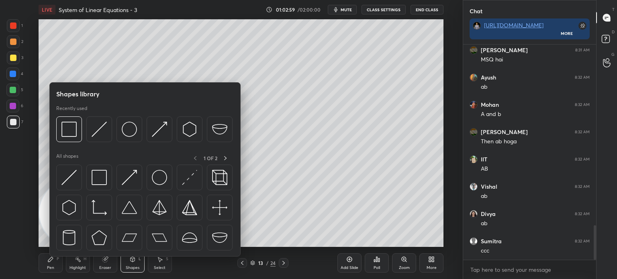
click at [72, 183] on img at bounding box center [68, 177] width 15 height 15
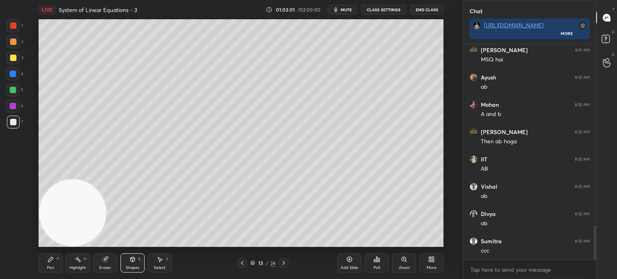
click at [59, 266] on div "Pen P" at bounding box center [51, 262] width 24 height 19
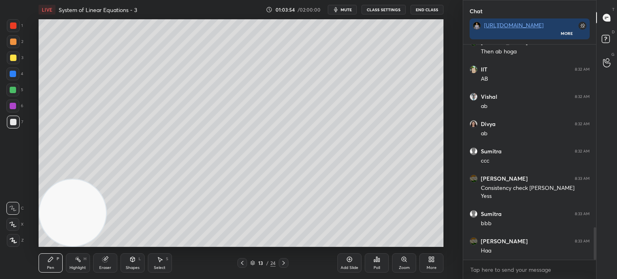
scroll to position [1239, 0]
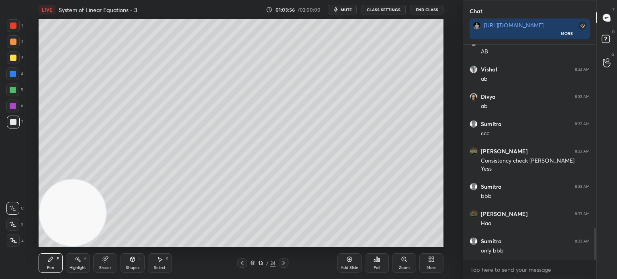
drag, startPoint x: 73, startPoint y: 228, endPoint x: 371, endPoint y: 59, distance: 342.5
click at [106, 179] on video at bounding box center [72, 212] width 67 height 67
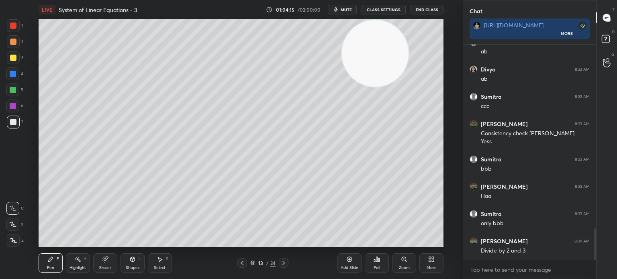
scroll to position [1295, 0]
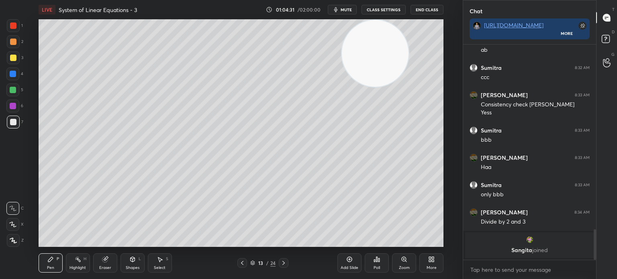
drag, startPoint x: 358, startPoint y: 85, endPoint x: 74, endPoint y: 177, distance: 298.8
click at [342, 87] on video at bounding box center [375, 53] width 67 height 67
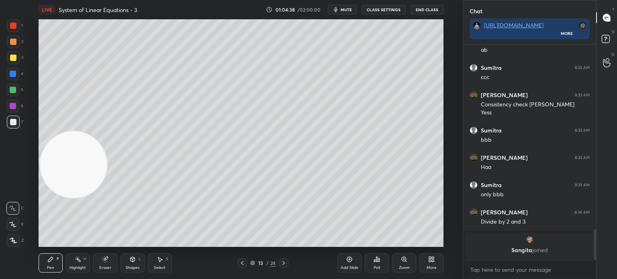
drag, startPoint x: 65, startPoint y: 149, endPoint x: 1, endPoint y: 94, distance: 84.2
click at [0, 105] on div "1 2 3 4 5 6 7 C X Z C X Z E E Erase all H H LIVE System of Linear Equations - 3…" at bounding box center [228, 139] width 456 height 279
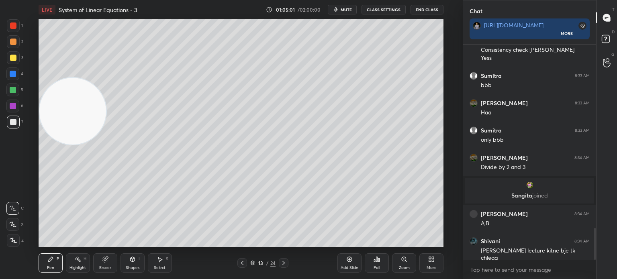
scroll to position [1245, 0]
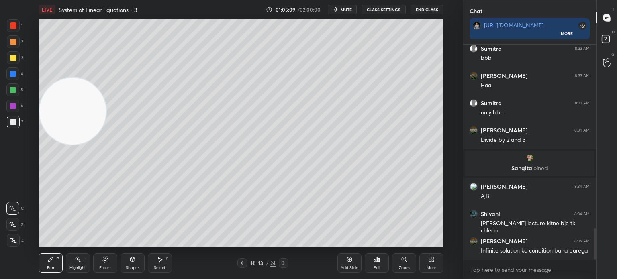
click at [14, 29] on div at bounding box center [13, 25] width 6 height 6
click at [17, 119] on div "7" at bounding box center [15, 122] width 16 height 13
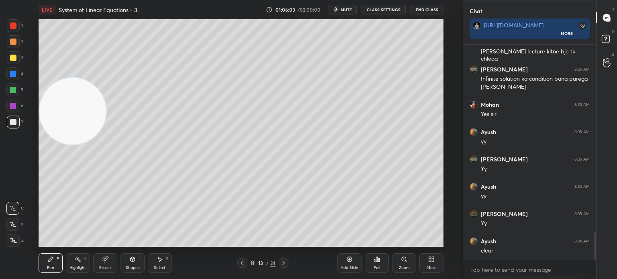
scroll to position [1444, 0]
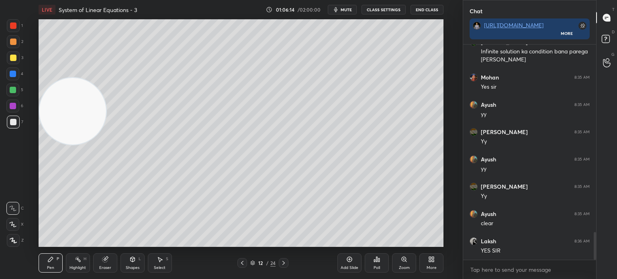
drag, startPoint x: 72, startPoint y: 106, endPoint x: 77, endPoint y: 40, distance: 65.6
click at [72, 78] on video at bounding box center [72, 111] width 67 height 67
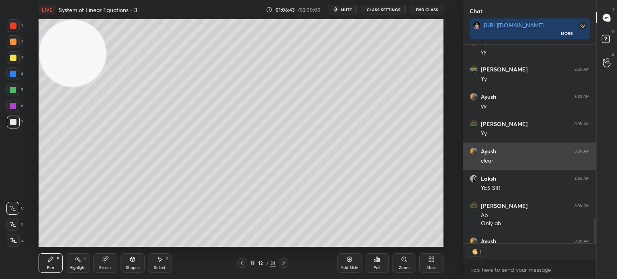
scroll to position [1558, 0]
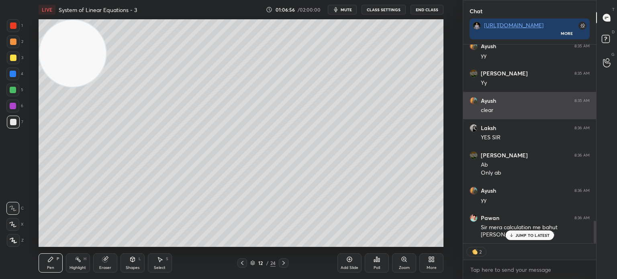
type textarea "x"
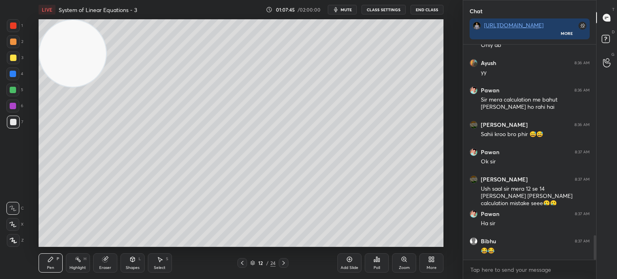
scroll to position [1714, 0]
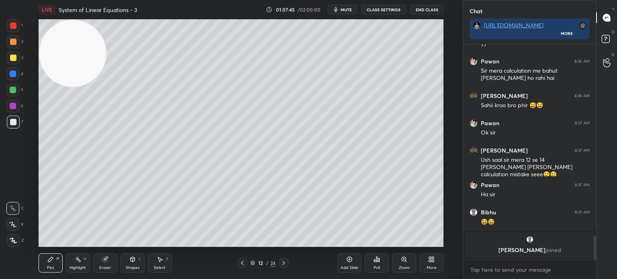
drag, startPoint x: 59, startPoint y: 149, endPoint x: 55, endPoint y: 166, distance: 17.7
click at [55, 87] on video at bounding box center [72, 53] width 67 height 67
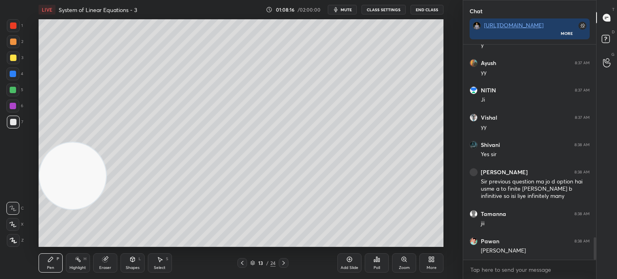
scroll to position [1847, 0]
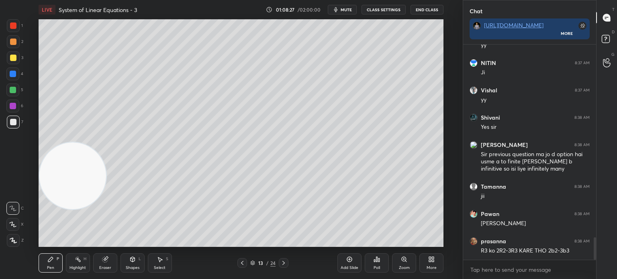
click at [22, 164] on div "1 2 3 4 5 6 7 C X Z C X Z E E Erase all H H" at bounding box center [13, 133] width 26 height 228
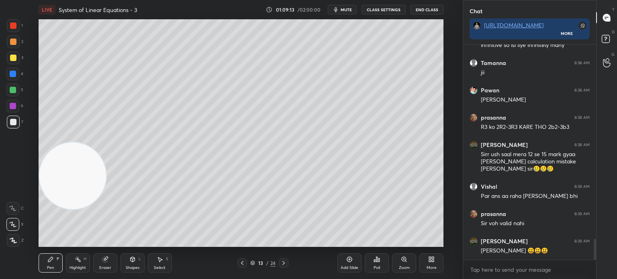
scroll to position [1998, 0]
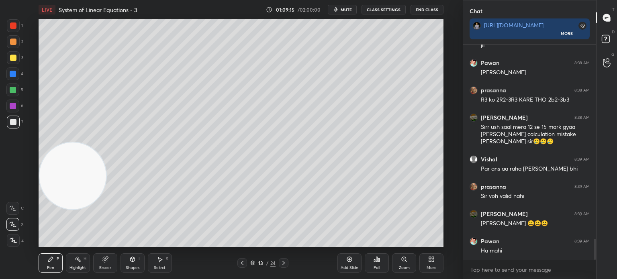
click at [106, 265] on div "Eraser" at bounding box center [105, 262] width 24 height 19
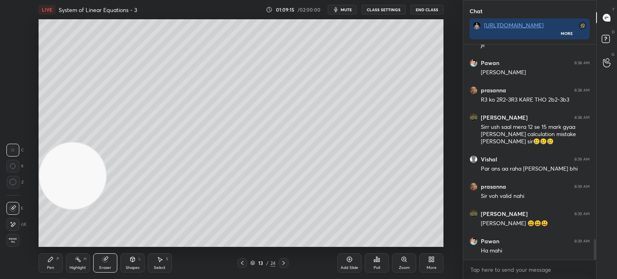
scroll to position [2026, 0]
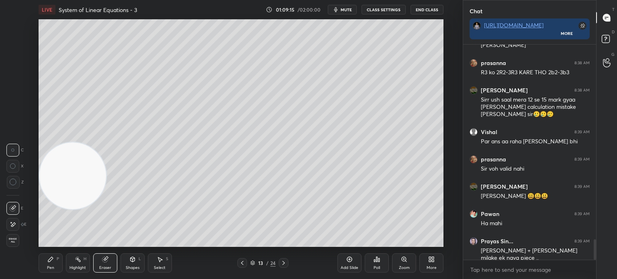
click at [14, 226] on icon at bounding box center [13, 224] width 6 height 7
click at [349, 261] on icon at bounding box center [349, 259] width 6 height 6
click at [59, 263] on div "Pen P" at bounding box center [51, 262] width 24 height 19
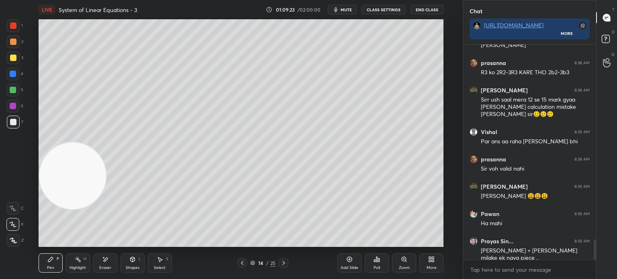
click at [14, 128] on div at bounding box center [13, 122] width 13 height 13
click at [16, 215] on div "C X Z" at bounding box center [14, 223] width 17 height 48
click at [5, 136] on div "1 2 3 4 5 6 7 C X Z E E Erase all H H" at bounding box center [13, 133] width 26 height 228
click at [377, 8] on button "CLASS SETTINGS" at bounding box center [383, 10] width 44 height 10
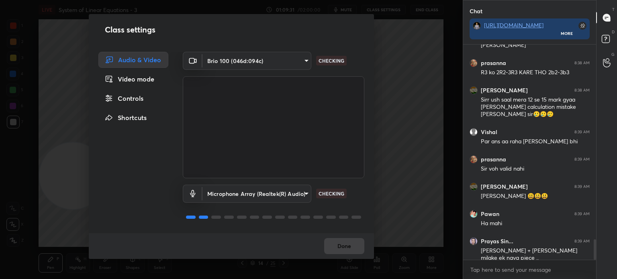
drag, startPoint x: 145, startPoint y: 101, endPoint x: 182, endPoint y: 86, distance: 40.2
click at [145, 101] on div "Controls" at bounding box center [133, 98] width 70 height 16
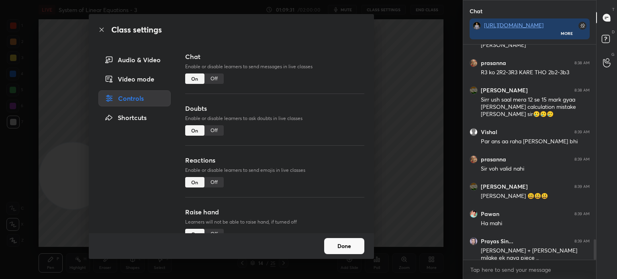
click at [212, 78] on div "Off" at bounding box center [213, 78] width 19 height 10
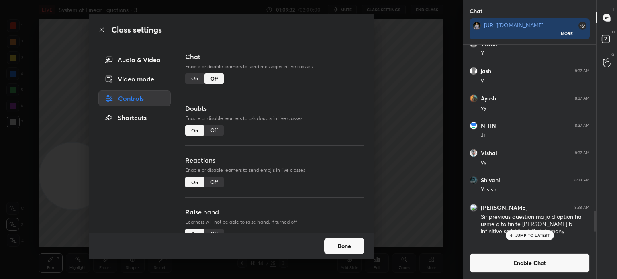
click at [18, 145] on div "Class settings Audio & Video Video mode Controls Shortcuts Chat Enable or disab…" at bounding box center [231, 139] width 462 height 279
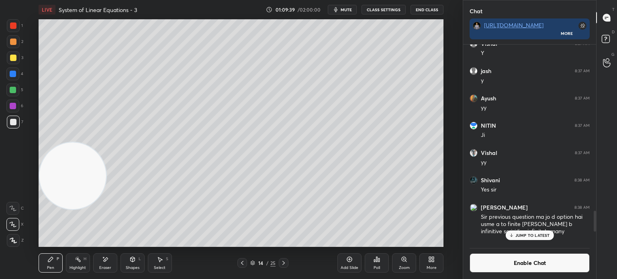
click at [10, 208] on div at bounding box center [12, 208] width 13 height 13
click at [415, 245] on div "Add Slide Poll Zoom More" at bounding box center [390, 262] width 106 height 45
click at [4, 135] on div "1 2 3 4 5 6 7 C X Z E E Erase all H H" at bounding box center [13, 133] width 26 height 228
click at [1, 119] on div "1 2 3 4 5 6 7 C X Z E E Erase all H H" at bounding box center [13, 133] width 26 height 228
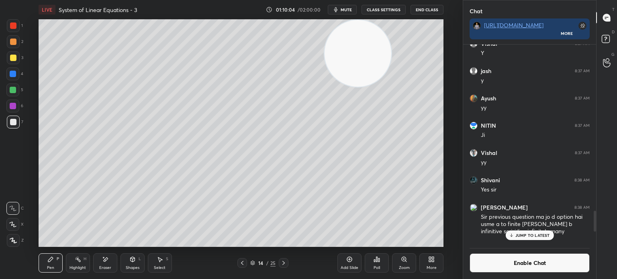
drag, startPoint x: 73, startPoint y: 183, endPoint x: 351, endPoint y: 46, distance: 309.9
click at [351, 46] on video at bounding box center [357, 53] width 67 height 67
click at [34, 177] on div "Setting up your live class Poll for secs No correct answer Start poll" at bounding box center [241, 133] width 430 height 228
drag, startPoint x: 4, startPoint y: 150, endPoint x: 7, endPoint y: 147, distance: 4.5
click at [4, 150] on div "1 2 3 4 5 6 7 C X Z E E Erase all H H" at bounding box center [13, 133] width 26 height 228
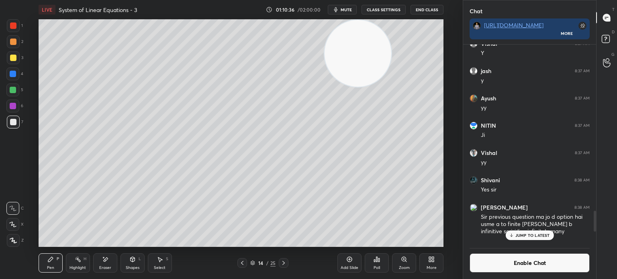
click at [5, 175] on div "1 2 3 4 5 6 7 C X Z E E Erase all H H" at bounding box center [13, 133] width 26 height 228
click at [1, 163] on div "1 2 3 4 5 6 7 C X Z E E Erase all H H" at bounding box center [13, 133] width 26 height 228
click at [2, 198] on div "1 2 3 4 5 6 7 C X Z E E Erase all H H" at bounding box center [13, 133] width 26 height 228
click at [347, 12] on button "mute" at bounding box center [342, 10] width 29 height 10
click at [324, 87] on video at bounding box center [357, 53] width 67 height 67
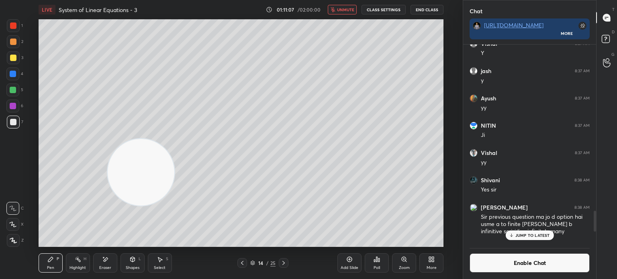
click at [11, 81] on div "4" at bounding box center [14, 75] width 17 height 16
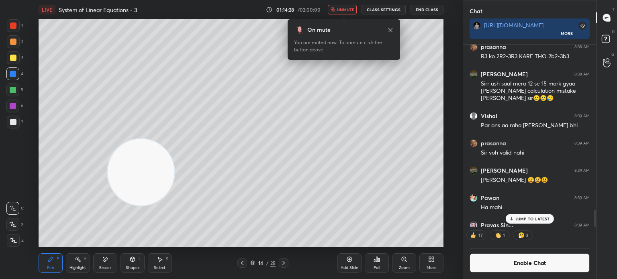
click at [343, 12] on button "unmute" at bounding box center [342, 10] width 29 height 10
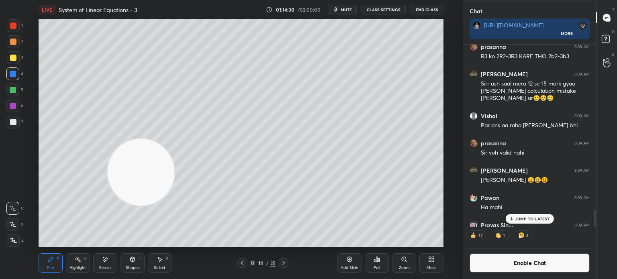
drag, startPoint x: 474, startPoint y: 257, endPoint x: 474, endPoint y: 261, distance: 4.4
click at [474, 257] on button "Enable Chat" at bounding box center [529, 262] width 120 height 19
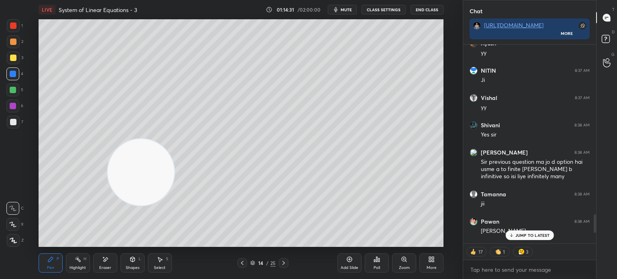
click at [535, 234] on p "JUMP TO LATEST" at bounding box center [532, 235] width 35 height 5
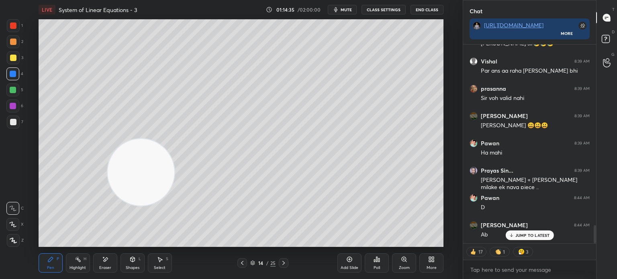
scroll to position [2055, 0]
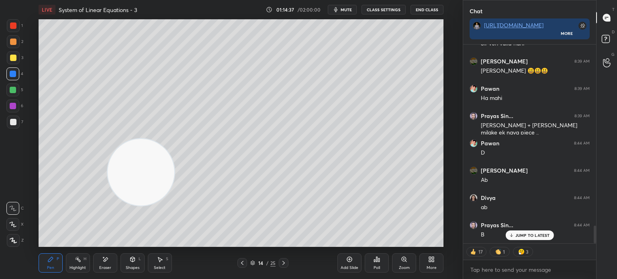
type textarea "x"
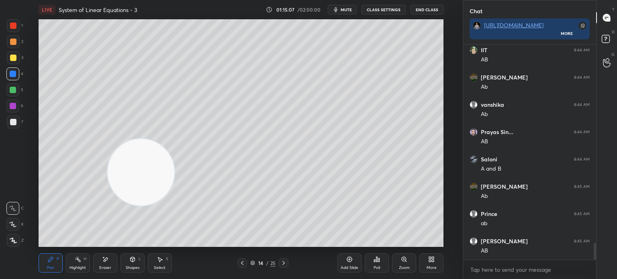
scroll to position [2558, 0]
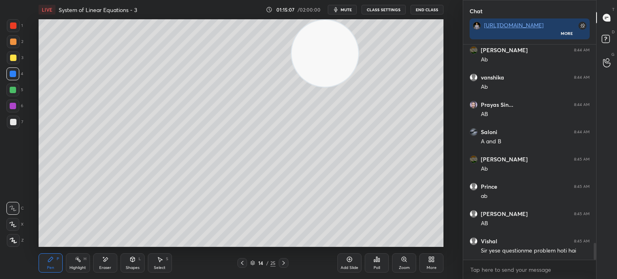
drag, startPoint x: 151, startPoint y: 160, endPoint x: 377, endPoint y: 31, distance: 260.4
click at [358, 30] on video at bounding box center [324, 53] width 67 height 67
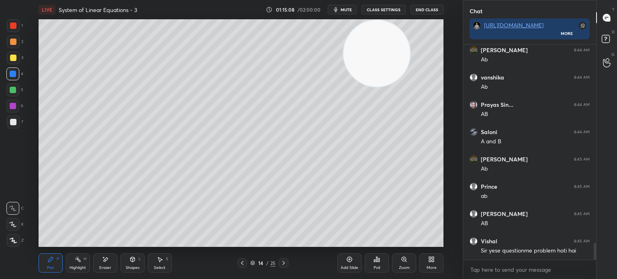
scroll to position [2613, 0]
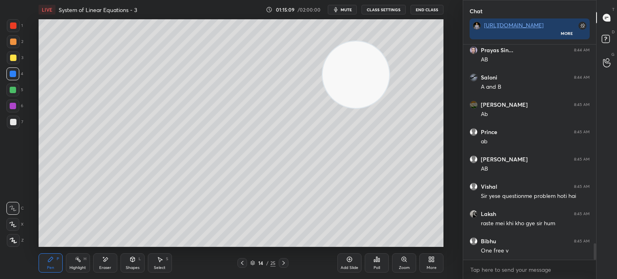
drag, startPoint x: 395, startPoint y: 63, endPoint x: 31, endPoint y: 271, distance: 419.1
click at [64, 257] on div "LIVE System of Linear Equations - 3 01:15:09 / 02:00:00 mute CLASS SETTINGS End…" at bounding box center [241, 139] width 430 height 279
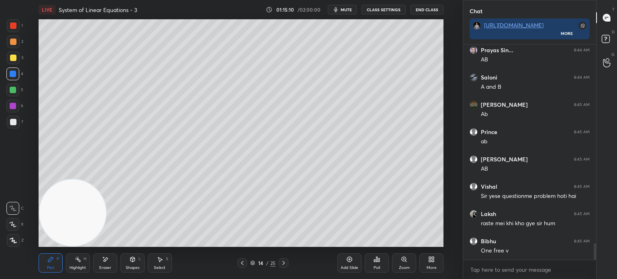
click at [395, 10] on button "CLASS SETTINGS" at bounding box center [383, 10] width 44 height 10
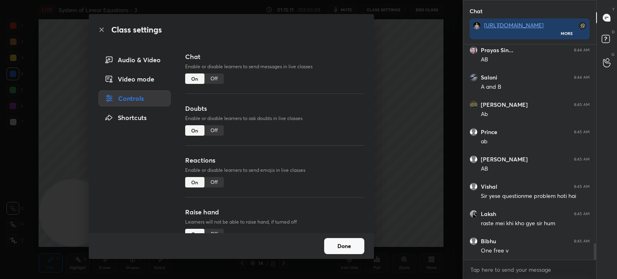
click at [215, 75] on div "Off" at bounding box center [213, 78] width 19 height 10
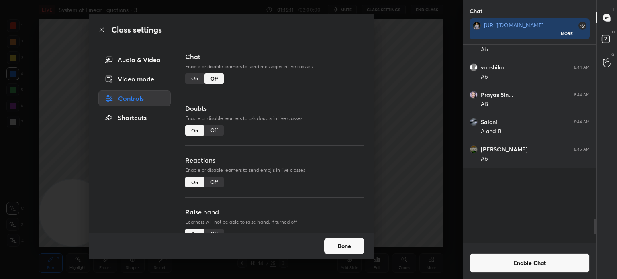
scroll to position [2, 2]
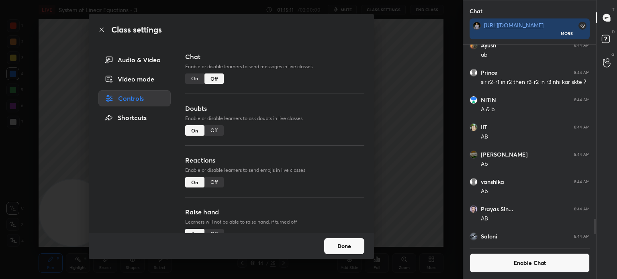
click at [447, 138] on div "Class settings Audio & Video Video mode Controls Shortcuts Chat Enable or disab…" at bounding box center [231, 139] width 462 height 279
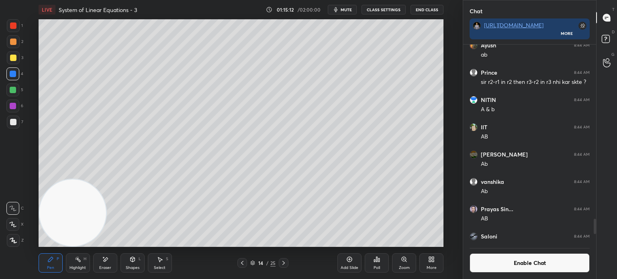
click at [375, 272] on div "Poll" at bounding box center [377, 262] width 24 height 19
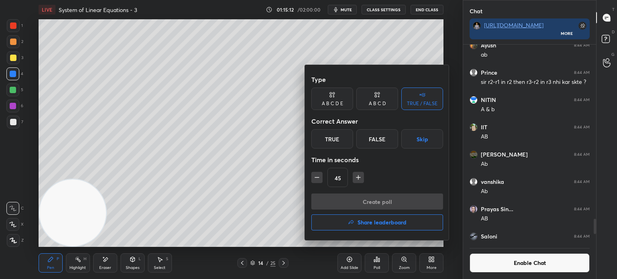
click at [385, 136] on div "False" at bounding box center [377, 138] width 42 height 19
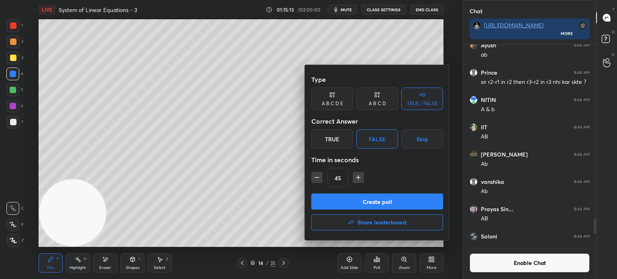
click at [411, 198] on button "Create poll" at bounding box center [377, 201] width 132 height 16
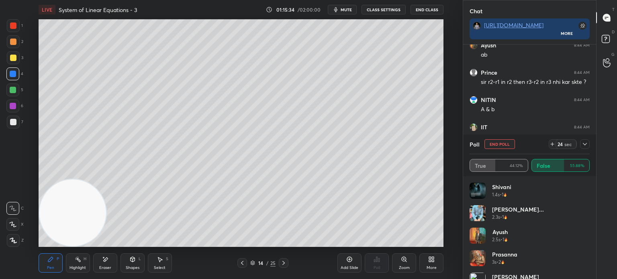
click at [507, 143] on button "End Poll" at bounding box center [499, 144] width 31 height 10
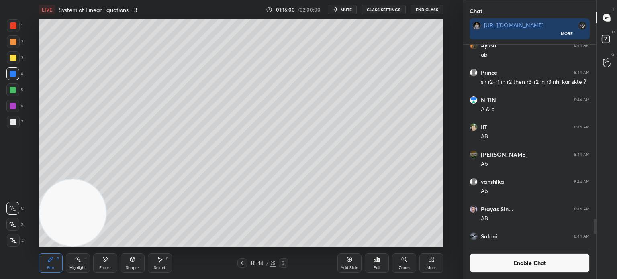
click at [348, 265] on div "Add Slide" at bounding box center [349, 262] width 24 height 19
click at [101, 267] on div "Eraser" at bounding box center [105, 268] width 12 height 4
click at [115, 264] on div "Eraser" at bounding box center [105, 262] width 24 height 19
click at [122, 265] on div "Shapes L" at bounding box center [132, 262] width 24 height 19
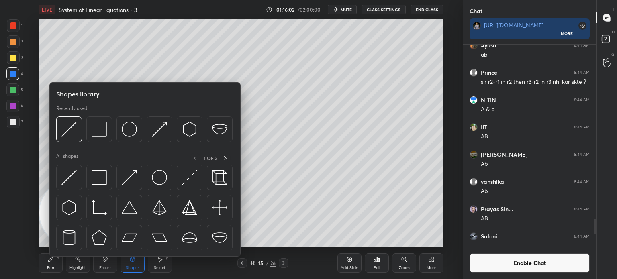
click at [61, 184] on img at bounding box center [68, 177] width 15 height 15
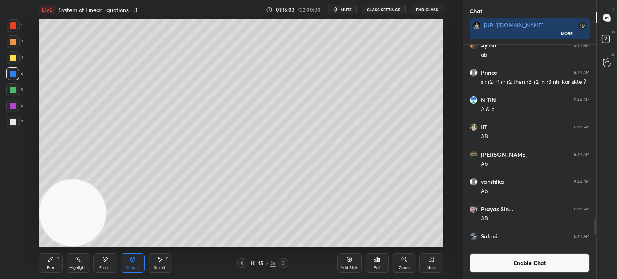
click at [10, 43] on div at bounding box center [13, 42] width 6 height 6
click at [46, 265] on div "Pen P" at bounding box center [51, 262] width 24 height 19
click at [15, 121] on div at bounding box center [13, 122] width 6 height 6
click at [12, 59] on div at bounding box center [13, 58] width 6 height 6
click at [114, 268] on div "Eraser" at bounding box center [105, 262] width 24 height 19
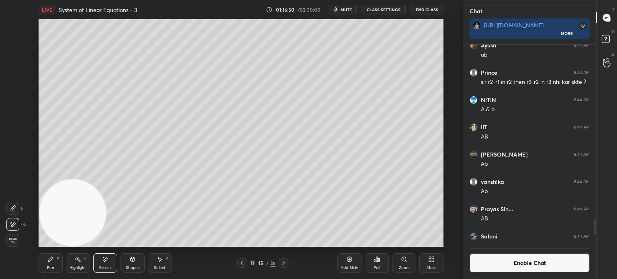
click at [13, 227] on icon at bounding box center [13, 224] width 6 height 7
click at [143, 263] on div "Shapes L" at bounding box center [132, 262] width 24 height 19
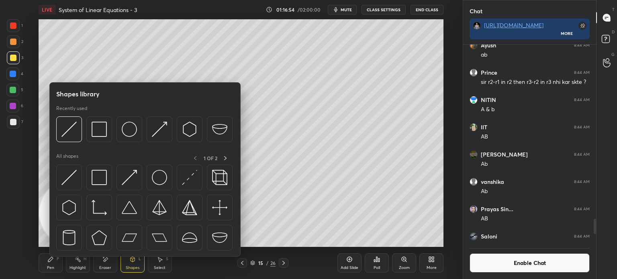
click at [79, 189] on div at bounding box center [69, 178] width 26 height 26
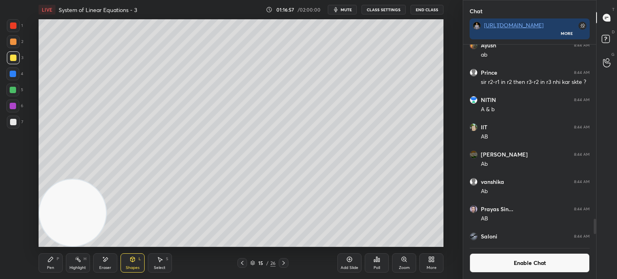
drag, startPoint x: 49, startPoint y: 261, endPoint x: 100, endPoint y: 197, distance: 82.3
click at [51, 261] on icon at bounding box center [50, 259] width 6 height 6
drag, startPoint x: 10, startPoint y: 124, endPoint x: 16, endPoint y: 124, distance: 5.3
click at [14, 124] on div at bounding box center [13, 122] width 6 height 6
click at [12, 126] on div at bounding box center [13, 122] width 13 height 13
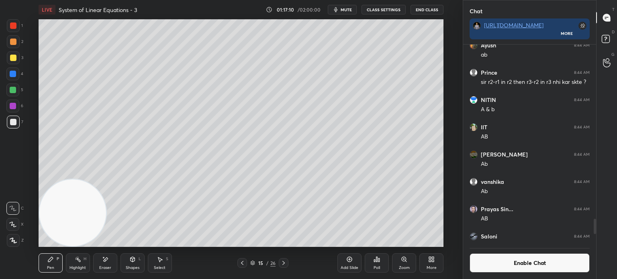
click at [15, 56] on div at bounding box center [13, 58] width 6 height 6
click at [12, 28] on div at bounding box center [13, 25] width 6 height 6
drag, startPoint x: 15, startPoint y: 126, endPoint x: 11, endPoint y: 132, distance: 7.9
click at [13, 128] on div at bounding box center [13, 122] width 13 height 13
drag, startPoint x: 61, startPoint y: 204, endPoint x: 358, endPoint y: 43, distance: 337.8
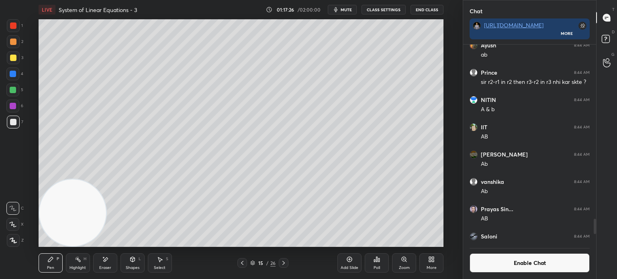
click at [106, 179] on video at bounding box center [72, 212] width 67 height 67
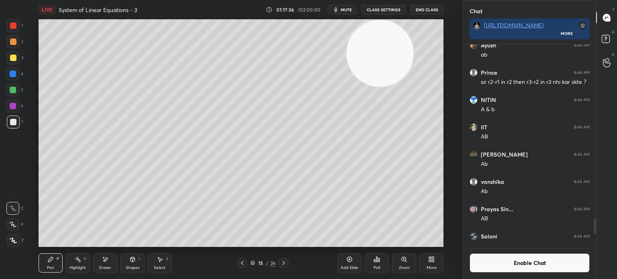
click at [16, 112] on div at bounding box center [12, 106] width 13 height 13
click at [12, 125] on div at bounding box center [13, 122] width 6 height 6
click at [17, 29] on div at bounding box center [13, 25] width 13 height 13
click at [19, 123] on div at bounding box center [13, 122] width 13 height 13
click at [135, 266] on div "Shapes" at bounding box center [133, 268] width 14 height 4
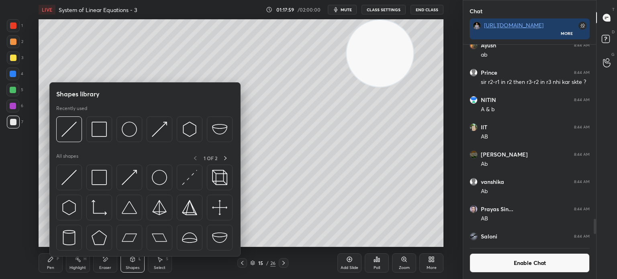
click at [71, 191] on div at bounding box center [144, 210] width 177 height 90
click at [54, 167] on div "Shapes library Recently used All shapes 1 OF 2" at bounding box center [144, 169] width 191 height 174
click at [69, 178] on img at bounding box center [68, 177] width 15 height 15
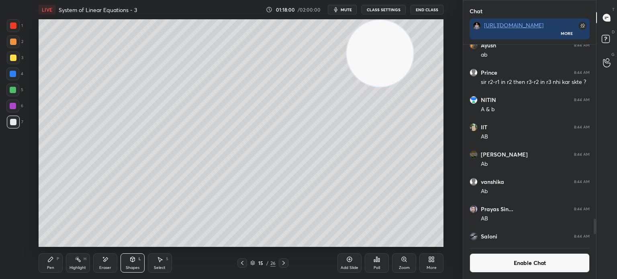
click at [14, 95] on div at bounding box center [12, 89] width 13 height 13
click at [67, 261] on div "Highlight H" at bounding box center [78, 262] width 24 height 19
click at [56, 263] on div "Pen P" at bounding box center [51, 262] width 24 height 19
click at [13, 30] on div at bounding box center [13, 25] width 13 height 13
click at [524, 258] on button "Enable Chat" at bounding box center [529, 262] width 120 height 19
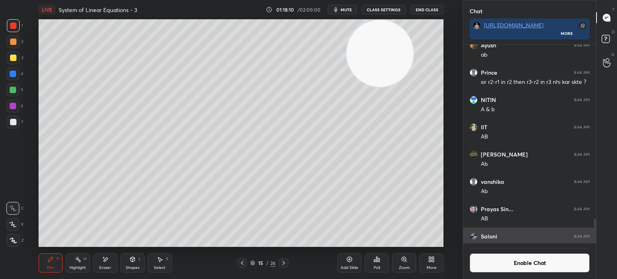
scroll to position [213, 130]
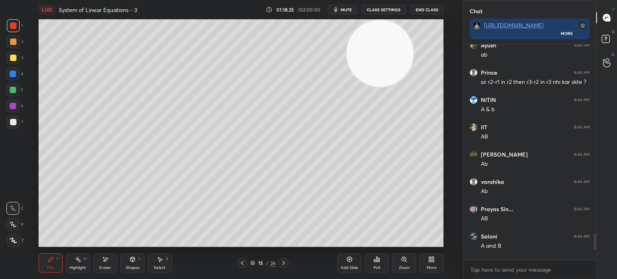
click at [19, 92] on div at bounding box center [12, 89] width 13 height 13
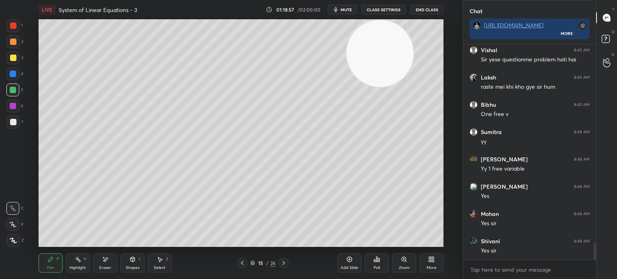
scroll to position [2551, 0]
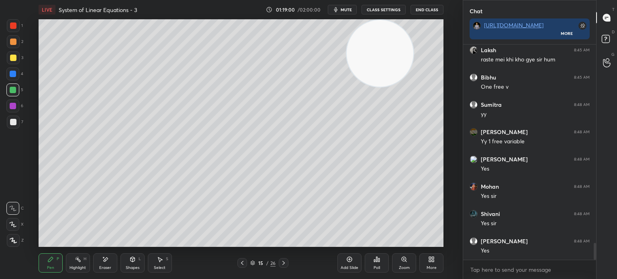
click at [9, 122] on div at bounding box center [13, 122] width 13 height 13
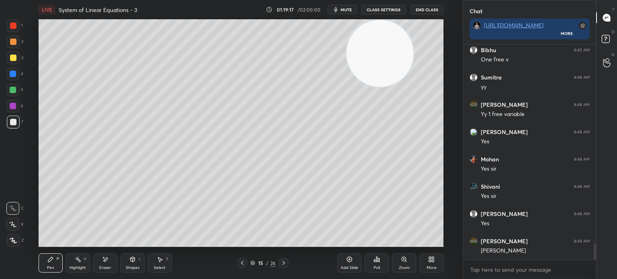
scroll to position [2605, 0]
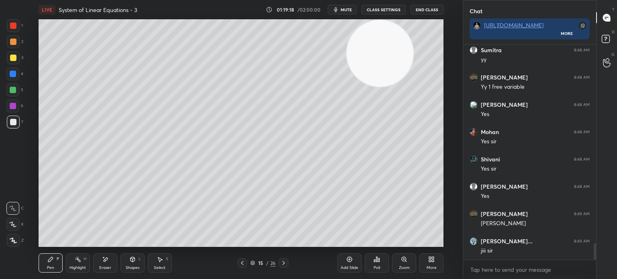
click at [109, 266] on div "Eraser" at bounding box center [105, 268] width 12 height 4
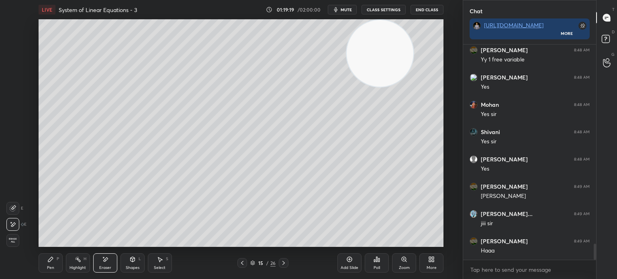
click at [16, 226] on div at bounding box center [12, 224] width 13 height 13
click at [53, 266] on div "Pen P" at bounding box center [51, 262] width 24 height 19
click at [18, 57] on div "3" at bounding box center [15, 57] width 16 height 13
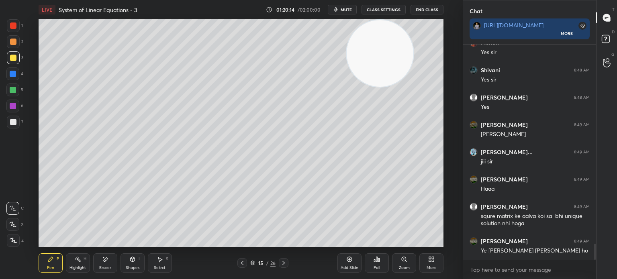
scroll to position [2722, 0]
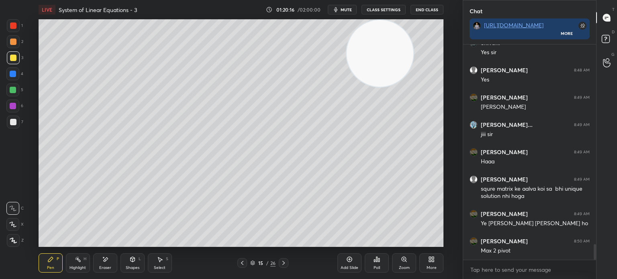
click at [105, 264] on div "Eraser" at bounding box center [105, 262] width 24 height 19
click at [59, 262] on div "Pen P" at bounding box center [51, 262] width 24 height 19
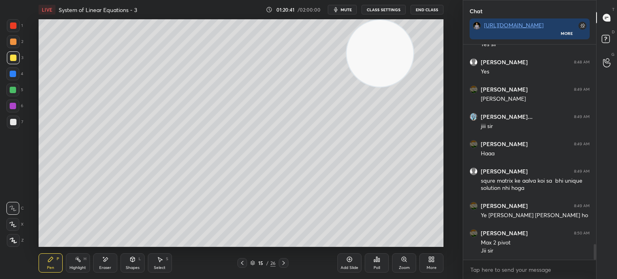
scroll to position [2757, 0]
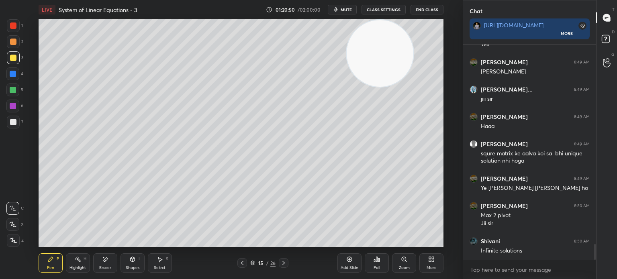
drag, startPoint x: 14, startPoint y: 23, endPoint x: 21, endPoint y: 22, distance: 6.8
click at [18, 22] on div at bounding box center [13, 25] width 13 height 13
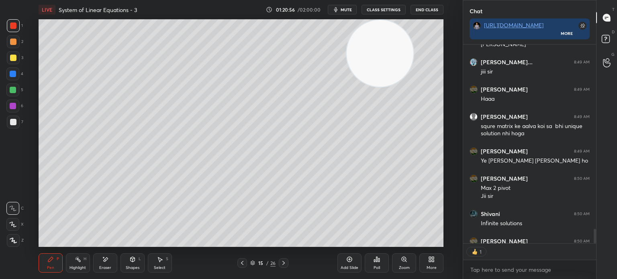
scroll to position [2, 2]
drag, startPoint x: 389, startPoint y: 53, endPoint x: 274, endPoint y: 221, distance: 203.9
click at [346, 87] on video at bounding box center [379, 53] width 67 height 67
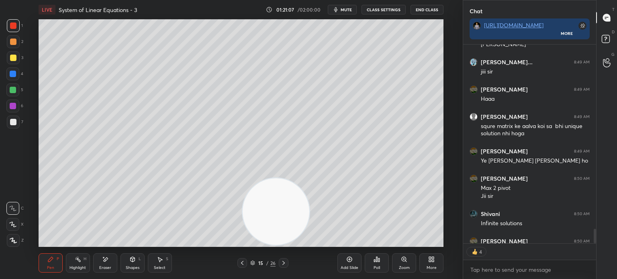
click at [267, 178] on video at bounding box center [275, 211] width 67 height 67
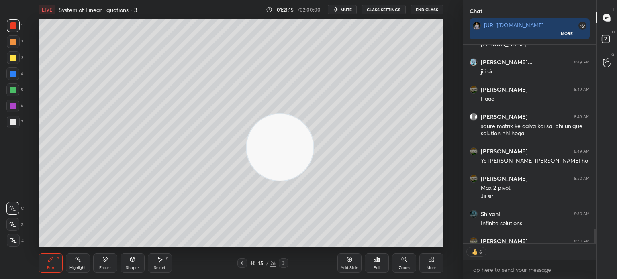
scroll to position [2828, 0]
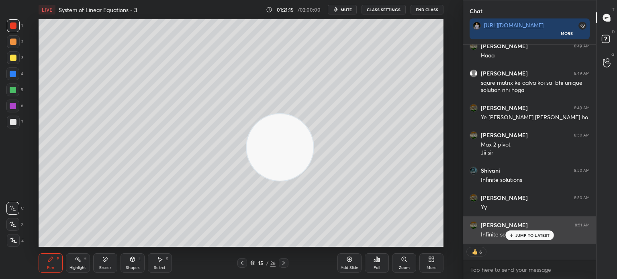
click at [536, 236] on p "JUMP TO LATEST" at bounding box center [532, 235] width 35 height 5
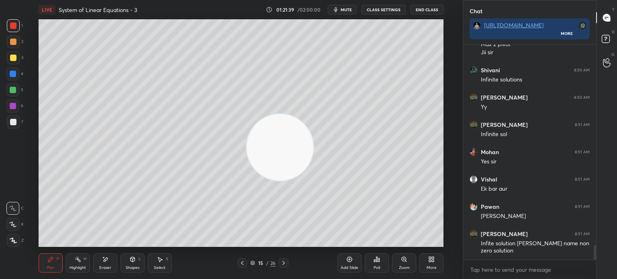
scroll to position [2955, 0]
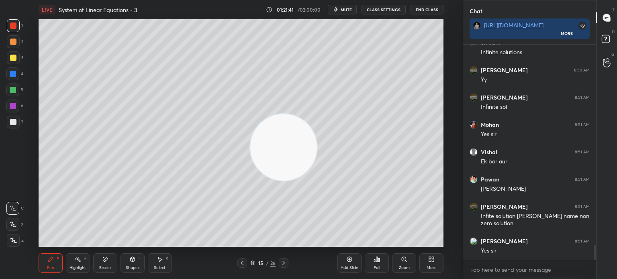
click at [252, 117] on video at bounding box center [283, 147] width 67 height 67
click at [252, 118] on div "Setting up your live class Poll for secs No correct answer Start poll" at bounding box center [241, 133] width 405 height 228
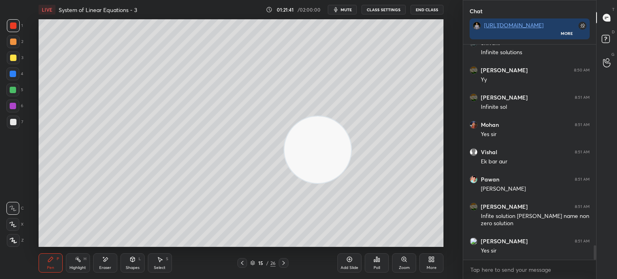
drag, startPoint x: 292, startPoint y: 133, endPoint x: 303, endPoint y: 133, distance: 10.4
click at [303, 133] on video at bounding box center [317, 149] width 67 height 67
click at [314, 130] on video at bounding box center [328, 149] width 67 height 67
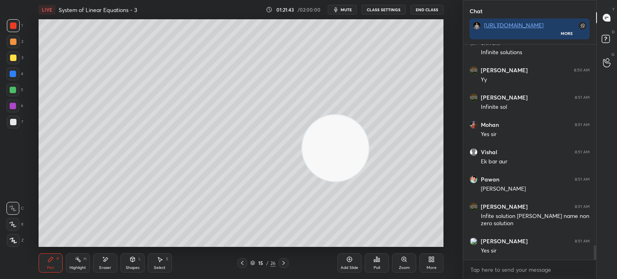
scroll to position [2983, 0]
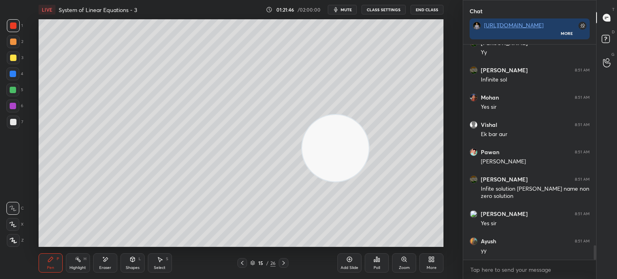
drag, startPoint x: 103, startPoint y: 266, endPoint x: 106, endPoint y: 253, distance: 13.9
click at [103, 266] on div "Eraser" at bounding box center [105, 262] width 24 height 19
click at [46, 269] on div "Pen P" at bounding box center [51, 262] width 24 height 19
click at [16, 62] on div at bounding box center [13, 57] width 13 height 13
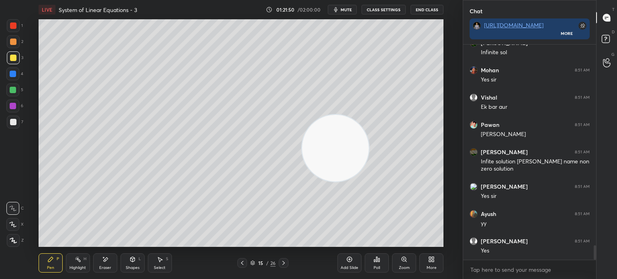
click at [12, 39] on div at bounding box center [13, 41] width 13 height 13
drag, startPoint x: 108, startPoint y: 262, endPoint x: 110, endPoint y: 257, distance: 5.7
click at [108, 262] on div "Eraser" at bounding box center [105, 262] width 24 height 19
click at [139, 262] on div "Shapes L" at bounding box center [132, 262] width 24 height 19
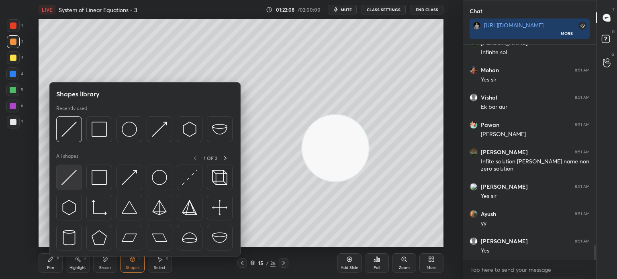
click at [78, 181] on div at bounding box center [69, 178] width 26 height 26
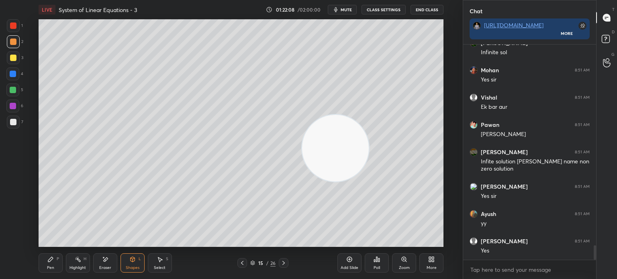
click at [15, 110] on div at bounding box center [12, 106] width 13 height 13
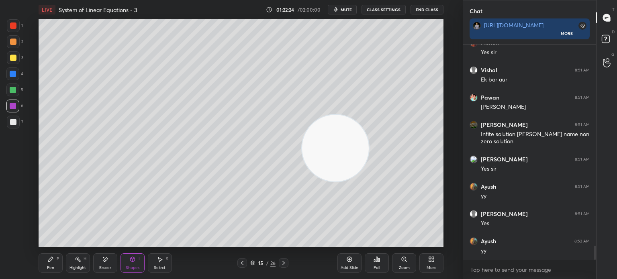
click at [242, 268] on div at bounding box center [242, 263] width 10 height 10
click at [259, 275] on div "LIVE System of Linear Equations - 3 01:22:25 / 02:00:00 mute CLASS SETTINGS End…" at bounding box center [241, 139] width 430 height 279
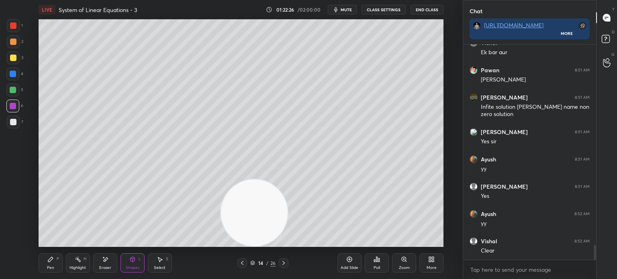
click at [51, 265] on div "Pen P" at bounding box center [51, 262] width 24 height 19
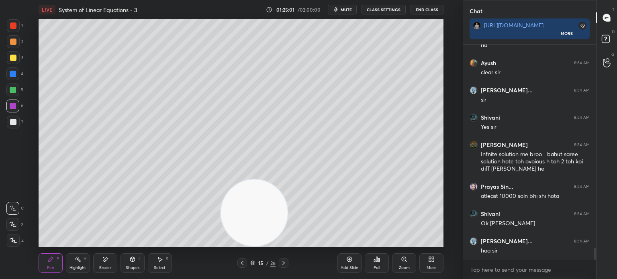
scroll to position [3706, 0]
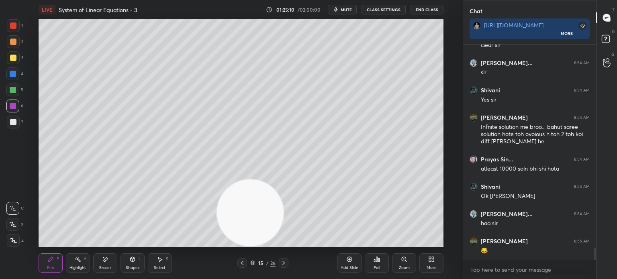
drag, startPoint x: 256, startPoint y: 222, endPoint x: 82, endPoint y: 253, distance: 176.9
click at [82, 253] on div "LIVE System of Linear Equations - 3 01:25:10 / 02:00:00 mute CLASS SETTINGS End…" at bounding box center [241, 139] width 430 height 279
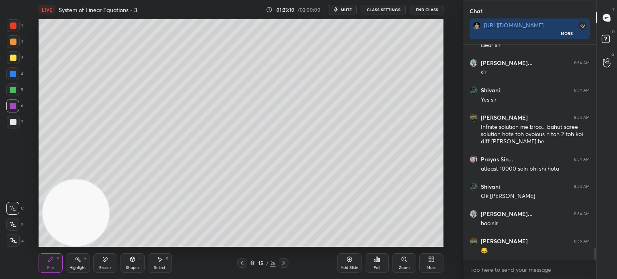
scroll to position [3733, 0]
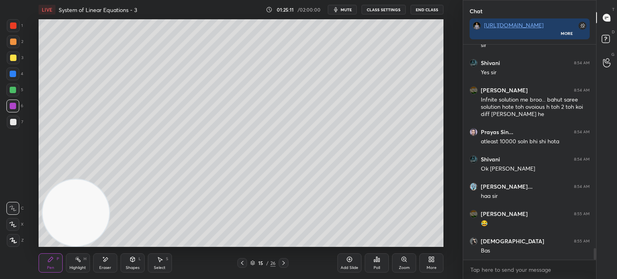
click at [286, 262] on icon at bounding box center [283, 263] width 6 height 6
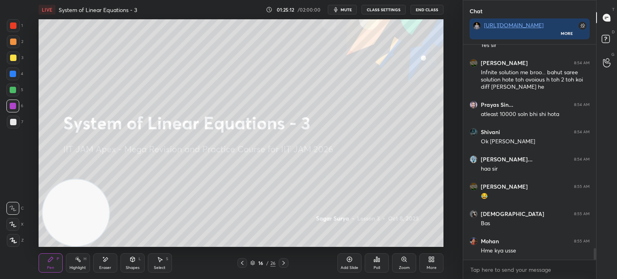
click at [244, 262] on icon at bounding box center [242, 263] width 6 height 6
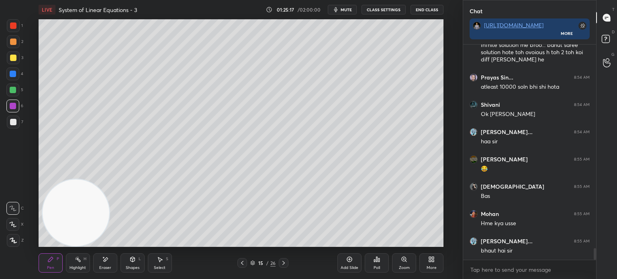
scroll to position [3815, 0]
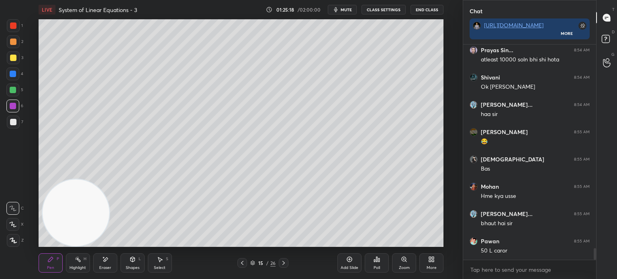
click at [281, 263] on icon at bounding box center [283, 263] width 6 height 6
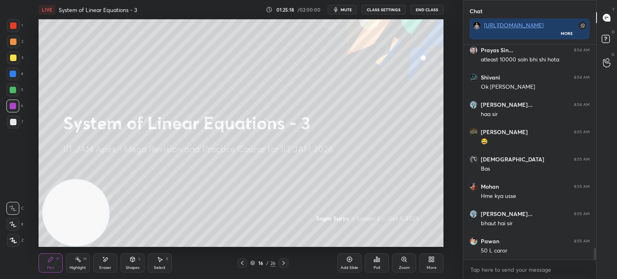
click at [244, 261] on icon at bounding box center [242, 263] width 6 height 6
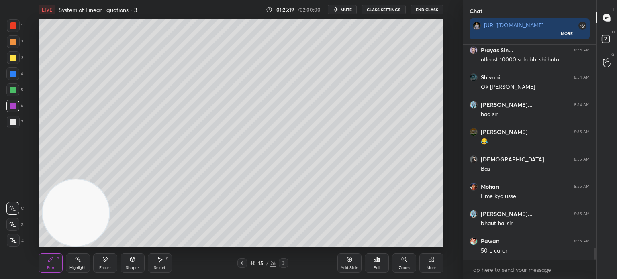
click at [348, 267] on div "Add Slide" at bounding box center [349, 268] width 18 height 4
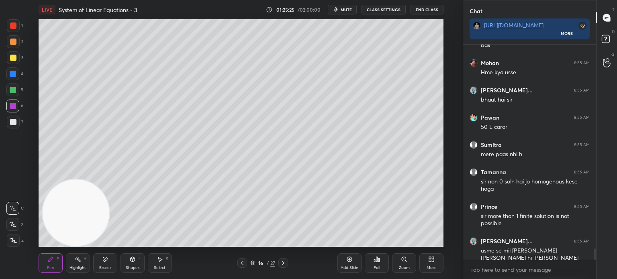
scroll to position [3966, 0]
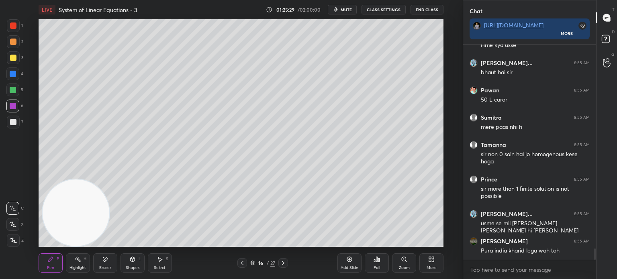
click at [10, 104] on div "1 2 3 4 5 6 7" at bounding box center [14, 75] width 17 height 112
click at [8, 118] on div at bounding box center [13, 122] width 13 height 13
click at [11, 125] on div at bounding box center [13, 122] width 6 height 6
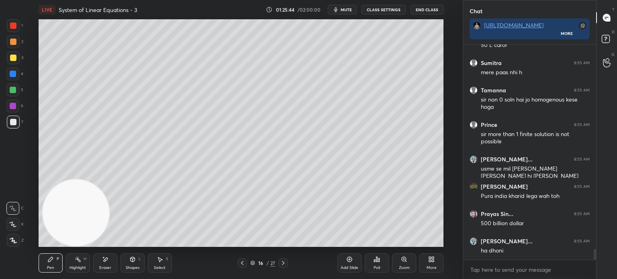
scroll to position [4048, 0]
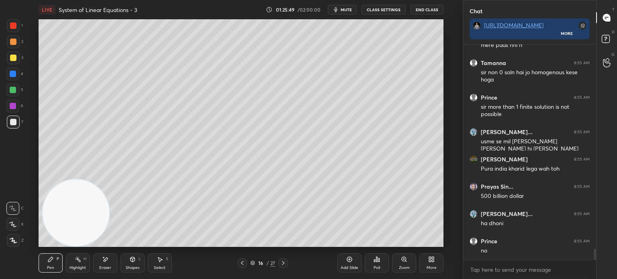
click at [130, 267] on div "Shapes" at bounding box center [133, 268] width 14 height 4
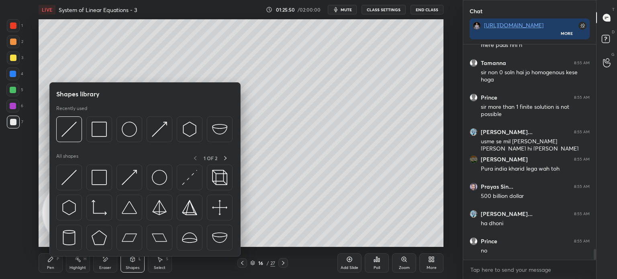
scroll to position [4075, 0]
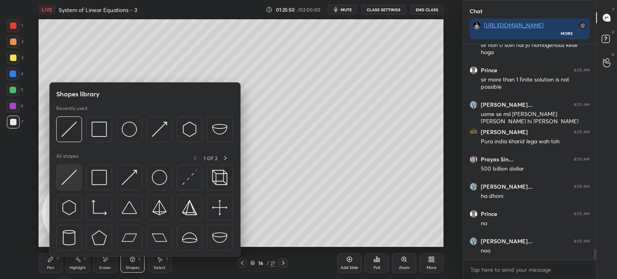
click at [72, 178] on img at bounding box center [68, 177] width 15 height 15
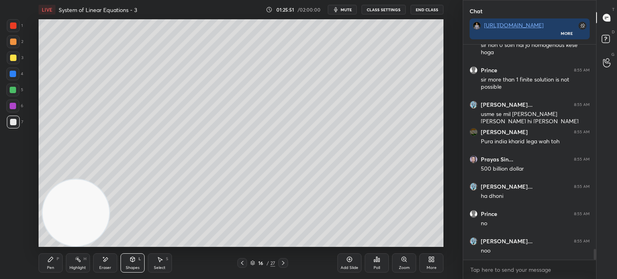
drag, startPoint x: 14, startPoint y: 90, endPoint x: 33, endPoint y: 81, distance: 20.9
click at [13, 91] on div at bounding box center [13, 90] width 6 height 6
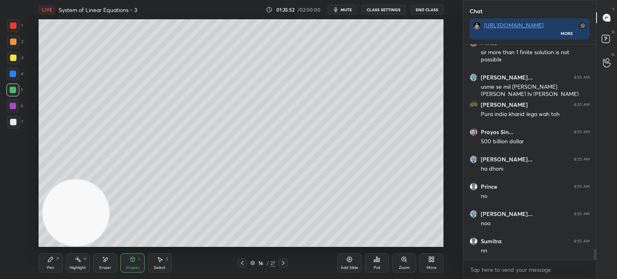
scroll to position [4157, 0]
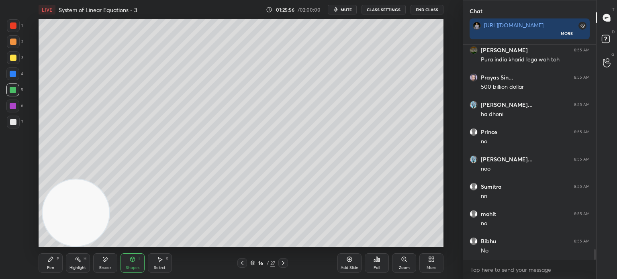
click at [13, 28] on div at bounding box center [13, 25] width 6 height 6
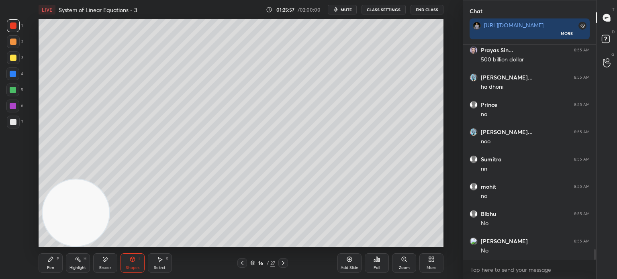
click at [57, 267] on div "Pen P" at bounding box center [51, 262] width 24 height 19
click at [14, 122] on div at bounding box center [13, 122] width 6 height 6
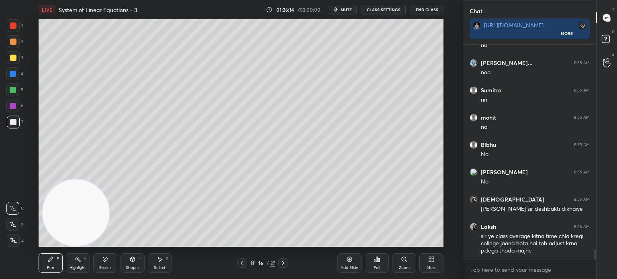
scroll to position [4281, 0]
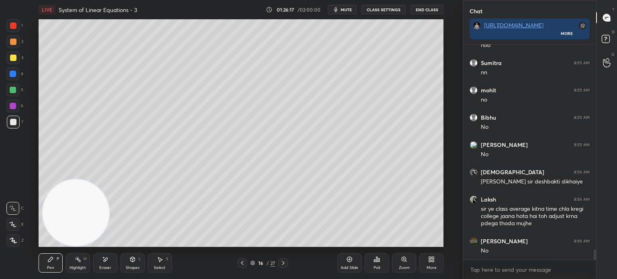
click at [138, 270] on div "Shapes" at bounding box center [133, 268] width 14 height 4
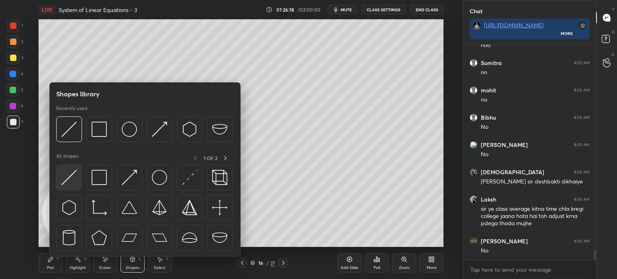
click at [75, 185] on img at bounding box center [68, 177] width 15 height 15
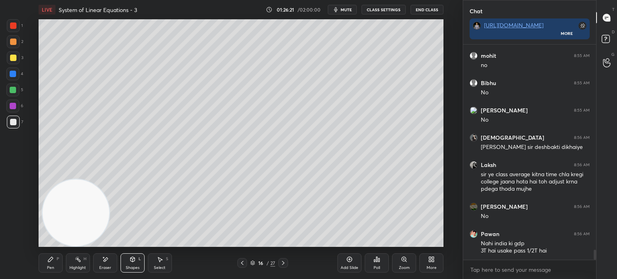
click at [11, 59] on div at bounding box center [13, 58] width 6 height 6
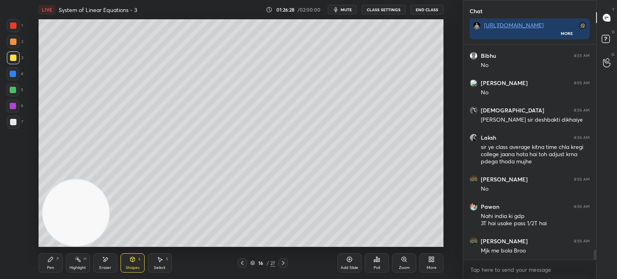
click at [55, 261] on div "Pen P" at bounding box center [51, 262] width 24 height 19
click at [13, 103] on div at bounding box center [12, 106] width 13 height 13
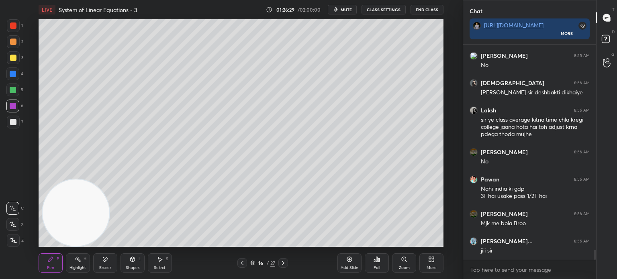
drag, startPoint x: 127, startPoint y: 264, endPoint x: 129, endPoint y: 258, distance: 6.3
click at [127, 264] on div "Shapes L" at bounding box center [132, 262] width 24 height 19
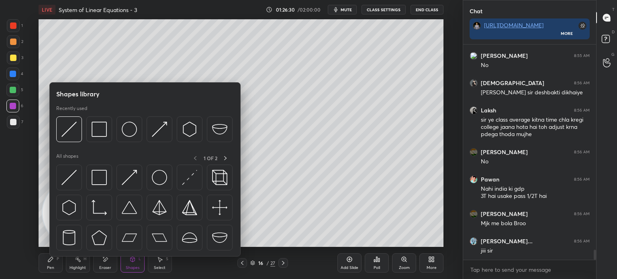
click at [72, 183] on img at bounding box center [68, 177] width 15 height 15
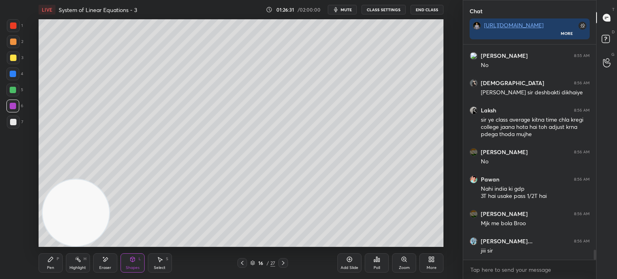
click at [8, 79] on div at bounding box center [12, 73] width 13 height 13
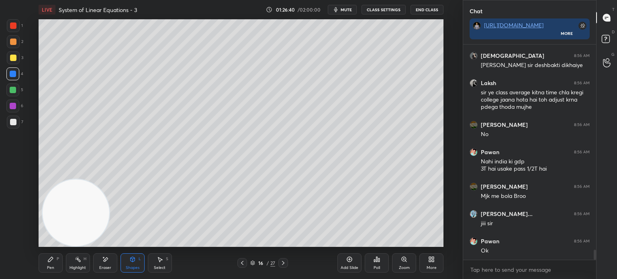
click at [17, 122] on div at bounding box center [13, 122] width 13 height 13
click at [48, 265] on div "Pen P" at bounding box center [51, 262] width 24 height 19
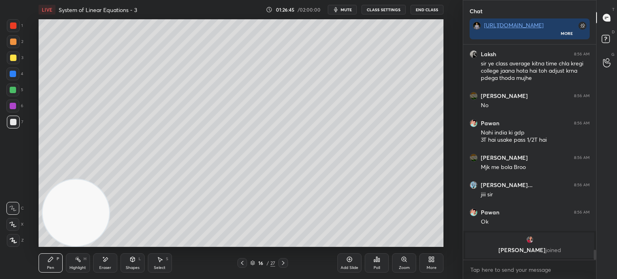
drag, startPoint x: 132, startPoint y: 265, endPoint x: 131, endPoint y: 258, distance: 6.9
click at [132, 265] on div "Shapes L" at bounding box center [132, 262] width 24 height 19
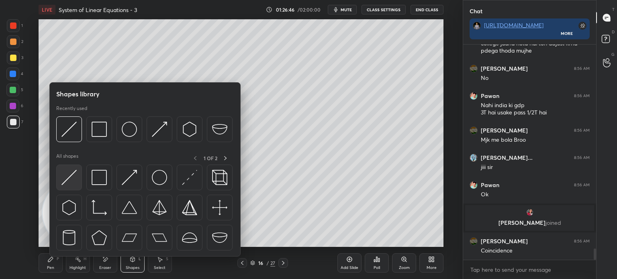
click at [73, 179] on img at bounding box center [68, 177] width 15 height 15
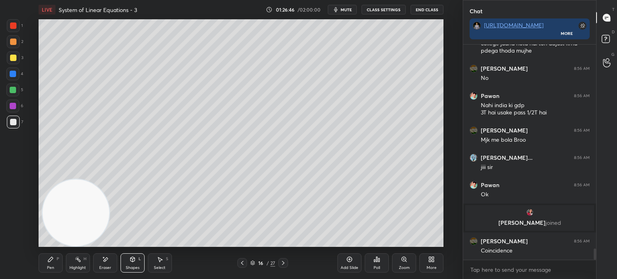
click at [11, 91] on div at bounding box center [13, 90] width 6 height 6
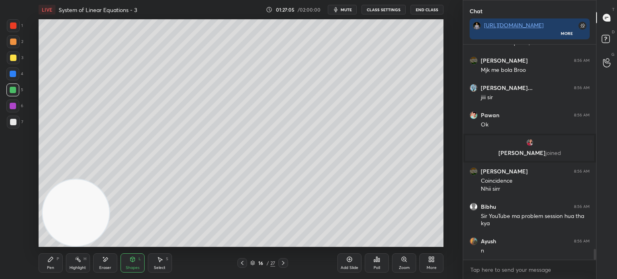
scroll to position [4079, 0]
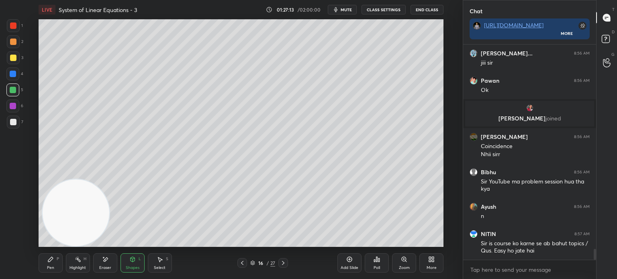
click at [52, 269] on div "Pen" at bounding box center [50, 268] width 7 height 4
click at [14, 119] on div at bounding box center [13, 122] width 6 height 6
click at [17, 210] on div at bounding box center [12, 208] width 13 height 13
click at [284, 265] on icon at bounding box center [283, 263] width 6 height 6
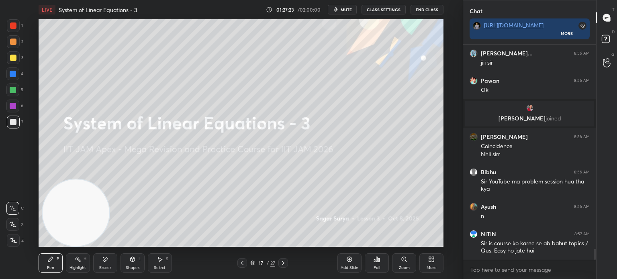
click at [243, 266] on div at bounding box center [242, 263] width 10 height 10
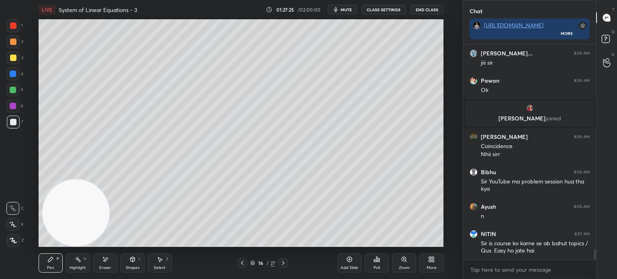
scroll to position [4106, 0]
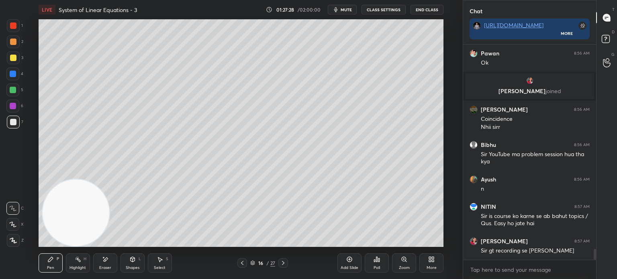
click at [432, 263] on div "More" at bounding box center [431, 262] width 24 height 19
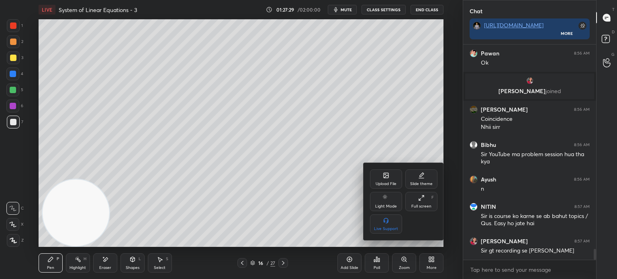
click at [427, 184] on div "Slide theme" at bounding box center [421, 184] width 22 height 4
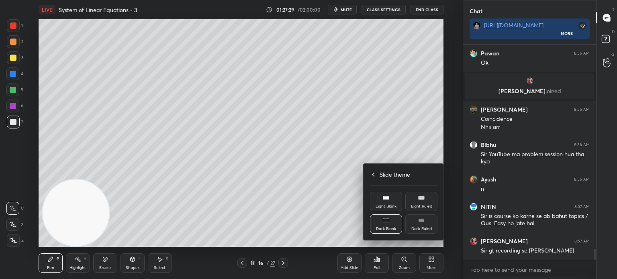
click at [384, 227] on div "Dark Blank" at bounding box center [386, 229] width 20 height 4
click at [329, 235] on div at bounding box center [308, 139] width 617 height 279
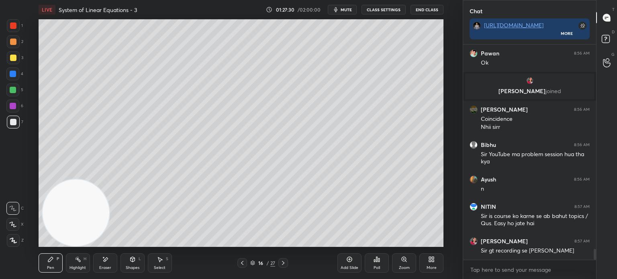
click at [348, 264] on div "Add Slide" at bounding box center [349, 262] width 24 height 19
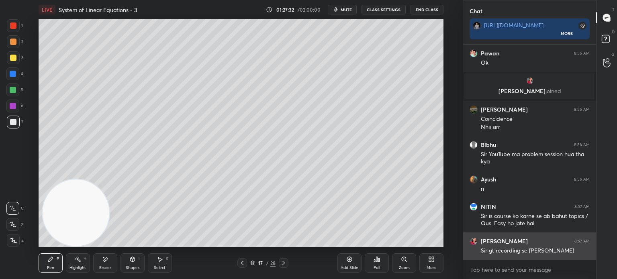
click at [470, 242] on img "grid" at bounding box center [473, 241] width 8 height 8
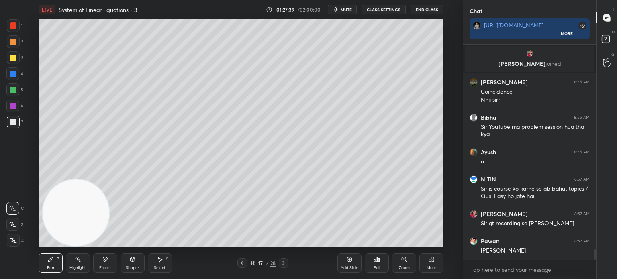
scroll to position [4160, 0]
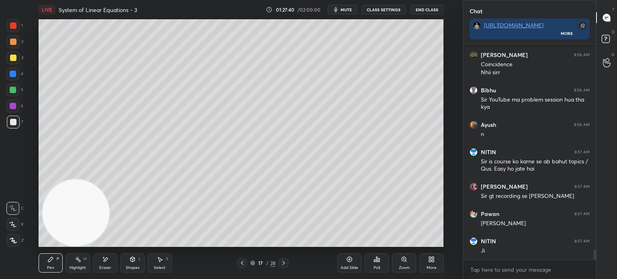
drag, startPoint x: 18, startPoint y: 128, endPoint x: 12, endPoint y: 124, distance: 6.9
click at [16, 126] on div at bounding box center [13, 122] width 13 height 13
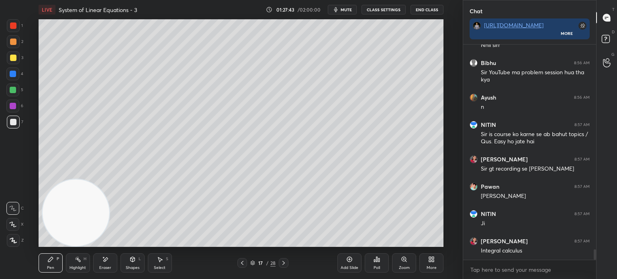
click at [11, 111] on div at bounding box center [12, 106] width 13 height 13
click at [13, 58] on div at bounding box center [13, 58] width 6 height 6
click at [129, 263] on div "Shapes L" at bounding box center [132, 262] width 24 height 19
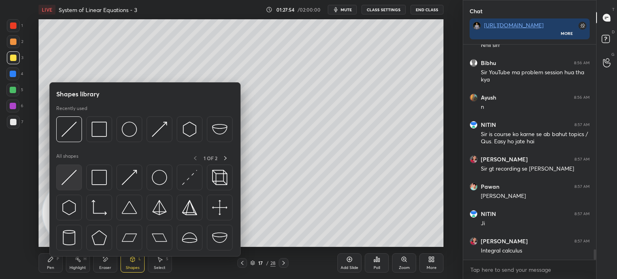
click at [72, 167] on div at bounding box center [69, 178] width 26 height 26
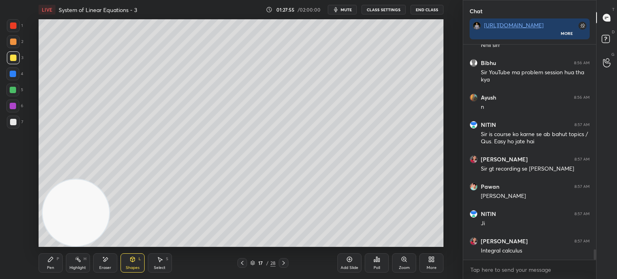
click at [14, 31] on div at bounding box center [13, 25] width 13 height 13
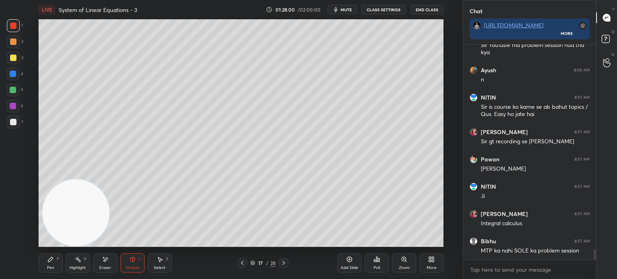
click at [21, 90] on div "5" at bounding box center [14, 89] width 17 height 13
click at [13, 126] on div at bounding box center [13, 122] width 13 height 13
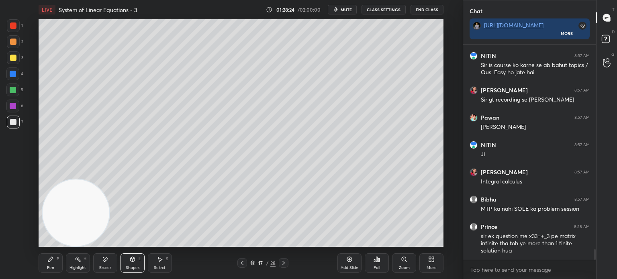
click at [19, 124] on div "7" at bounding box center [15, 122] width 16 height 13
click at [435, 264] on div "More" at bounding box center [431, 262] width 24 height 19
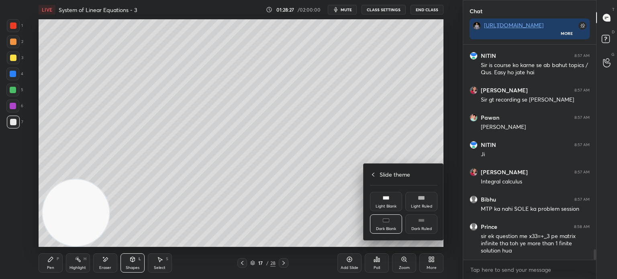
click at [427, 200] on div "Light Ruled" at bounding box center [421, 201] width 32 height 19
click at [389, 202] on div "Light Blank" at bounding box center [386, 201] width 32 height 19
click at [330, 219] on div at bounding box center [308, 139] width 617 height 279
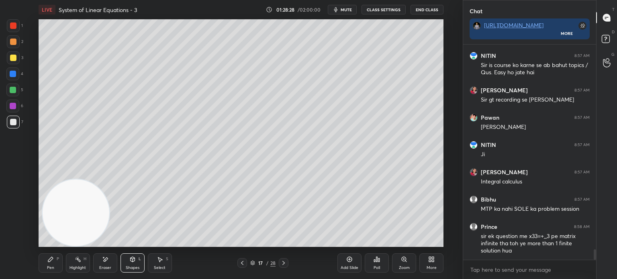
click at [345, 263] on div "Add Slide" at bounding box center [349, 262] width 24 height 19
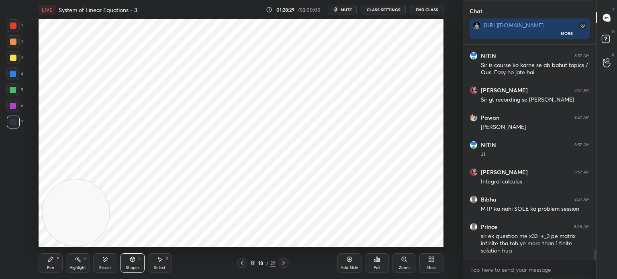
click at [60, 0] on html "1 2 3 4 5 6 7 C X Z E E Erase all H H LIVE System of Linear Equations - 3 01:28…" at bounding box center [308, 0] width 617 height 0
click at [19, 126] on div "7" at bounding box center [15, 122] width 16 height 13
click at [54, 262] on div "Pen P" at bounding box center [51, 262] width 24 height 19
click at [141, 263] on div "Shapes L" at bounding box center [132, 262] width 24 height 19
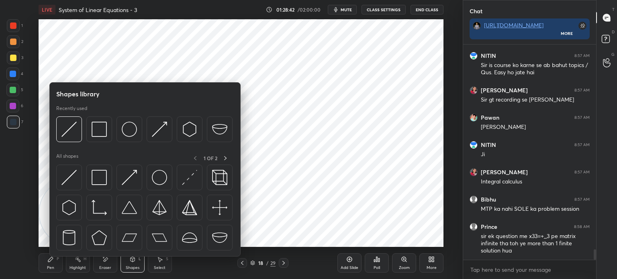
click at [77, 189] on div at bounding box center [69, 178] width 26 height 26
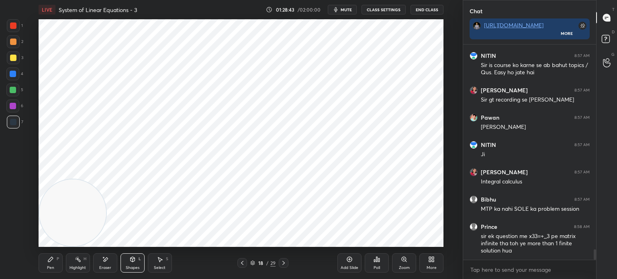
click at [13, 30] on div at bounding box center [13, 25] width 13 height 13
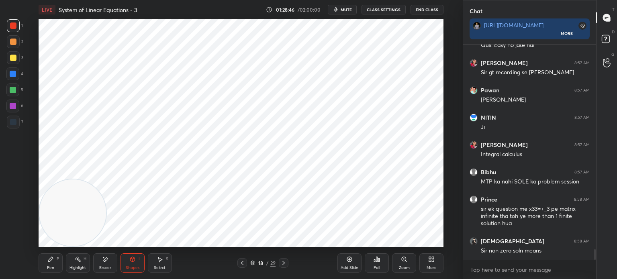
click at [17, 120] on div at bounding box center [13, 122] width 13 height 13
click at [136, 263] on div "Shapes L" at bounding box center [132, 262] width 24 height 19
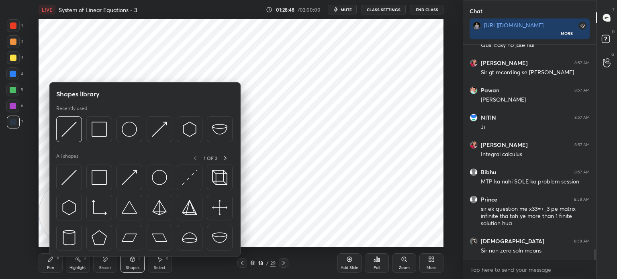
click at [63, 181] on img at bounding box center [68, 177] width 15 height 15
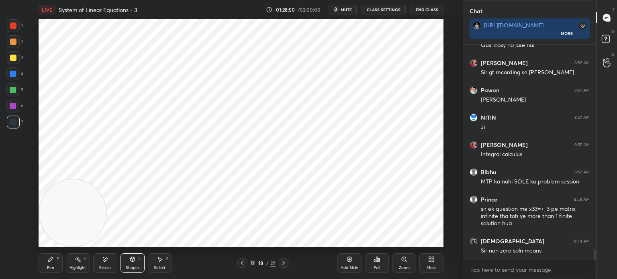
click at [138, 263] on div "Shapes L" at bounding box center [132, 262] width 24 height 19
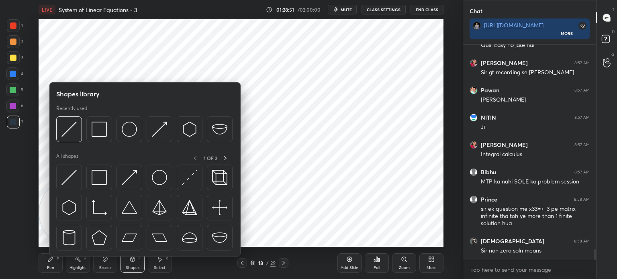
click at [53, 267] on div "Pen" at bounding box center [50, 268] width 7 height 4
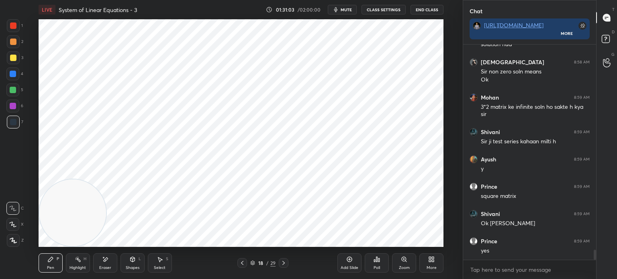
scroll to position [3, 2]
click at [434, 263] on div "More" at bounding box center [431, 262] width 24 height 19
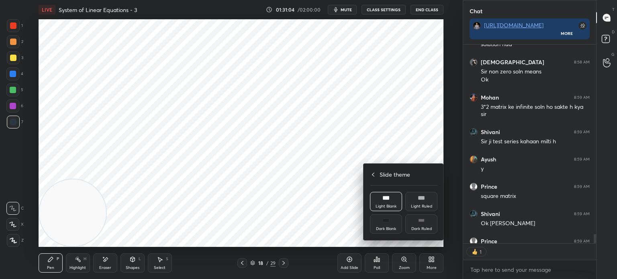
click at [388, 226] on div "Dark Blank" at bounding box center [386, 223] width 32 height 19
click at [332, 215] on div at bounding box center [308, 139] width 617 height 279
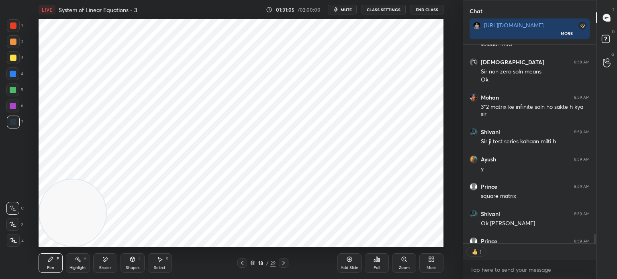
click at [348, 269] on div "Add Slide" at bounding box center [349, 268] width 18 height 4
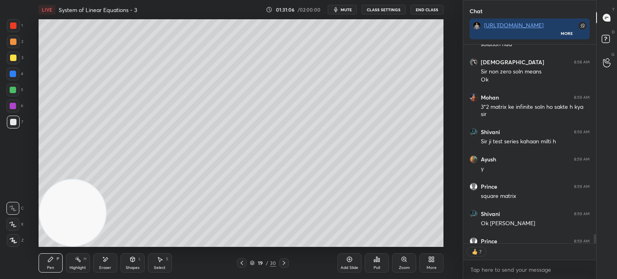
click at [16, 122] on div at bounding box center [13, 122] width 13 height 13
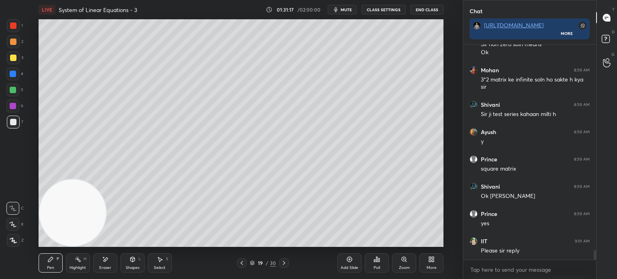
scroll to position [4518, 0]
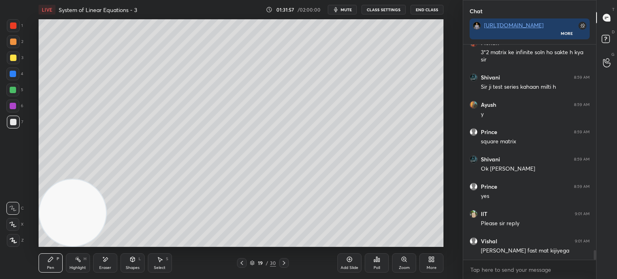
drag, startPoint x: 14, startPoint y: 28, endPoint x: 16, endPoint y: 22, distance: 6.0
click at [16, 26] on div at bounding box center [13, 25] width 6 height 6
click at [144, 262] on div "Shapes L" at bounding box center [132, 262] width 24 height 19
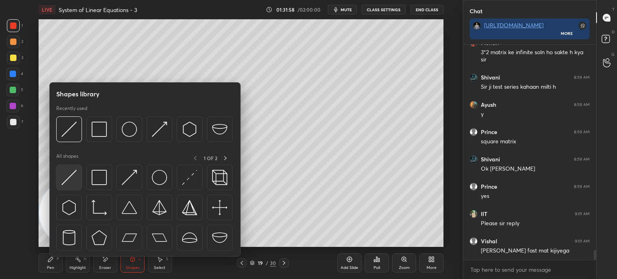
click at [75, 178] on img at bounding box center [68, 177] width 15 height 15
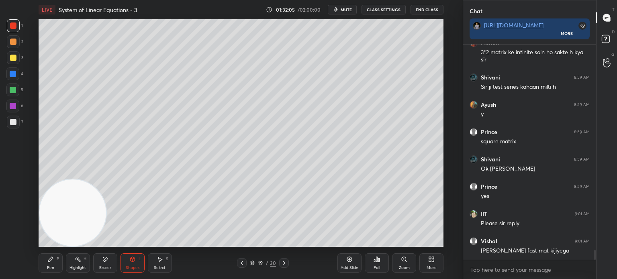
click at [12, 75] on div at bounding box center [13, 74] width 6 height 6
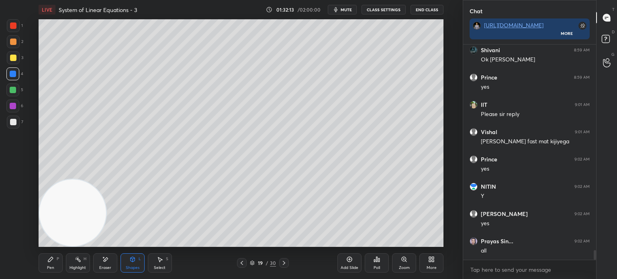
scroll to position [4654, 0]
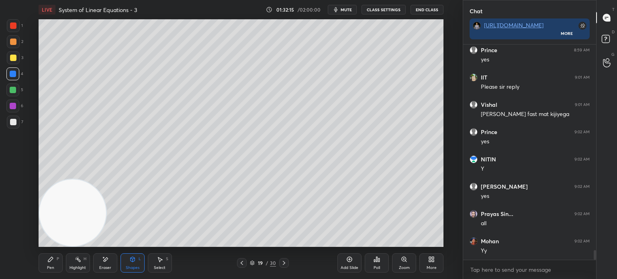
click at [12, 125] on div at bounding box center [13, 122] width 13 height 13
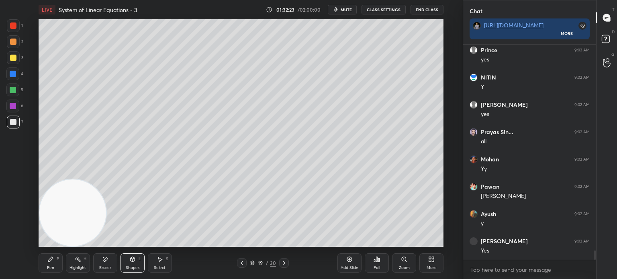
scroll to position [4763, 0]
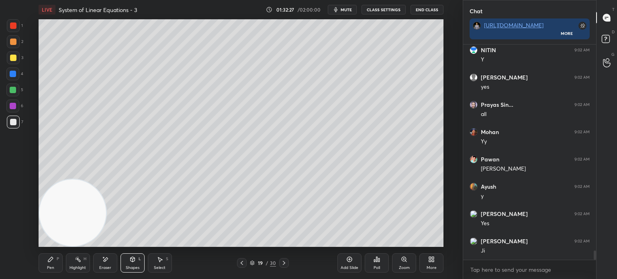
click at [350, 10] on span "mute" at bounding box center [345, 10] width 11 height 6
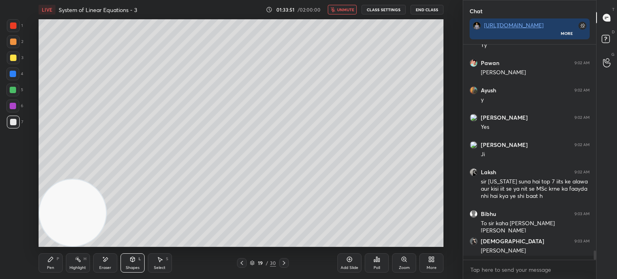
scroll to position [4860, 0]
click at [352, 8] on span "unmute" at bounding box center [345, 10] width 17 height 6
click at [356, 9] on button "mute" at bounding box center [342, 10] width 29 height 10
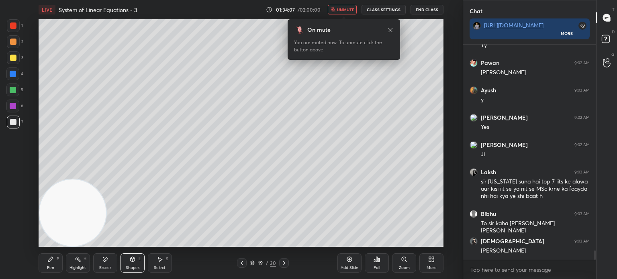
click at [345, 13] on button "unmute" at bounding box center [342, 10] width 29 height 10
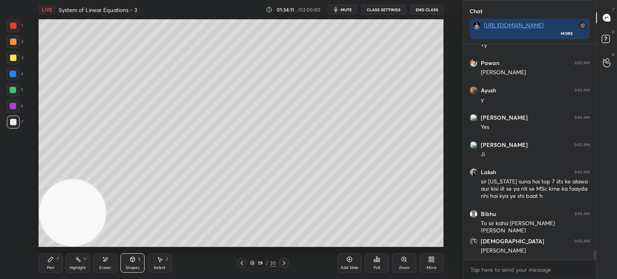
scroll to position [4887, 0]
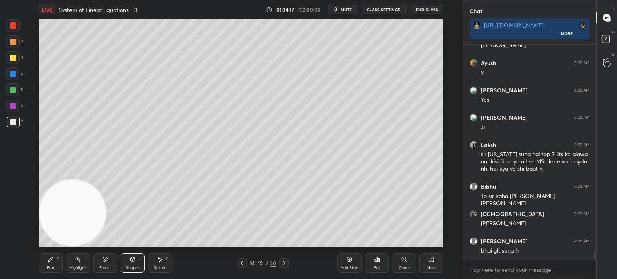
click at [14, 121] on div at bounding box center [13, 122] width 6 height 6
drag, startPoint x: 13, startPoint y: 56, endPoint x: 9, endPoint y: 55, distance: 4.2
click at [13, 57] on div at bounding box center [13, 58] width 6 height 6
drag, startPoint x: 15, startPoint y: 126, endPoint x: 14, endPoint y: 122, distance: 4.0
click at [16, 126] on div at bounding box center [13, 122] width 13 height 13
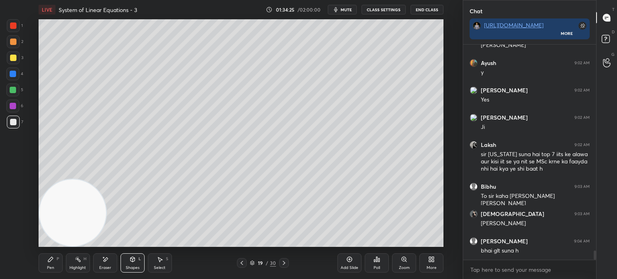
click at [13, 59] on div at bounding box center [13, 58] width 6 height 6
click at [51, 260] on icon at bounding box center [50, 259] width 5 height 5
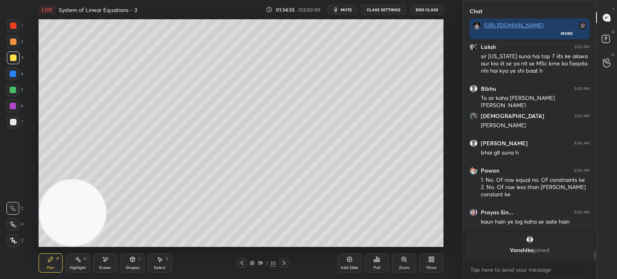
scroll to position [4677, 0]
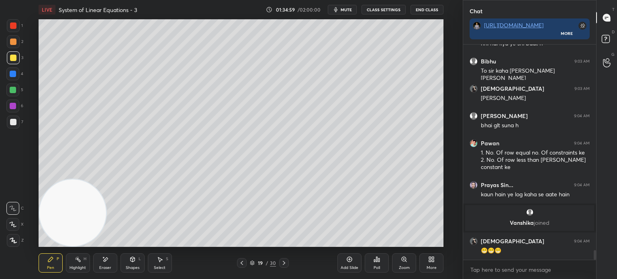
click at [16, 56] on div at bounding box center [13, 57] width 13 height 13
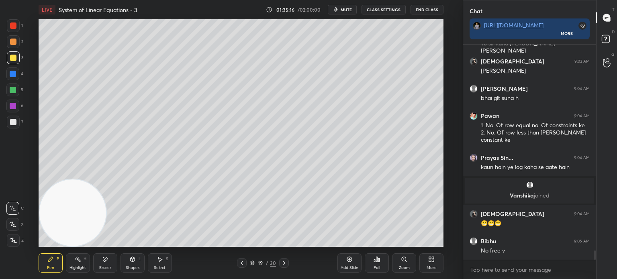
scroll to position [4731, 0]
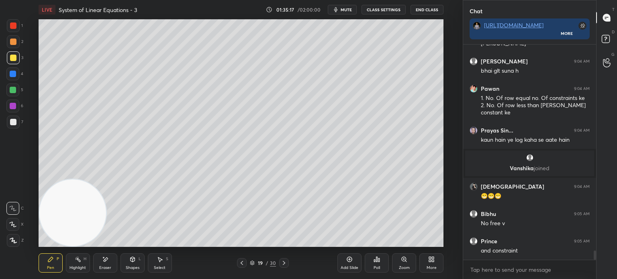
click at [106, 179] on video at bounding box center [72, 212] width 67 height 67
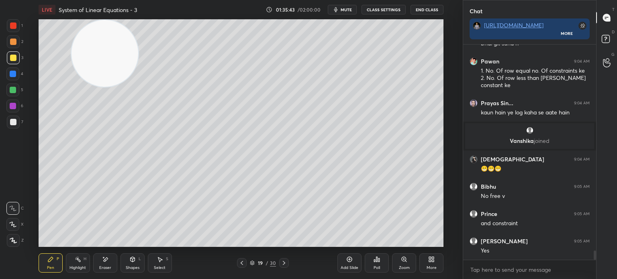
scroll to position [4786, 0]
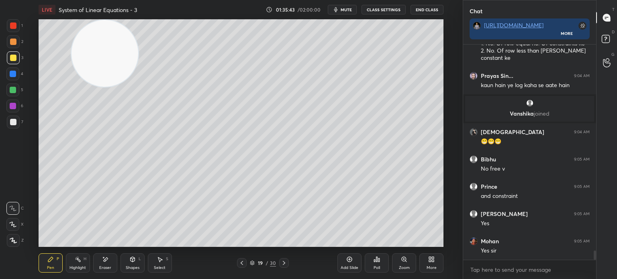
click at [15, 106] on div at bounding box center [13, 106] width 6 height 6
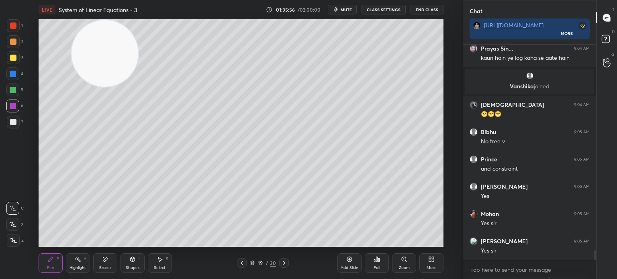
drag, startPoint x: 12, startPoint y: 126, endPoint x: 18, endPoint y: 124, distance: 6.2
click at [13, 126] on div at bounding box center [13, 122] width 13 height 13
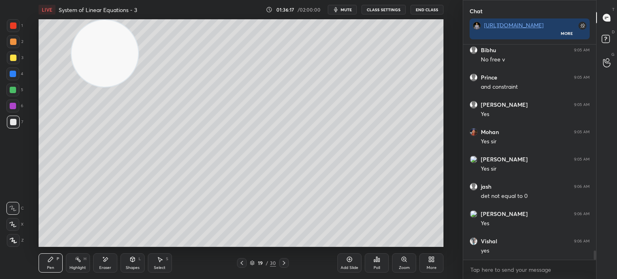
scroll to position [4922, 0]
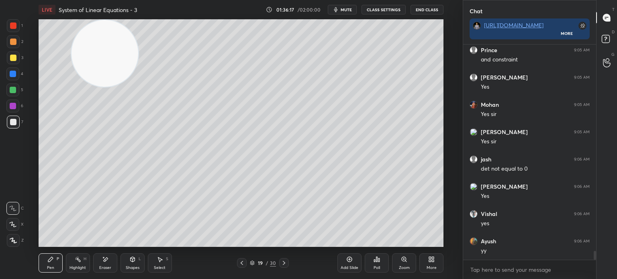
click at [12, 92] on div at bounding box center [13, 90] width 6 height 6
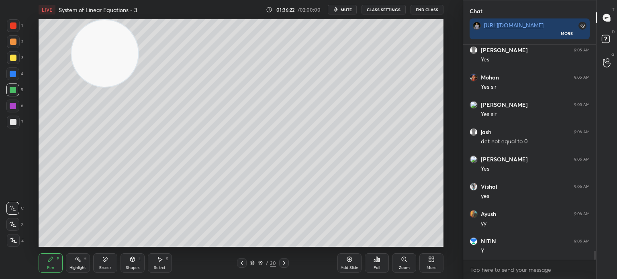
click at [16, 120] on div at bounding box center [13, 122] width 13 height 13
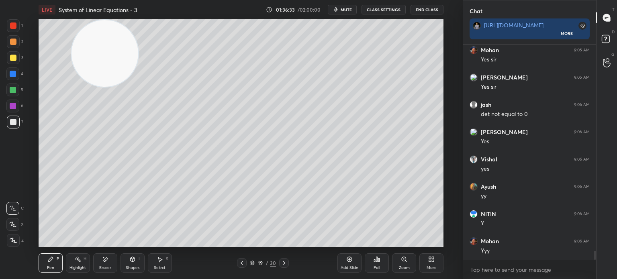
click at [10, 98] on div "5" at bounding box center [14, 91] width 17 height 16
click at [381, 262] on div "Poll" at bounding box center [377, 262] width 24 height 19
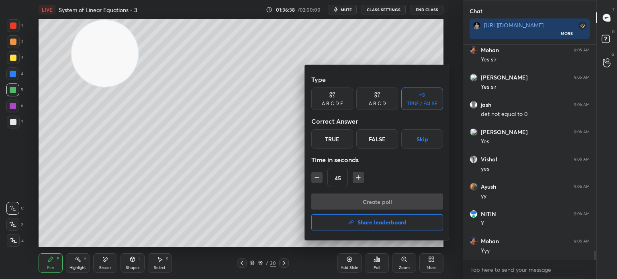
drag, startPoint x: 355, startPoint y: 143, endPoint x: 343, endPoint y: 143, distance: 12.0
click at [344, 143] on div "True False Skip" at bounding box center [377, 138] width 132 height 19
click at [344, 139] on div "True" at bounding box center [332, 138] width 42 height 19
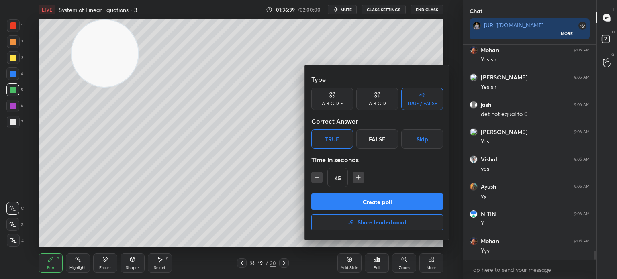
click at [372, 202] on button "Create poll" at bounding box center [377, 201] width 132 height 16
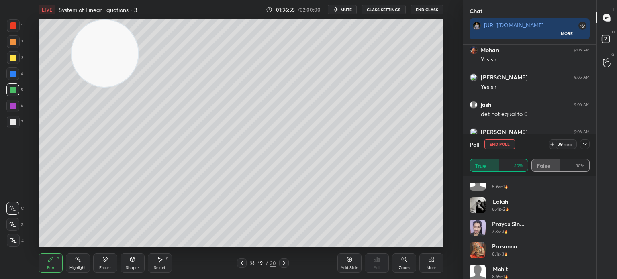
scroll to position [106, 0]
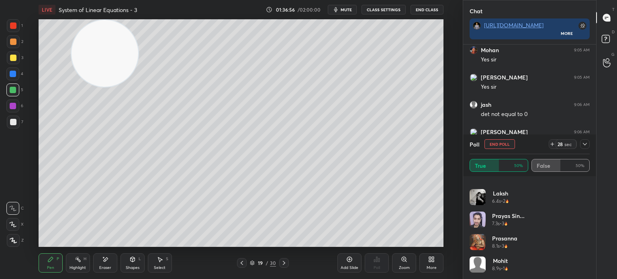
click at [502, 145] on button "End Poll" at bounding box center [499, 144] width 31 height 10
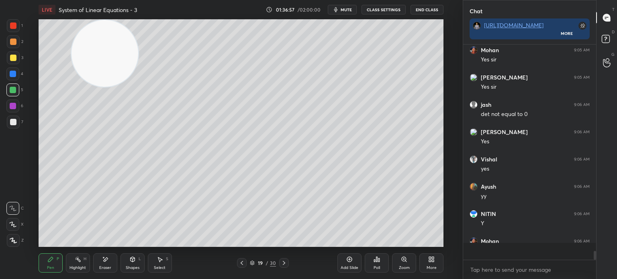
scroll to position [196, 130]
click at [15, 103] on div at bounding box center [12, 106] width 13 height 13
click at [71, 87] on video at bounding box center [104, 53] width 67 height 67
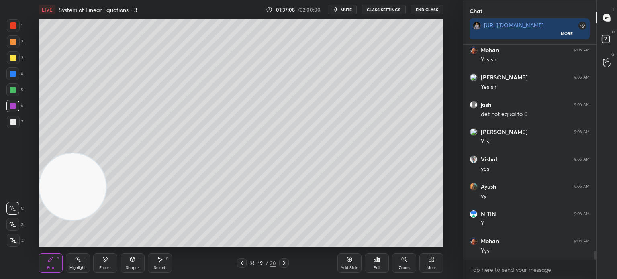
click at [126, 266] on div "Shapes" at bounding box center [133, 268] width 14 height 4
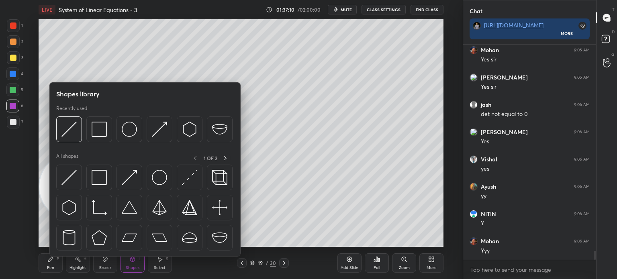
click at [11, 90] on div at bounding box center [13, 90] width 6 height 6
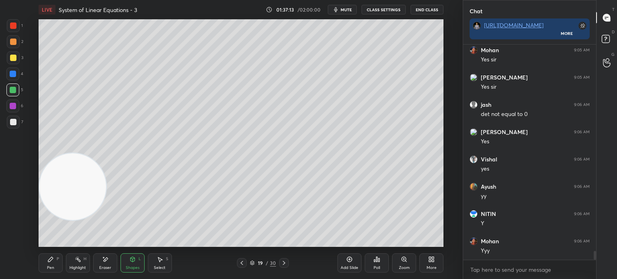
click at [50, 258] on icon at bounding box center [50, 259] width 5 height 5
click at [14, 123] on div at bounding box center [13, 122] width 6 height 6
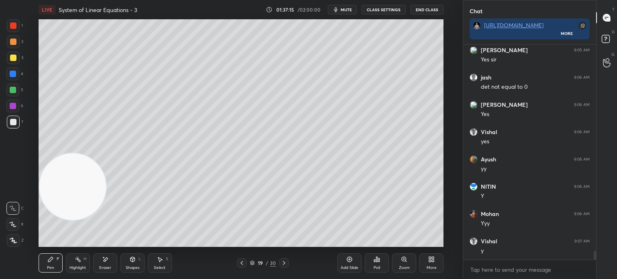
click at [134, 256] on div "Shapes L" at bounding box center [132, 262] width 24 height 19
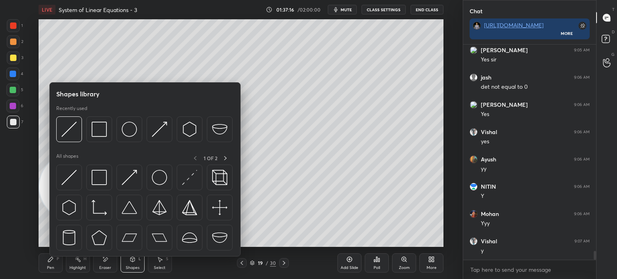
click at [80, 177] on div at bounding box center [69, 178] width 26 height 26
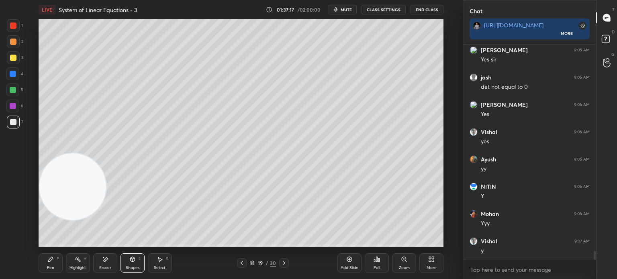
click at [13, 38] on div at bounding box center [13, 41] width 13 height 13
click at [59, 259] on div "Pen P" at bounding box center [51, 262] width 24 height 19
click at [14, 121] on div at bounding box center [13, 122] width 13 height 13
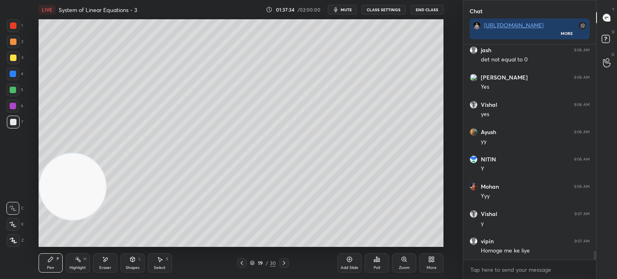
drag, startPoint x: 19, startPoint y: 28, endPoint x: 15, endPoint y: 27, distance: 4.1
click at [17, 28] on div at bounding box center [13, 25] width 13 height 13
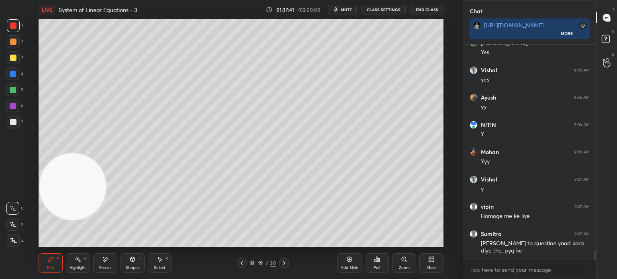
click at [15, 124] on div at bounding box center [13, 122] width 6 height 6
click at [53, 266] on div "Pen" at bounding box center [50, 268] width 7 height 4
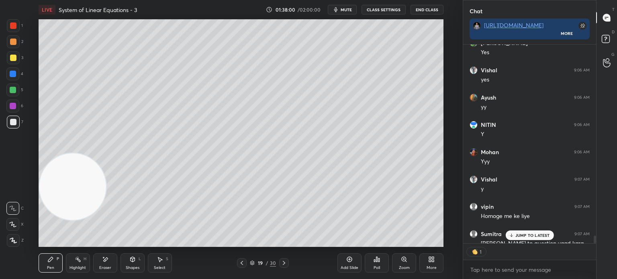
scroll to position [5109, 0]
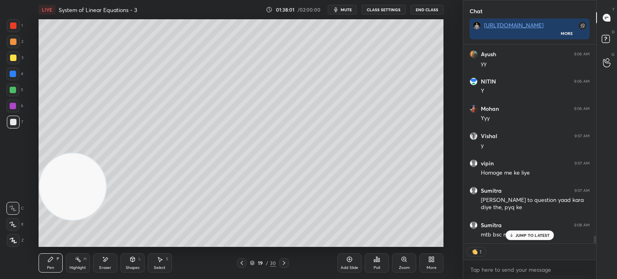
drag, startPoint x: 527, startPoint y: 236, endPoint x: 519, endPoint y: 236, distance: 8.1
click at [525, 236] on p "JUMP TO LATEST" at bounding box center [532, 235] width 35 height 5
type textarea "x"
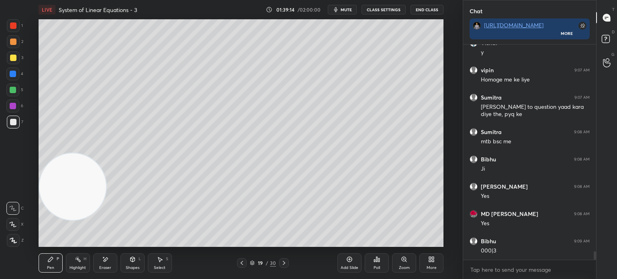
scroll to position [5230, 0]
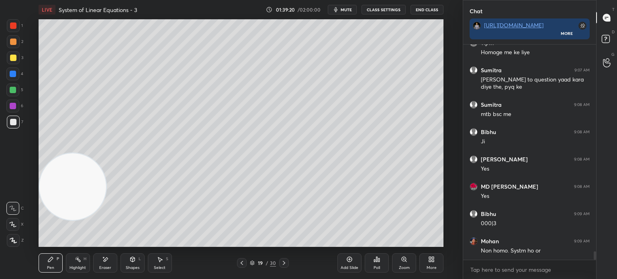
click at [113, 263] on div "Eraser" at bounding box center [105, 262] width 24 height 19
click at [52, 269] on div "Pen" at bounding box center [50, 268] width 7 height 4
drag, startPoint x: 10, startPoint y: 116, endPoint x: 16, endPoint y: 109, distance: 8.9
click at [12, 114] on div "1 2 3 4 5 6 7" at bounding box center [14, 75] width 17 height 112
click at [18, 101] on div "1 2 3 4 5 6 7" at bounding box center [14, 75] width 17 height 112
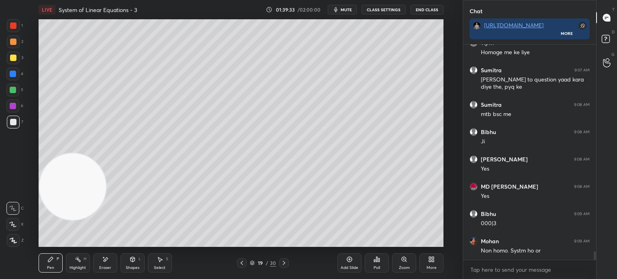
click at [444, 91] on div "Setting up your live class Poll for secs No correct answer Start poll" at bounding box center [241, 133] width 430 height 228
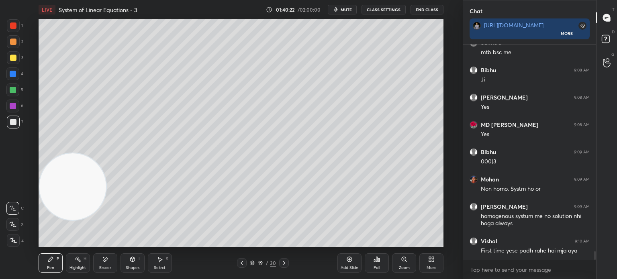
scroll to position [5321, 0]
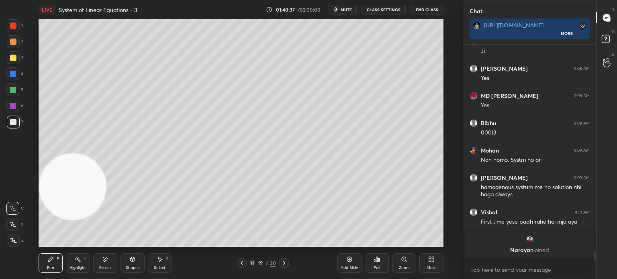
click at [355, 267] on div "Add Slide" at bounding box center [349, 268] width 18 height 4
drag, startPoint x: 16, startPoint y: 120, endPoint x: 16, endPoint y: 125, distance: 4.4
click at [16, 122] on div at bounding box center [13, 122] width 13 height 13
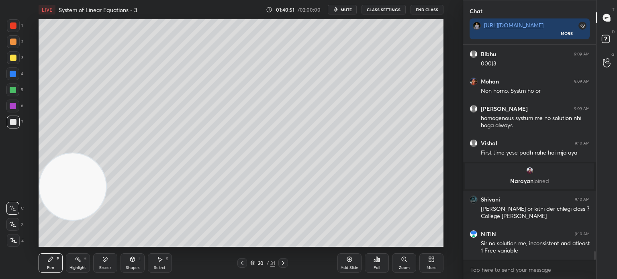
scroll to position [5222, 0]
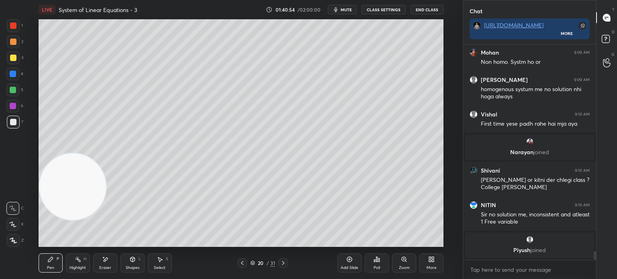
click at [125, 259] on div "Shapes L" at bounding box center [132, 262] width 24 height 19
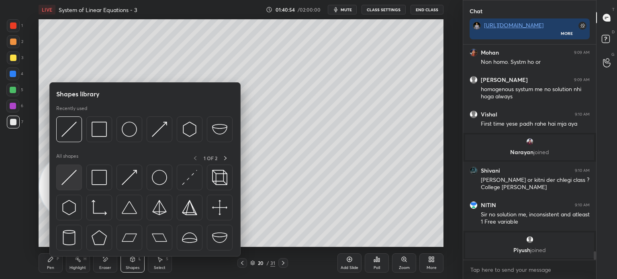
click at [80, 183] on div at bounding box center [69, 178] width 26 height 26
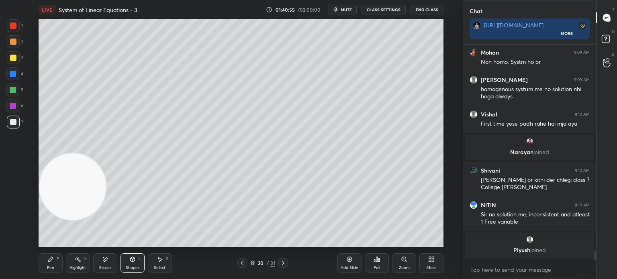
click at [12, 27] on div at bounding box center [13, 25] width 6 height 6
click at [53, 268] on div "Pen" at bounding box center [50, 268] width 7 height 4
click at [17, 126] on div at bounding box center [13, 122] width 13 height 13
click at [244, 265] on icon at bounding box center [242, 263] width 6 height 6
click at [283, 263] on icon at bounding box center [283, 263] width 6 height 6
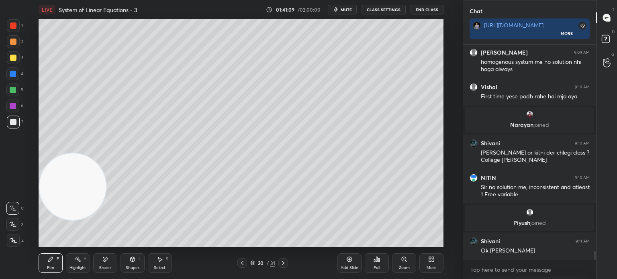
scroll to position [5248, 0]
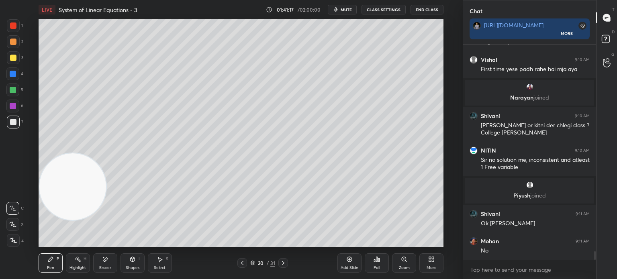
click at [392, 10] on button "CLASS SETTINGS" at bounding box center [383, 10] width 44 height 10
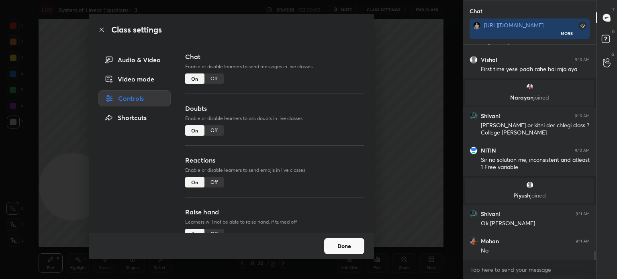
click at [217, 76] on div "Off" at bounding box center [213, 78] width 19 height 10
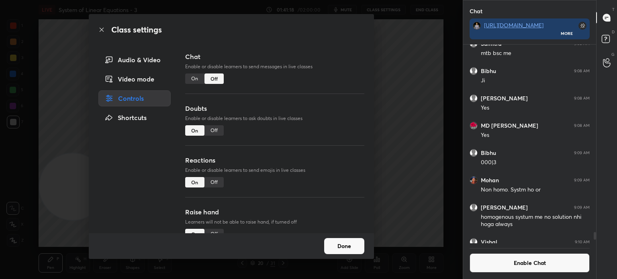
click at [101, 29] on icon at bounding box center [102, 29] width 4 height 4
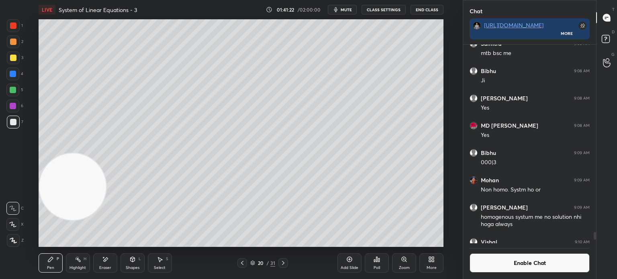
click at [138, 258] on div "L" at bounding box center [139, 259] width 2 height 4
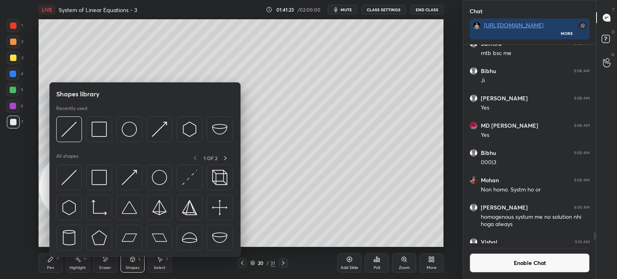
click at [76, 188] on div at bounding box center [69, 178] width 26 height 26
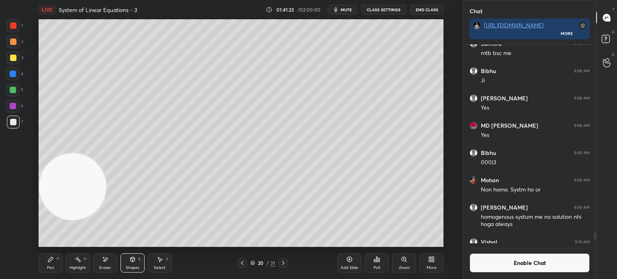
click at [14, 80] on div at bounding box center [12, 73] width 13 height 13
click at [8, 61] on div at bounding box center [13, 57] width 13 height 13
click at [352, 12] on span "mute" at bounding box center [345, 10] width 11 height 6
click at [352, 10] on span "unmute" at bounding box center [345, 10] width 17 height 6
click at [48, 275] on div "Pen P Highlight H Eraser Shapes L Select S 20 / 31 Add Slide Poll Zoom More" at bounding box center [241, 263] width 405 height 32
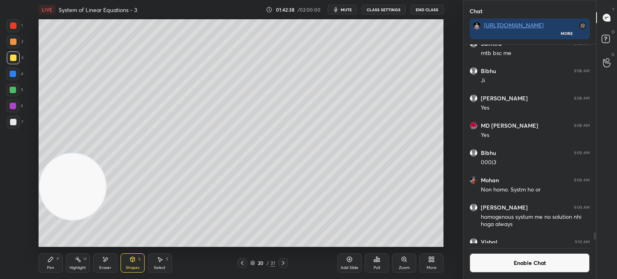
click at [394, 261] on div "Zoom" at bounding box center [404, 262] width 24 height 19
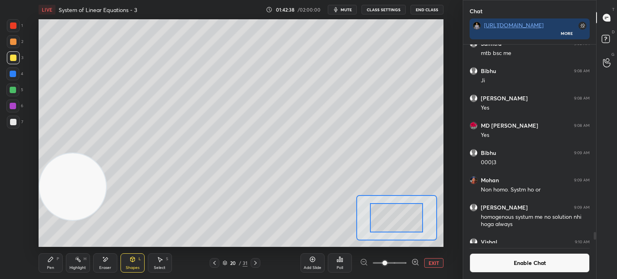
click at [439, 259] on div "Add Slide Poll EXIT" at bounding box center [371, 262] width 143 height 45
click at [436, 263] on button "EXIT" at bounding box center [433, 263] width 19 height 10
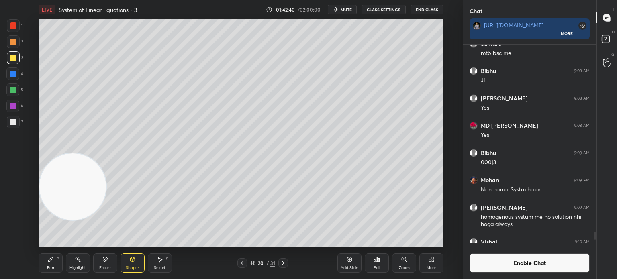
click at [385, 271] on div "Poll" at bounding box center [377, 262] width 24 height 19
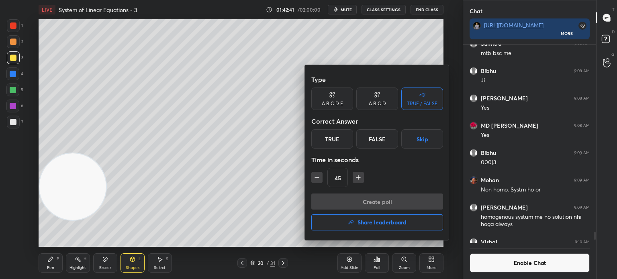
click at [381, 143] on div "False" at bounding box center [377, 138] width 42 height 19
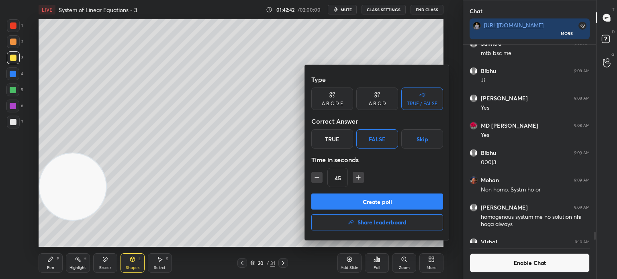
click at [385, 199] on button "Create poll" at bounding box center [377, 201] width 132 height 16
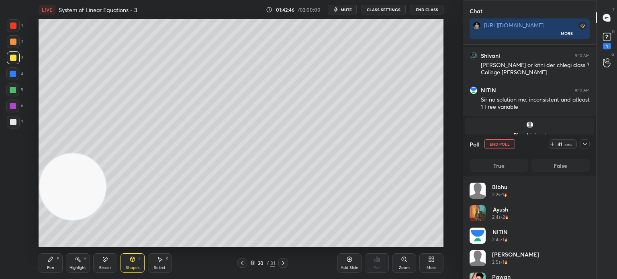
scroll to position [94, 118]
drag, startPoint x: 67, startPoint y: 191, endPoint x: 41, endPoint y: 242, distance: 58.2
click at [41, 220] on video at bounding box center [72, 186] width 67 height 67
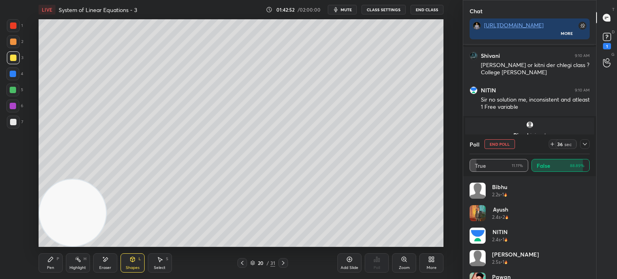
click at [10, 121] on div at bounding box center [13, 122] width 13 height 13
click at [15, 58] on div at bounding box center [13, 58] width 6 height 6
click at [49, 260] on icon at bounding box center [50, 259] width 5 height 5
click at [147, 265] on div "Pen P Highlight H Eraser Shapes L Select S" at bounding box center [113, 262] width 149 height 19
click at [141, 268] on div "Shapes L" at bounding box center [132, 262] width 24 height 19
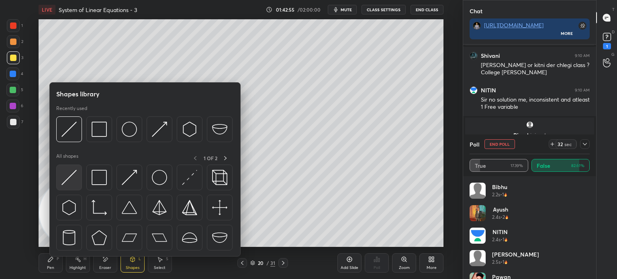
click at [69, 178] on img at bounding box center [68, 177] width 15 height 15
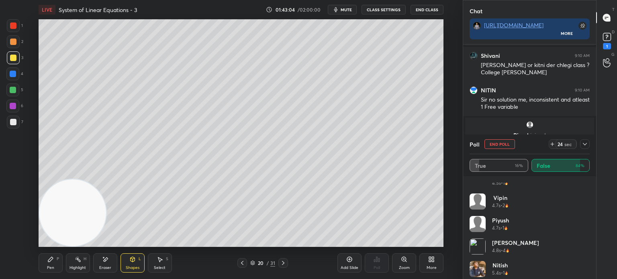
scroll to position [324, 0]
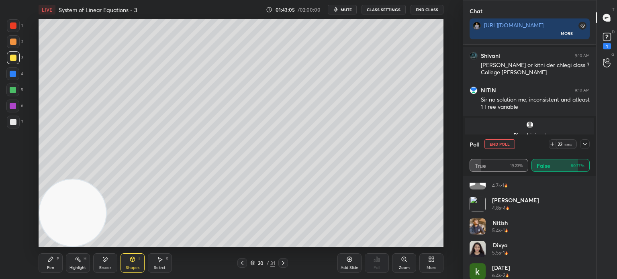
click at [500, 143] on button "End Poll" at bounding box center [499, 144] width 31 height 10
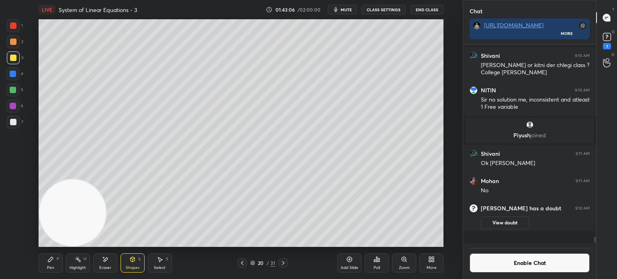
scroll to position [197, 130]
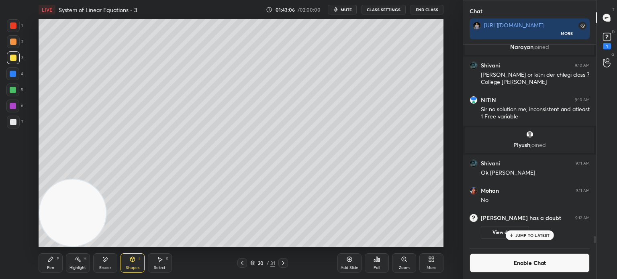
click at [54, 263] on div "Pen P" at bounding box center [51, 262] width 24 height 19
click at [11, 126] on div at bounding box center [13, 122] width 13 height 13
click at [610, 41] on icon at bounding box center [607, 37] width 12 height 12
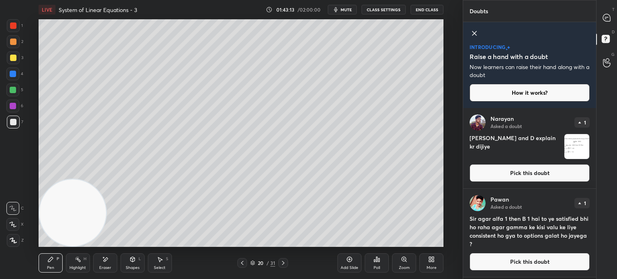
click at [570, 176] on button "Pick this doubt" at bounding box center [529, 173] width 120 height 18
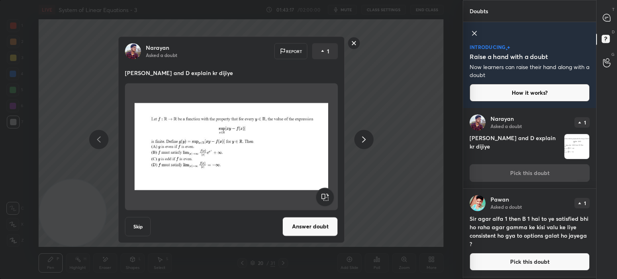
click at [353, 43] on rect at bounding box center [354, 43] width 12 height 12
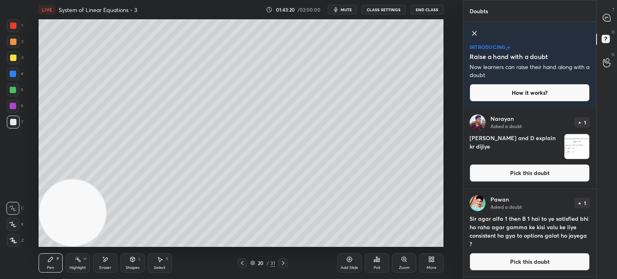
click at [507, 179] on button "Pick this doubt" at bounding box center [529, 173] width 120 height 18
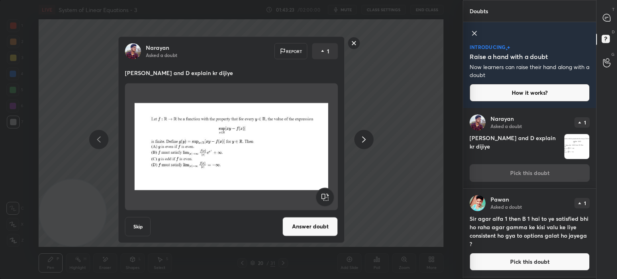
click at [357, 44] on rect at bounding box center [354, 43] width 12 height 12
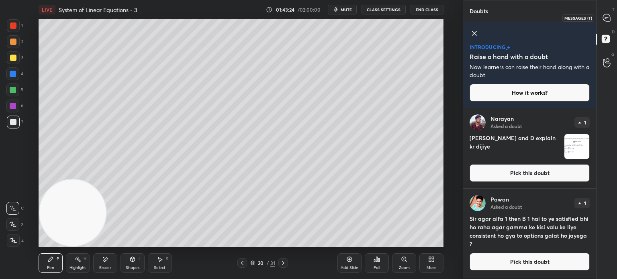
click at [607, 19] on icon at bounding box center [606, 17] width 7 height 7
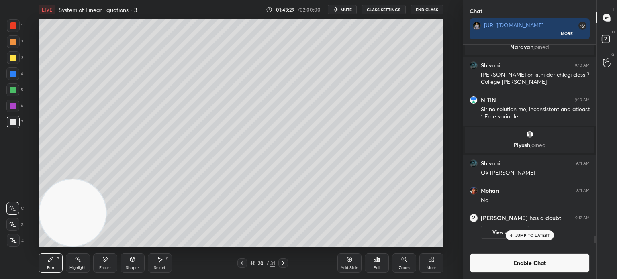
click at [14, 90] on div at bounding box center [13, 90] width 6 height 6
click at [43, 263] on div "Pen P" at bounding box center [51, 262] width 24 height 19
click at [13, 122] on div at bounding box center [13, 122] width 6 height 6
click at [12, 93] on div at bounding box center [13, 90] width 6 height 6
click at [14, 61] on div at bounding box center [13, 58] width 6 height 6
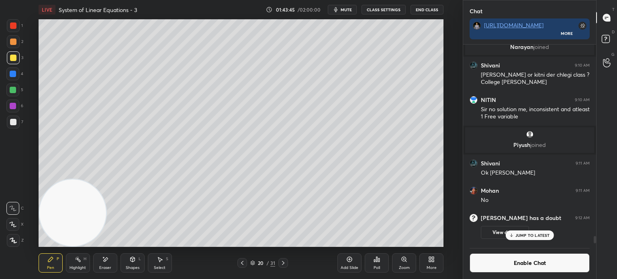
drag, startPoint x: 13, startPoint y: 124, endPoint x: 10, endPoint y: 122, distance: 4.6
click at [13, 124] on div at bounding box center [13, 122] width 6 height 6
click at [15, 124] on div at bounding box center [13, 122] width 6 height 6
drag, startPoint x: 55, startPoint y: 218, endPoint x: 239, endPoint y: 123, distance: 207.2
click at [106, 179] on video at bounding box center [72, 212] width 67 height 67
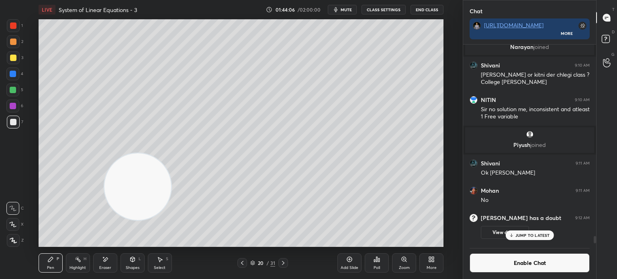
click at [104, 206] on video at bounding box center [137, 186] width 67 height 67
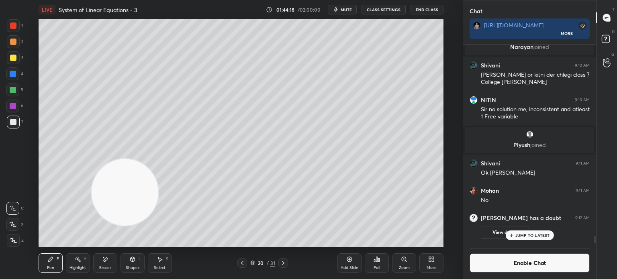
click at [14, 28] on div at bounding box center [13, 25] width 6 height 6
click at [13, 93] on div at bounding box center [13, 90] width 6 height 6
click at [540, 259] on button "Enable Chat" at bounding box center [529, 262] width 120 height 19
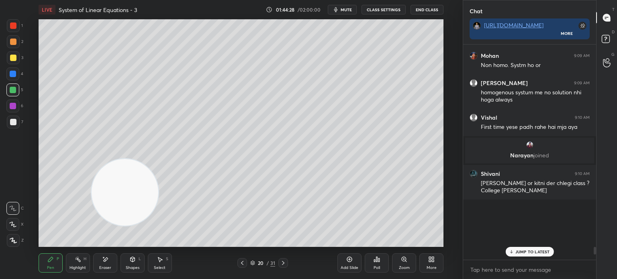
scroll to position [213, 130]
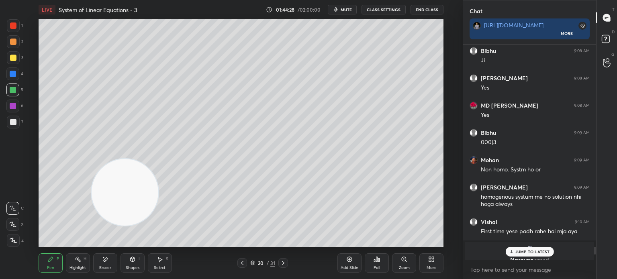
click at [534, 253] on p "JUMP TO LATEST" at bounding box center [532, 251] width 35 height 5
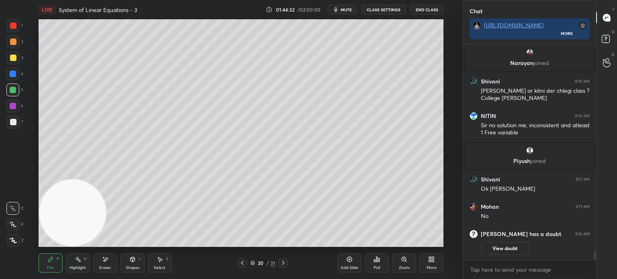
drag, startPoint x: 88, startPoint y: 266, endPoint x: 34, endPoint y: 293, distance: 60.0
click at [34, 0] on html "1 2 3 4 5 6 7 C X Z E E Erase all H H LIVE System of Linear Equations - 3 01:44…" at bounding box center [308, 0] width 617 height 0
click at [10, 114] on div "6" at bounding box center [14, 108] width 17 height 16
click at [9, 120] on div at bounding box center [13, 122] width 13 height 13
click at [14, 95] on div at bounding box center [12, 89] width 13 height 13
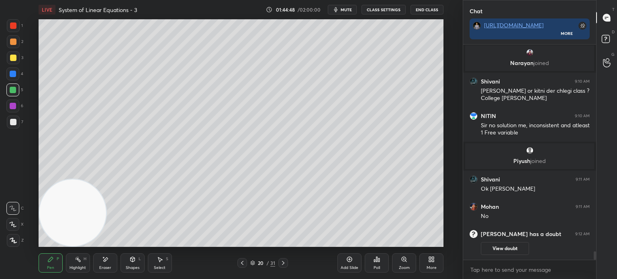
click at [16, 79] on div at bounding box center [12, 73] width 13 height 13
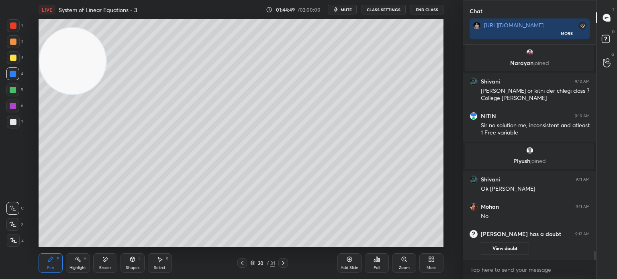
drag, startPoint x: 73, startPoint y: 144, endPoint x: 70, endPoint y: 68, distance: 76.3
click at [63, 61] on video at bounding box center [72, 61] width 67 height 67
click at [12, 121] on div at bounding box center [13, 122] width 6 height 6
click at [9, 106] on div at bounding box center [12, 106] width 13 height 13
click at [13, 244] on div at bounding box center [13, 240] width 13 height 13
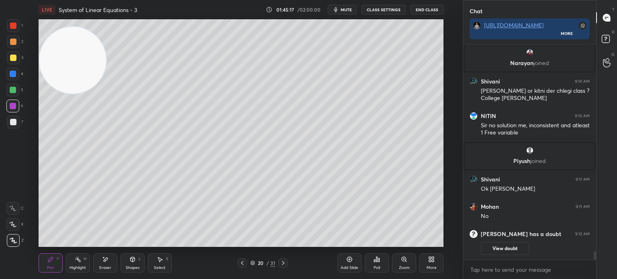
click at [132, 266] on div "Shapes" at bounding box center [133, 268] width 14 height 4
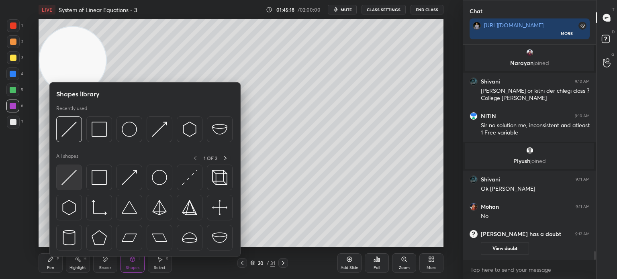
click at [69, 185] on img at bounding box center [68, 177] width 15 height 15
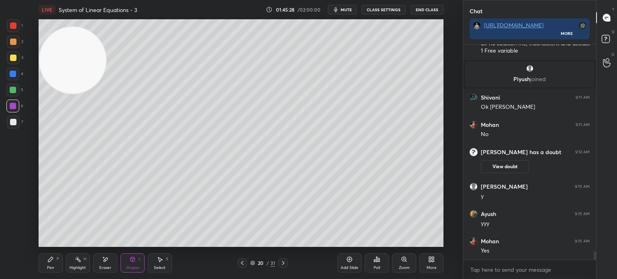
scroll to position [5406, 0]
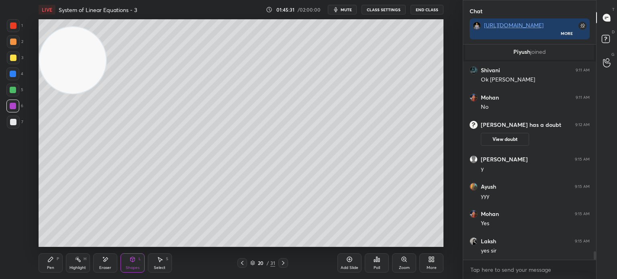
click at [10, 33] on div "1" at bounding box center [15, 27] width 16 height 16
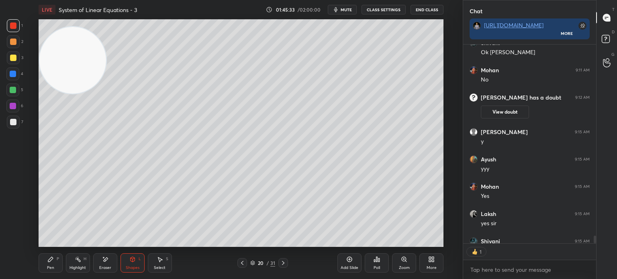
scroll to position [2, 2]
click at [52, 266] on div "Pen" at bounding box center [50, 268] width 7 height 4
type textarea "x"
click at [50, 270] on div "Pen P" at bounding box center [51, 262] width 24 height 19
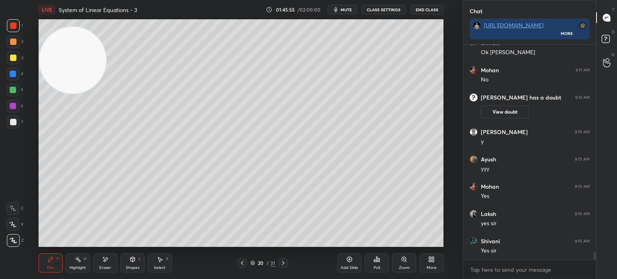
click at [13, 128] on div "7" at bounding box center [15, 124] width 16 height 16
click at [14, 210] on icon at bounding box center [12, 209] width 7 height 6
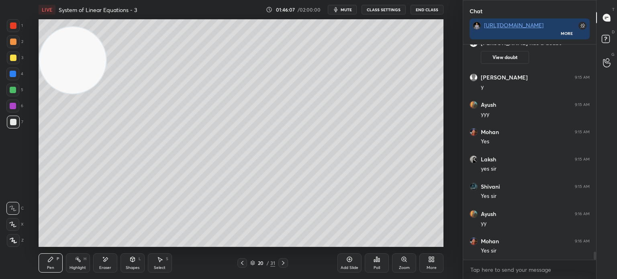
scroll to position [5515, 0]
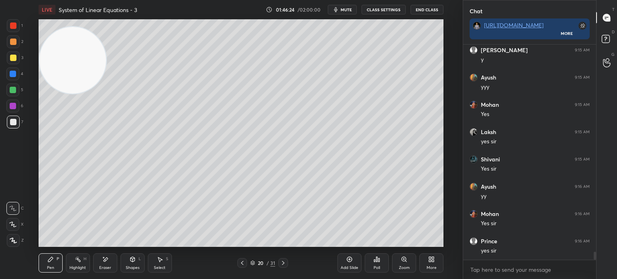
click at [13, 32] on div "1" at bounding box center [15, 27] width 16 height 16
click at [101, 266] on div "Eraser" at bounding box center [105, 268] width 12 height 4
click at [43, 268] on div "Pen P" at bounding box center [51, 262] width 24 height 19
click at [10, 126] on div at bounding box center [13, 122] width 13 height 13
click at [10, 60] on div at bounding box center [13, 57] width 13 height 13
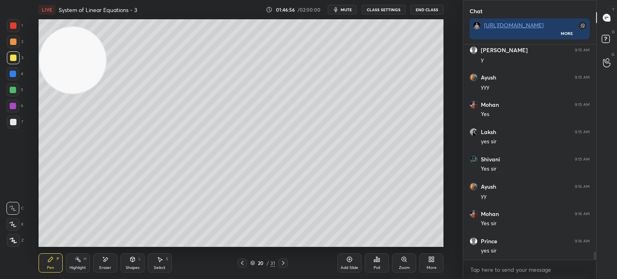
click at [11, 59] on div at bounding box center [13, 58] width 6 height 6
click at [10, 42] on div at bounding box center [13, 42] width 6 height 6
click at [10, 43] on div at bounding box center [13, 42] width 6 height 6
click at [242, 264] on icon at bounding box center [242, 263] width 6 height 6
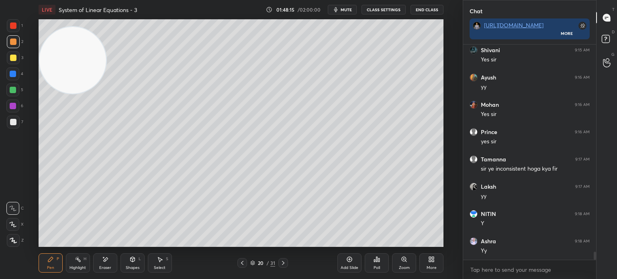
click at [13, 126] on div at bounding box center [13, 122] width 13 height 13
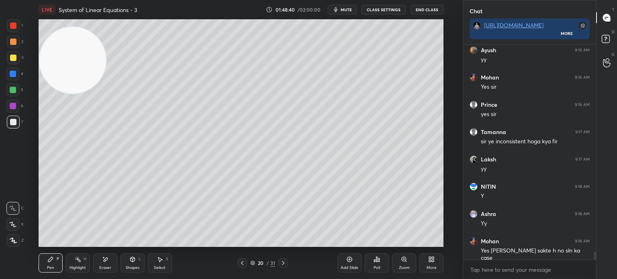
click at [127, 268] on div "Shapes" at bounding box center [133, 268] width 14 height 4
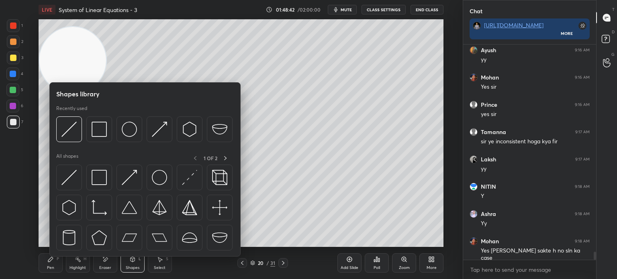
click at [75, 193] on div at bounding box center [144, 210] width 177 height 90
click at [16, 65] on div "3" at bounding box center [15, 59] width 16 height 16
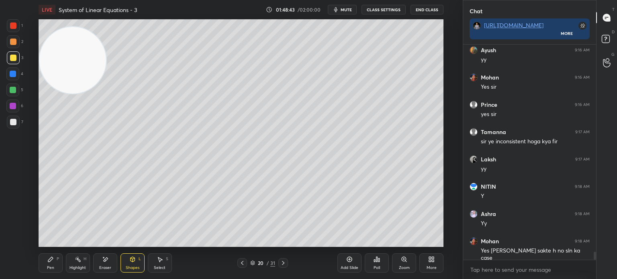
scroll to position [5679, 0]
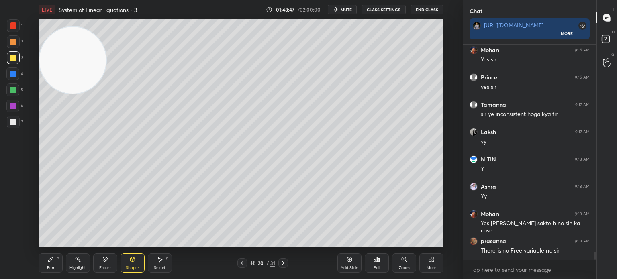
click at [53, 257] on div "Pen P" at bounding box center [51, 262] width 24 height 19
drag, startPoint x: 53, startPoint y: 259, endPoint x: 53, endPoint y: 249, distance: 10.0
click at [52, 259] on icon at bounding box center [50, 259] width 6 height 6
click at [15, 123] on div at bounding box center [13, 122] width 6 height 6
click at [18, 91] on div at bounding box center [12, 89] width 13 height 13
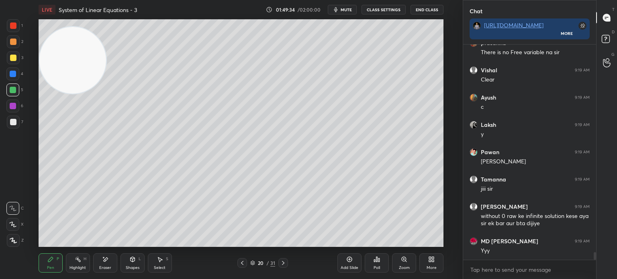
scroll to position [5904, 0]
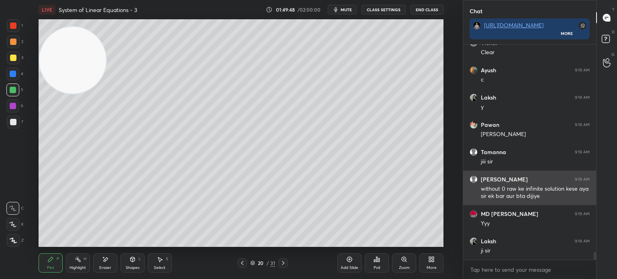
click at [480, 179] on div "[PERSON_NAME]" at bounding box center [498, 179] width 58 height 8
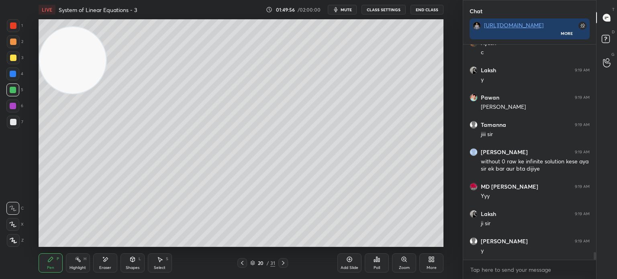
scroll to position [5959, 0]
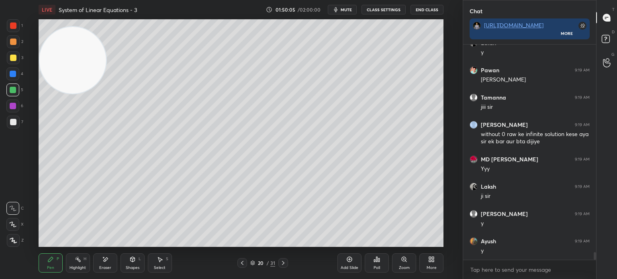
click at [0, 204] on div "1 2 3 4 5 6 7 C X Z E E Erase all H H LIVE System of Linear Equations - 3 01:50…" at bounding box center [228, 139] width 456 height 279
drag, startPoint x: 86, startPoint y: 67, endPoint x: 66, endPoint y: 112, distance: 48.7
click at [66, 92] on video at bounding box center [73, 59] width 67 height 67
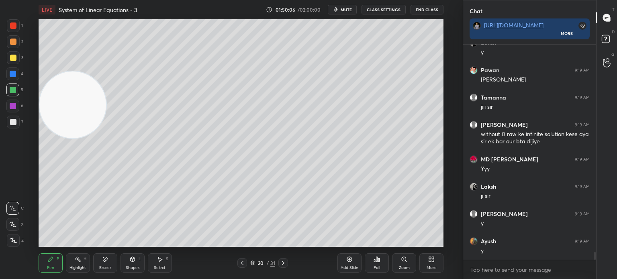
click at [38, 190] on div "Setting up your live class Poll for secs No correct answer Start poll" at bounding box center [241, 133] width 430 height 228
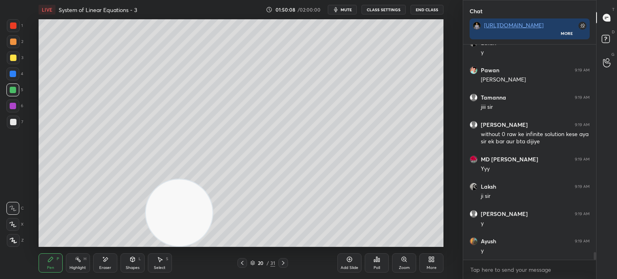
drag, startPoint x: 92, startPoint y: 116, endPoint x: 181, endPoint y: 248, distance: 160.2
click at [189, 255] on div "LIVE System of Linear Equations - 3 01:50:08 / 02:00:00 mute CLASS SETTINGS End…" at bounding box center [241, 139] width 430 height 279
drag, startPoint x: 169, startPoint y: 213, endPoint x: 36, endPoint y: 246, distance: 136.4
click at [36, 246] on div "Setting up your live class Poll for secs No correct answer Start poll" at bounding box center [241, 133] width 430 height 228
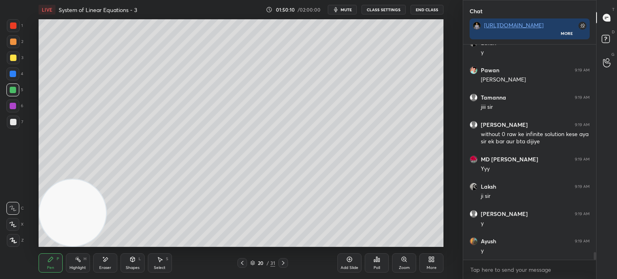
click at [347, 263] on div "Add Slide" at bounding box center [349, 262] width 24 height 19
click at [12, 123] on div at bounding box center [13, 122] width 6 height 6
click at [47, 262] on icon at bounding box center [50, 259] width 6 height 6
click at [22, 27] on div "1 2 3 4 5 6 7" at bounding box center [14, 75] width 17 height 112
click at [13, 30] on div at bounding box center [13, 25] width 13 height 13
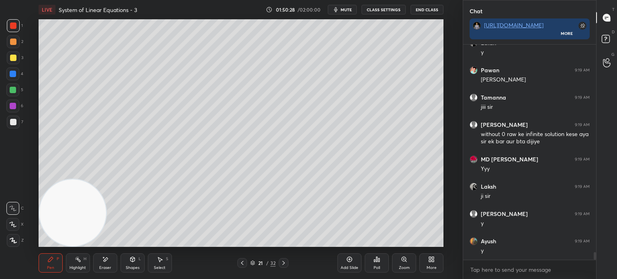
click at [132, 257] on icon at bounding box center [132, 259] width 6 height 6
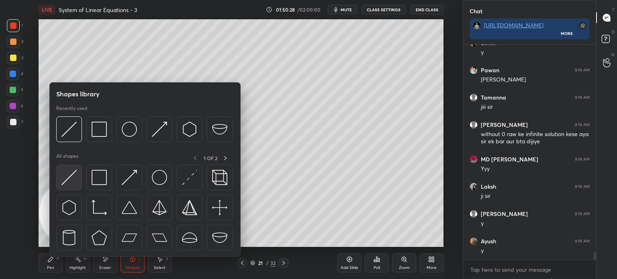
click at [77, 177] on div at bounding box center [69, 178] width 26 height 26
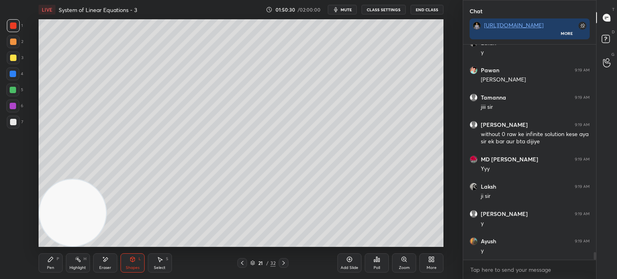
click at [14, 73] on div at bounding box center [13, 74] width 6 height 6
click at [11, 122] on div at bounding box center [13, 122] width 6 height 6
click at [51, 262] on icon at bounding box center [50, 259] width 6 height 6
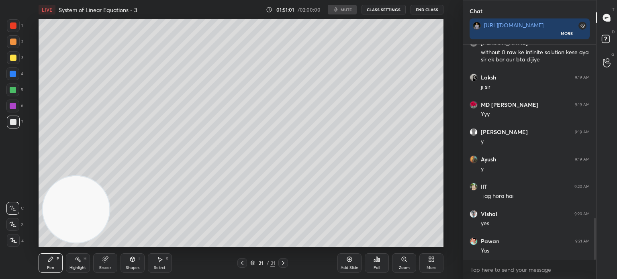
scroll to position [922, 0]
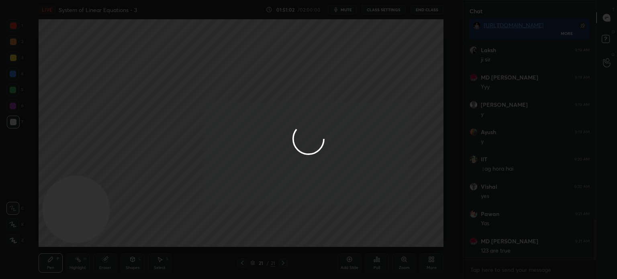
click at [395, 10] on div at bounding box center [308, 139] width 617 height 279
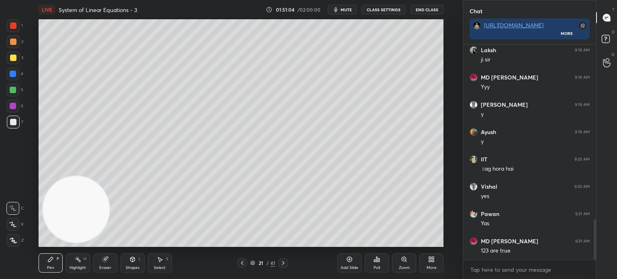
click at [397, 9] on button "CLASS SETTINGS" at bounding box center [383, 10] width 44 height 10
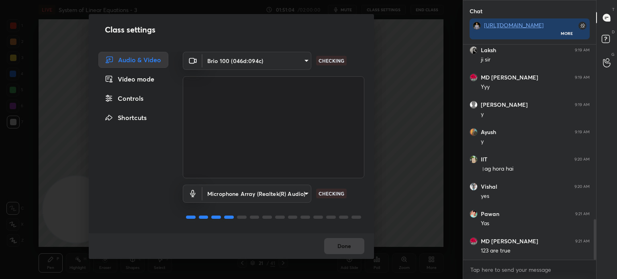
click at [143, 104] on div "Controls" at bounding box center [133, 98] width 70 height 16
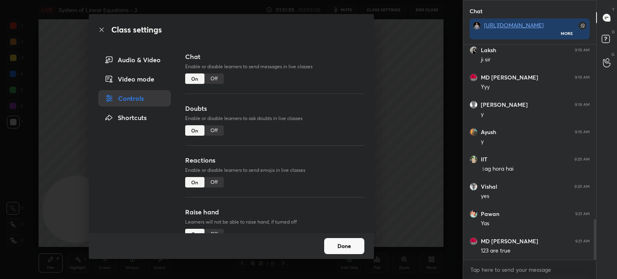
click at [209, 80] on div "Off" at bounding box center [213, 78] width 19 height 10
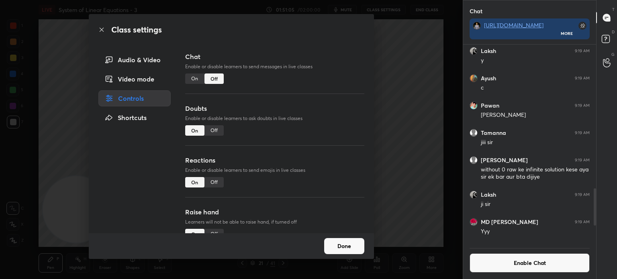
click at [0, 140] on div "Class settings Audio & Video Video mode Controls Shortcuts Chat Enable or disab…" at bounding box center [231, 139] width 462 height 279
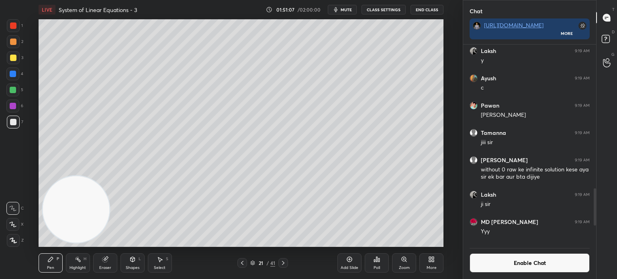
click at [11, 61] on div at bounding box center [13, 57] width 13 height 13
click at [352, 8] on span "mute" at bounding box center [345, 10] width 11 height 6
click at [426, 8] on button "End Class" at bounding box center [426, 10] width 33 height 10
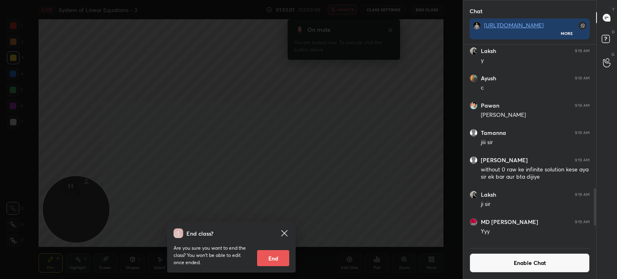
click at [287, 231] on icon at bounding box center [284, 233] width 6 height 6
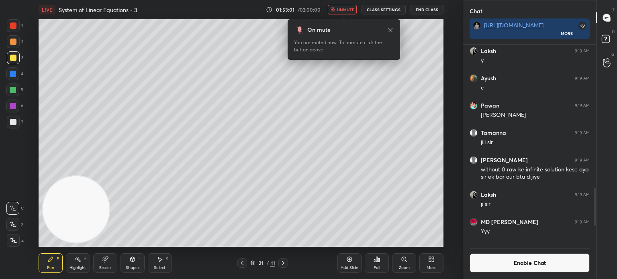
click at [352, 11] on span "unmute" at bounding box center [345, 10] width 17 height 6
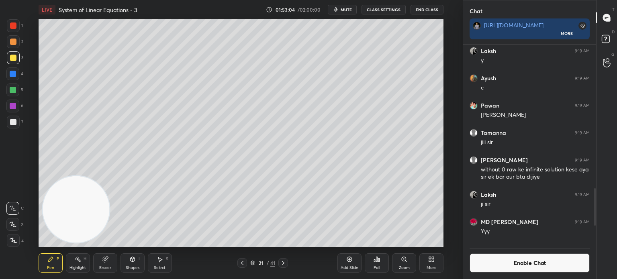
click at [375, 256] on div "Poll" at bounding box center [377, 262] width 24 height 19
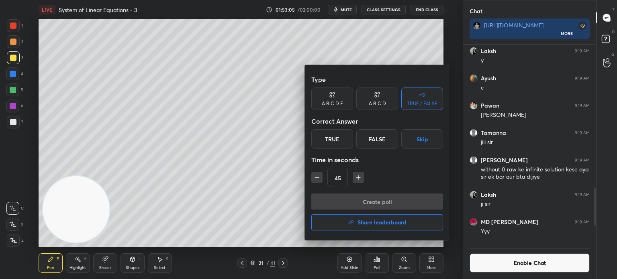
click at [337, 137] on div "True" at bounding box center [332, 138] width 42 height 19
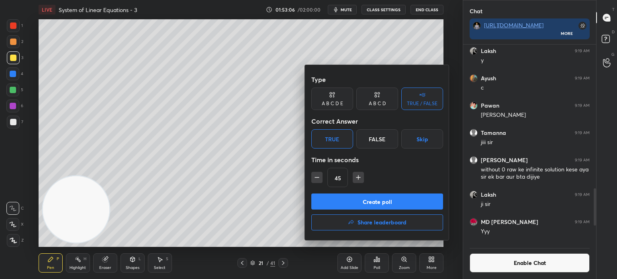
click at [376, 204] on button "Create poll" at bounding box center [377, 201] width 132 height 16
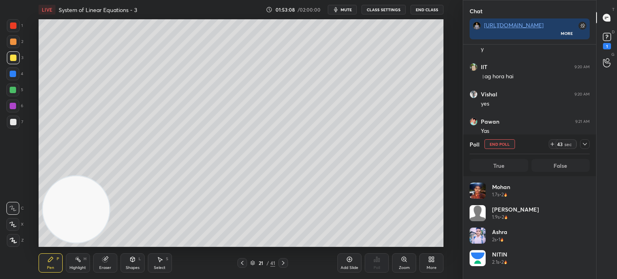
scroll to position [94, 118]
drag, startPoint x: 73, startPoint y: 219, endPoint x: 385, endPoint y: 113, distance: 329.4
click at [109, 176] on video at bounding box center [76, 209] width 67 height 67
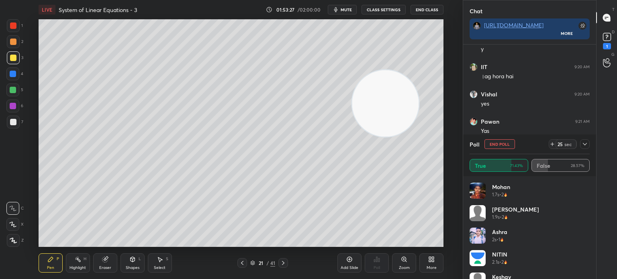
click at [10, 123] on div at bounding box center [13, 122] width 13 height 13
click at [106, 257] on div "Eraser" at bounding box center [105, 262] width 24 height 19
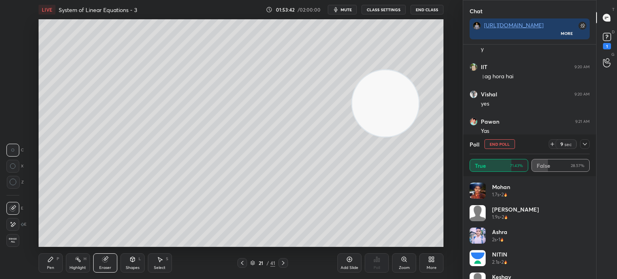
click at [505, 140] on button "End Poll" at bounding box center [499, 144] width 31 height 10
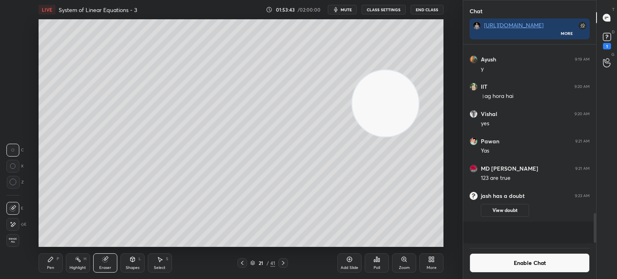
scroll to position [179, 130]
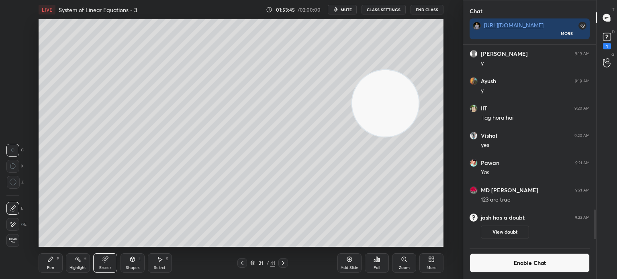
click at [126, 267] on div "Shapes" at bounding box center [133, 268] width 14 height 4
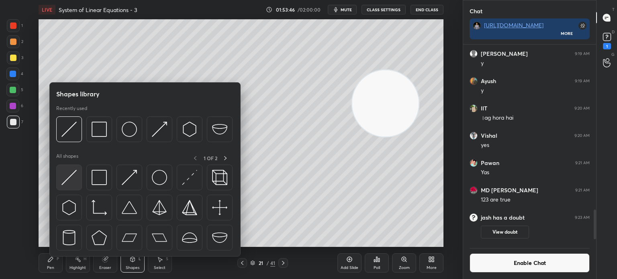
click at [69, 185] on img at bounding box center [68, 177] width 15 height 15
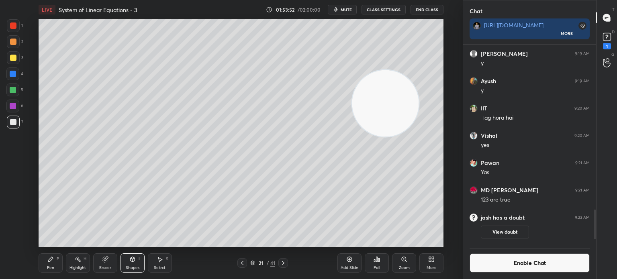
click at [45, 275] on div "Pen P Highlight H Eraser Shapes L Select S 21 / 41 Add Slide Poll Zoom More" at bounding box center [241, 263] width 405 height 32
click at [48, 263] on div "Pen P" at bounding box center [51, 262] width 24 height 19
click at [14, 126] on div at bounding box center [13, 122] width 13 height 13
click at [520, 269] on button "Enable Chat" at bounding box center [529, 262] width 120 height 19
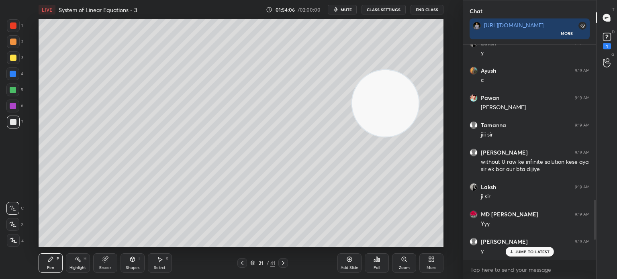
click at [533, 252] on p "JUMP TO LATEST" at bounding box center [532, 251] width 35 height 5
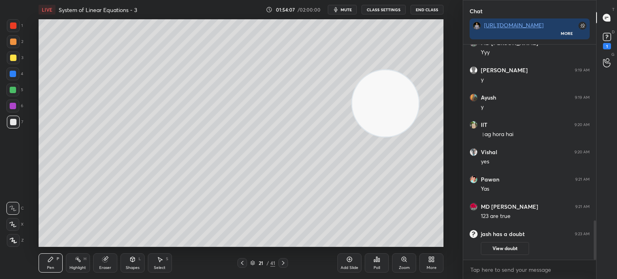
click at [609, 39] on rect at bounding box center [607, 37] width 8 height 8
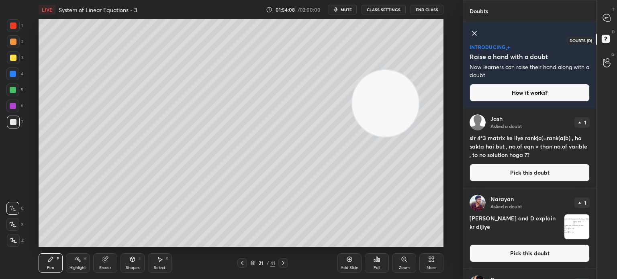
scroll to position [169, 130]
drag, startPoint x: 608, startPoint y: 18, endPoint x: 602, endPoint y: 18, distance: 5.7
click at [607, 18] on icon at bounding box center [606, 17] width 7 height 7
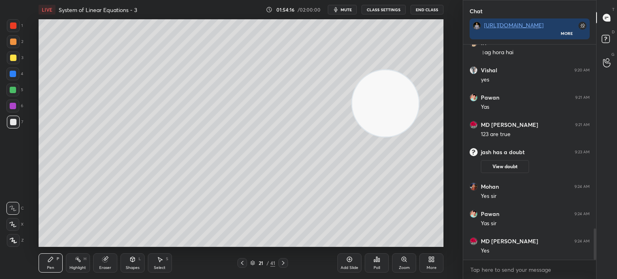
scroll to position [1256, 0]
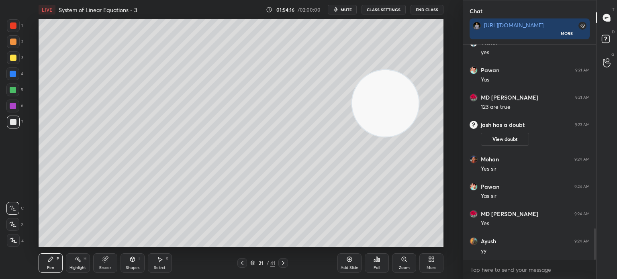
click at [8, 108] on div at bounding box center [12, 106] width 13 height 13
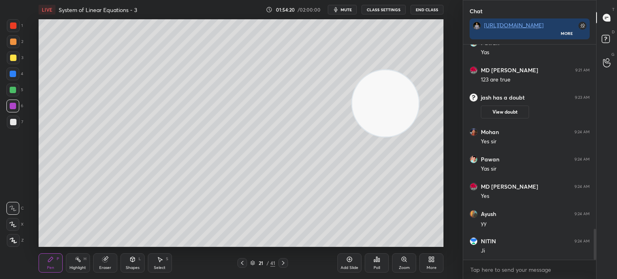
click at [14, 120] on div at bounding box center [13, 122] width 6 height 6
click at [125, 258] on div "Shapes L" at bounding box center [132, 262] width 24 height 19
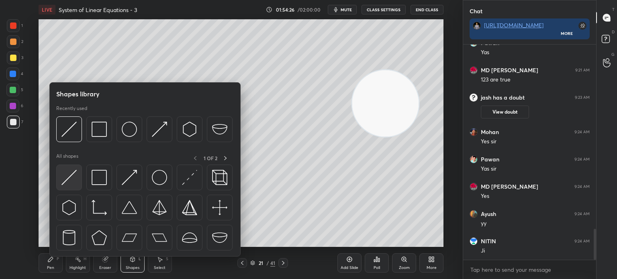
click at [71, 187] on div at bounding box center [69, 178] width 26 height 26
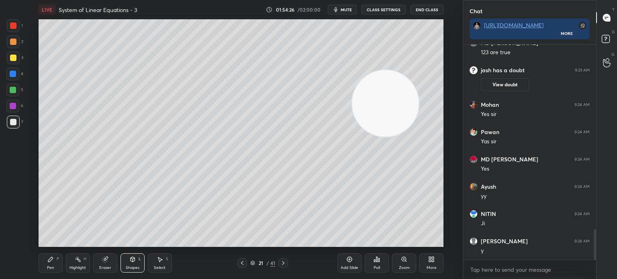
click at [14, 74] on div at bounding box center [13, 74] width 6 height 6
click at [55, 264] on div "Pen P" at bounding box center [51, 262] width 24 height 19
click at [16, 122] on div at bounding box center [13, 122] width 13 height 13
click at [11, 94] on div at bounding box center [12, 89] width 13 height 13
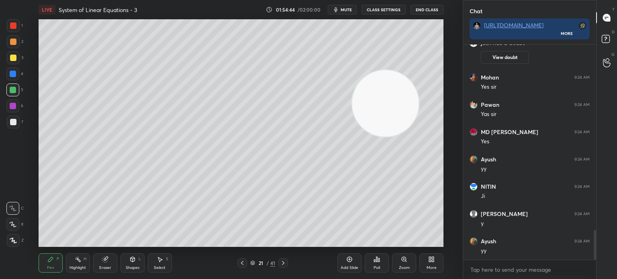
click at [11, 124] on div at bounding box center [13, 122] width 6 height 6
click at [134, 260] on icon at bounding box center [132, 259] width 6 height 6
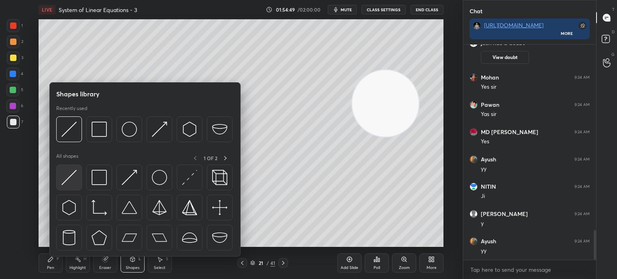
click at [58, 187] on div at bounding box center [69, 178] width 26 height 26
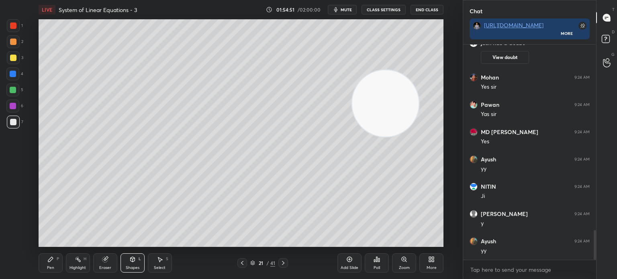
click at [107, 272] on div "Eraser" at bounding box center [105, 262] width 24 height 19
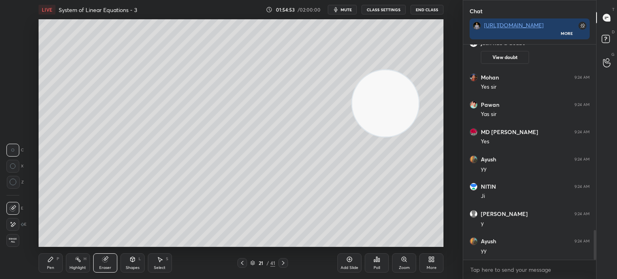
click at [135, 257] on div "Shapes L" at bounding box center [132, 262] width 24 height 19
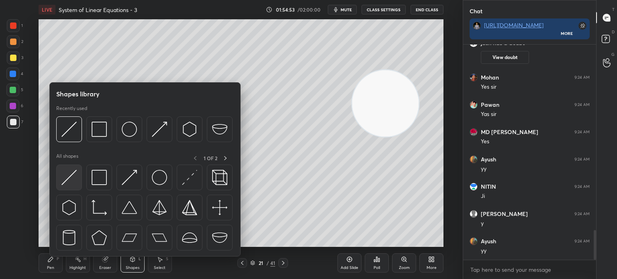
click at [75, 188] on div at bounding box center [69, 178] width 26 height 26
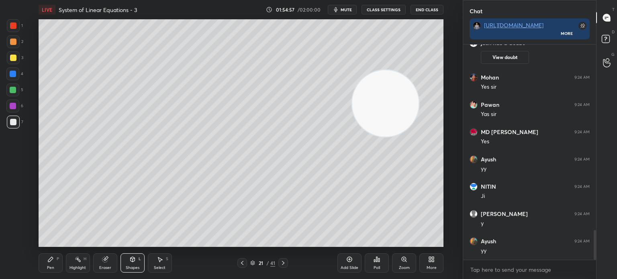
click at [51, 261] on icon at bounding box center [50, 259] width 6 height 6
click at [14, 125] on div at bounding box center [13, 122] width 13 height 13
click at [10, 73] on div at bounding box center [13, 74] width 6 height 6
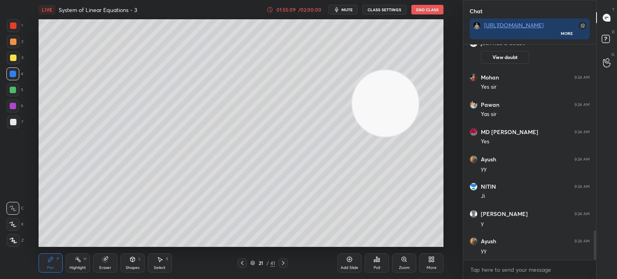
scroll to position [1367, 0]
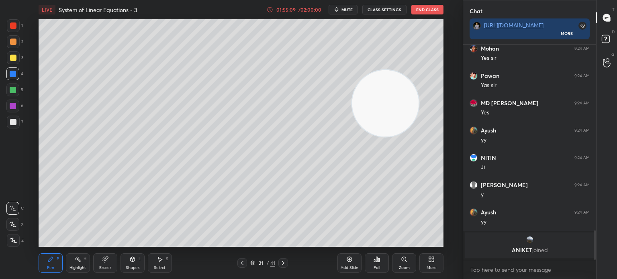
click at [19, 125] on div "7" at bounding box center [15, 122] width 16 height 13
click at [19, 122] on div "7" at bounding box center [15, 122] width 16 height 13
click at [14, 71] on div at bounding box center [12, 73] width 13 height 13
drag, startPoint x: 14, startPoint y: 120, endPoint x: 18, endPoint y: 122, distance: 4.3
click at [16, 122] on div at bounding box center [13, 122] width 6 height 6
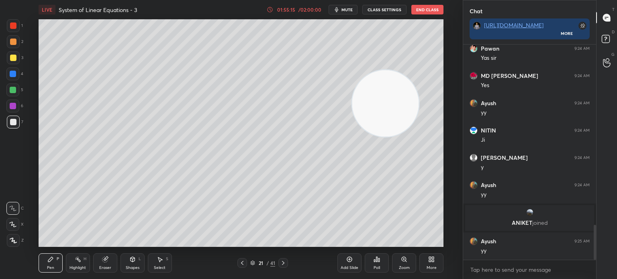
scroll to position [2, 2]
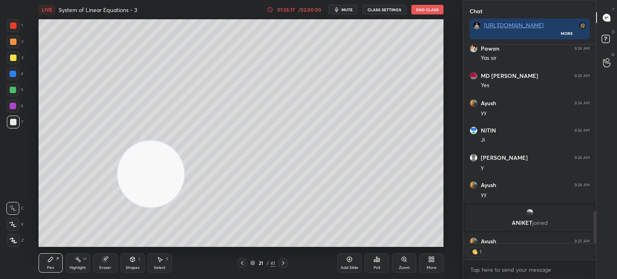
drag, startPoint x: 191, startPoint y: 166, endPoint x: 125, endPoint y: 208, distance: 78.2
click at [132, 205] on video at bounding box center [150, 174] width 67 height 67
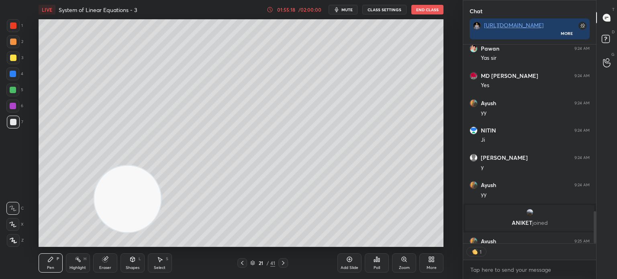
click at [133, 264] on div "Shapes L" at bounding box center [132, 262] width 24 height 19
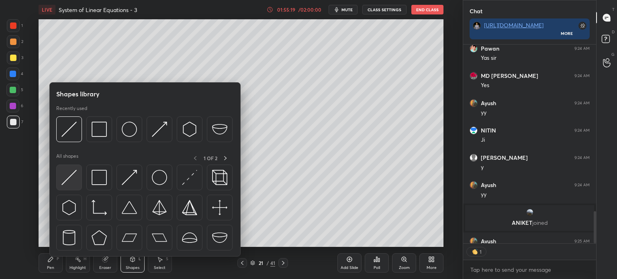
click at [72, 179] on img at bounding box center [68, 177] width 15 height 15
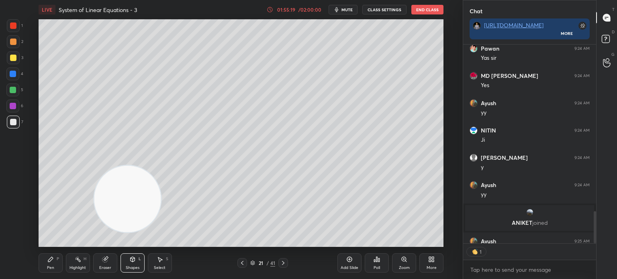
click at [16, 89] on div at bounding box center [12, 89] width 13 height 13
click at [61, 255] on div "Pen P" at bounding box center [51, 262] width 24 height 19
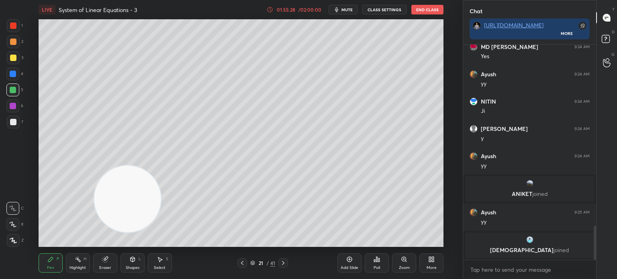
click at [18, 124] on div at bounding box center [13, 122] width 13 height 13
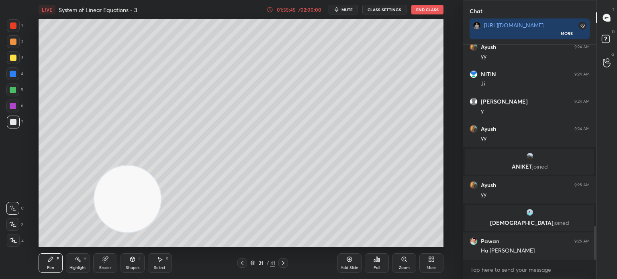
drag, startPoint x: 14, startPoint y: 76, endPoint x: 14, endPoint y: 72, distance: 4.0
click at [15, 75] on div at bounding box center [13, 74] width 6 height 6
click at [17, 61] on div at bounding box center [13, 57] width 13 height 13
click at [142, 250] on div "Pen P Highlight H Eraser Shapes L Select S 21 / 41 Add Slide Poll Zoom More" at bounding box center [241, 263] width 405 height 32
click at [142, 258] on div "Shapes L" at bounding box center [132, 262] width 24 height 19
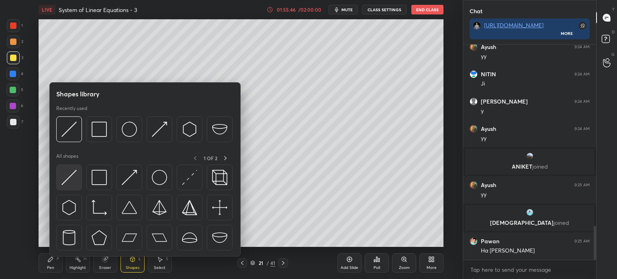
click at [79, 184] on div at bounding box center [69, 178] width 26 height 26
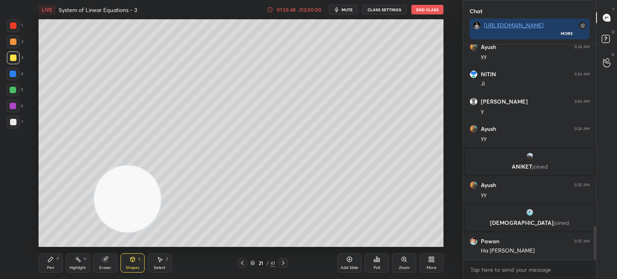
click at [57, 258] on div "P" at bounding box center [58, 259] width 2 height 4
click at [15, 126] on div at bounding box center [13, 122] width 13 height 13
click at [106, 260] on g at bounding box center [105, 260] width 6 height 6
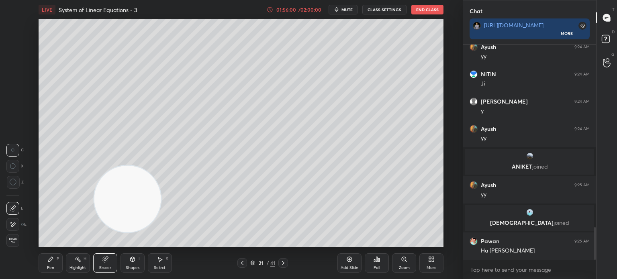
scroll to position [1200, 0]
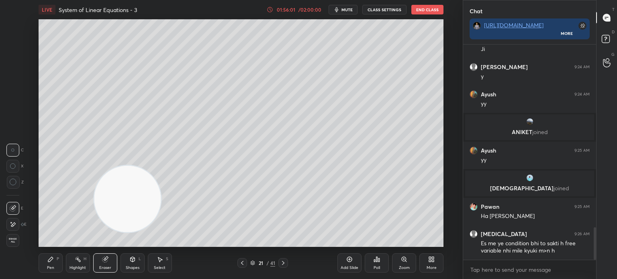
click at [53, 267] on div "Pen" at bounding box center [50, 268] width 7 height 4
click at [244, 261] on icon at bounding box center [242, 263] width 6 height 6
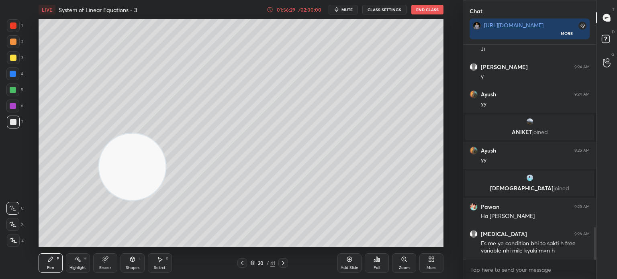
drag, startPoint x: 112, startPoint y: 174, endPoint x: 108, endPoint y: 191, distance: 17.1
click at [112, 167] on video at bounding box center [132, 166] width 67 height 67
click at [239, 265] on icon at bounding box center [242, 263] width 6 height 6
click at [283, 261] on icon at bounding box center [283, 263] width 6 height 6
click at [284, 263] on icon at bounding box center [283, 263] width 6 height 6
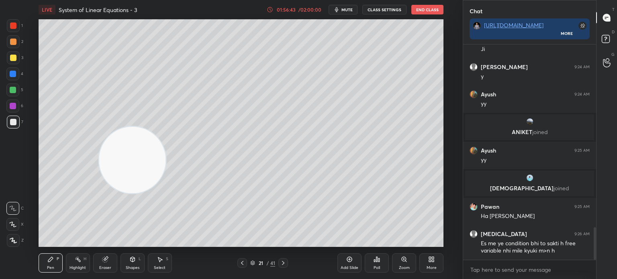
scroll to position [1208, 0]
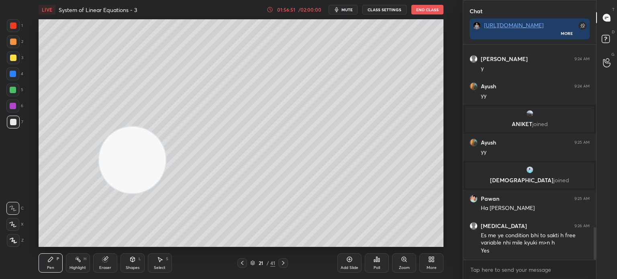
click at [8, 23] on div "1 2 3 4 5 6 7 C X Z C X Z E E Erase all H H" at bounding box center [13, 133] width 26 height 228
click at [18, 21] on div at bounding box center [13, 25] width 13 height 13
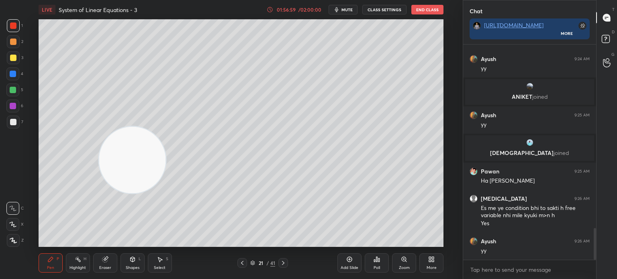
click at [15, 118] on div at bounding box center [13, 122] width 13 height 13
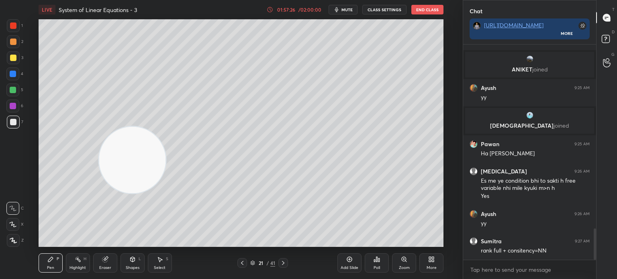
click at [16, 59] on div at bounding box center [13, 57] width 13 height 13
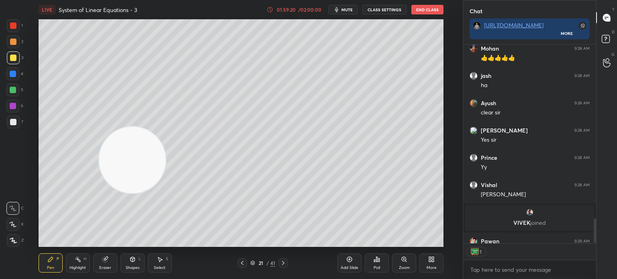
scroll to position [3, 2]
click at [242, 263] on icon at bounding box center [242, 263] width 6 height 6
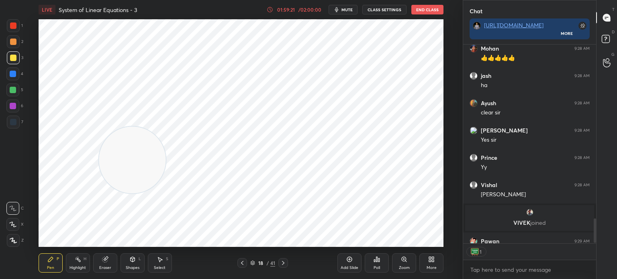
click at [243, 262] on icon at bounding box center [242, 263] width 6 height 6
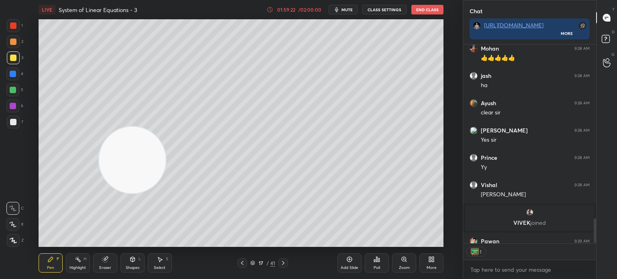
click at [243, 262] on icon at bounding box center [242, 263] width 6 height 6
click at [243, 261] on icon at bounding box center [242, 263] width 6 height 6
click at [243, 263] on icon at bounding box center [242, 263] width 6 height 6
click at [241, 263] on icon at bounding box center [242, 263] width 2 height 4
click at [240, 263] on icon at bounding box center [242, 263] width 6 height 6
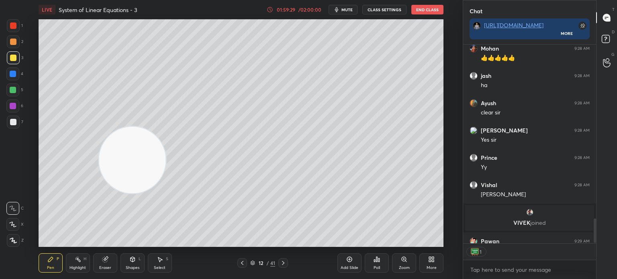
click at [281, 262] on icon at bounding box center [283, 263] width 6 height 6
click at [282, 262] on icon at bounding box center [283, 263] width 6 height 6
click at [283, 262] on icon at bounding box center [283, 263] width 2 height 4
click at [283, 263] on icon at bounding box center [283, 263] width 6 height 6
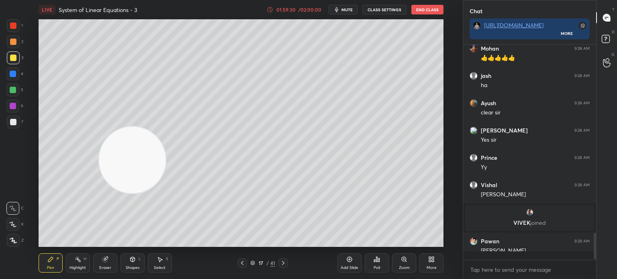
click at [283, 263] on icon at bounding box center [283, 263] width 2 height 4
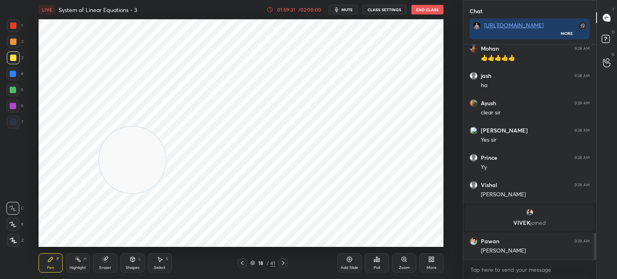
click at [246, 261] on div at bounding box center [242, 263] width 10 height 10
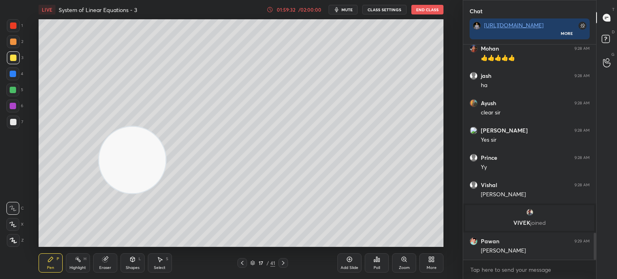
scroll to position [1529, 0]
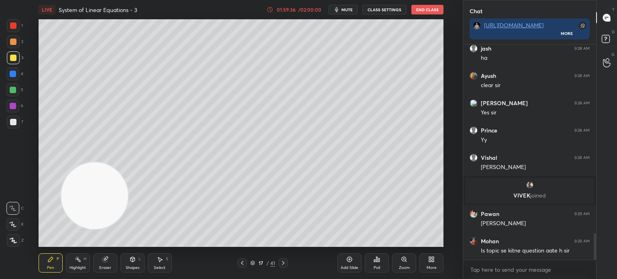
drag, startPoint x: 131, startPoint y: 151, endPoint x: 41, endPoint y: 250, distance: 134.2
click at [35, 255] on div "LIVE System of Linear Equations - 3 01:59:36 / 02:00:00 mute CLASS SETTINGS End…" at bounding box center [241, 139] width 430 height 279
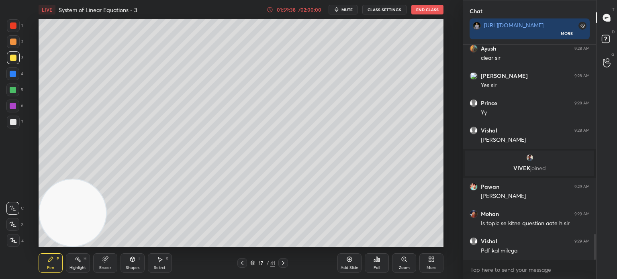
scroll to position [1584, 0]
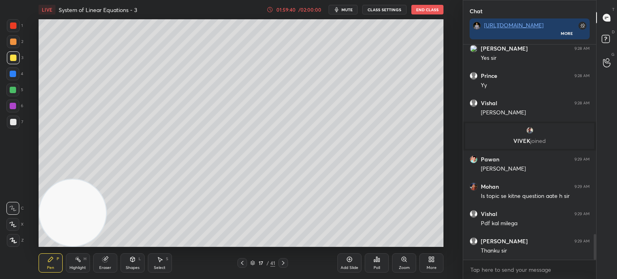
click at [13, 91] on div at bounding box center [13, 90] width 6 height 6
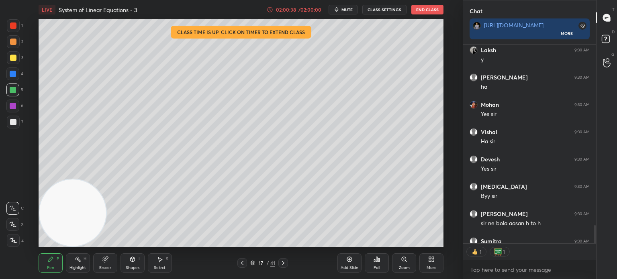
scroll to position [1997, 0]
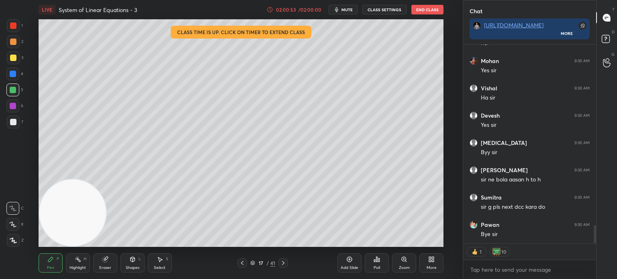
click at [430, 7] on button "End Class" at bounding box center [427, 10] width 32 height 10
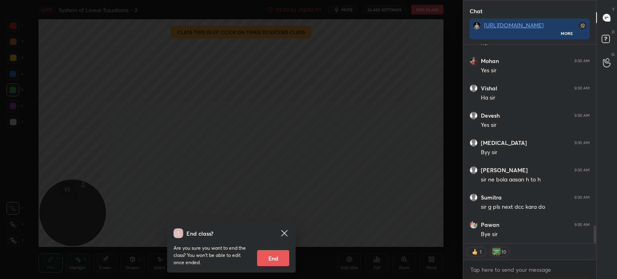
scroll to position [213, 130]
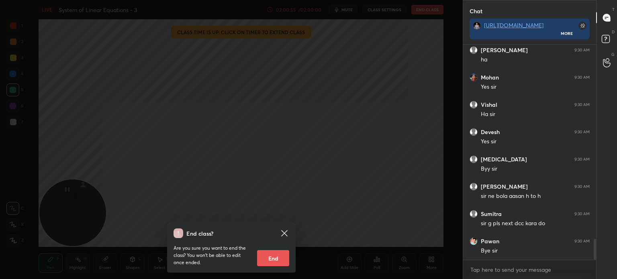
click at [287, 256] on button "End" at bounding box center [273, 258] width 32 height 16
type textarea "x"
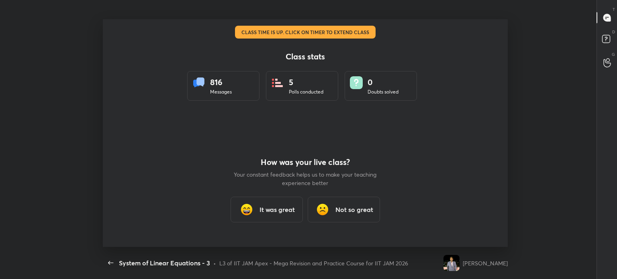
scroll to position [0, 0]
